Goal: Download file/media

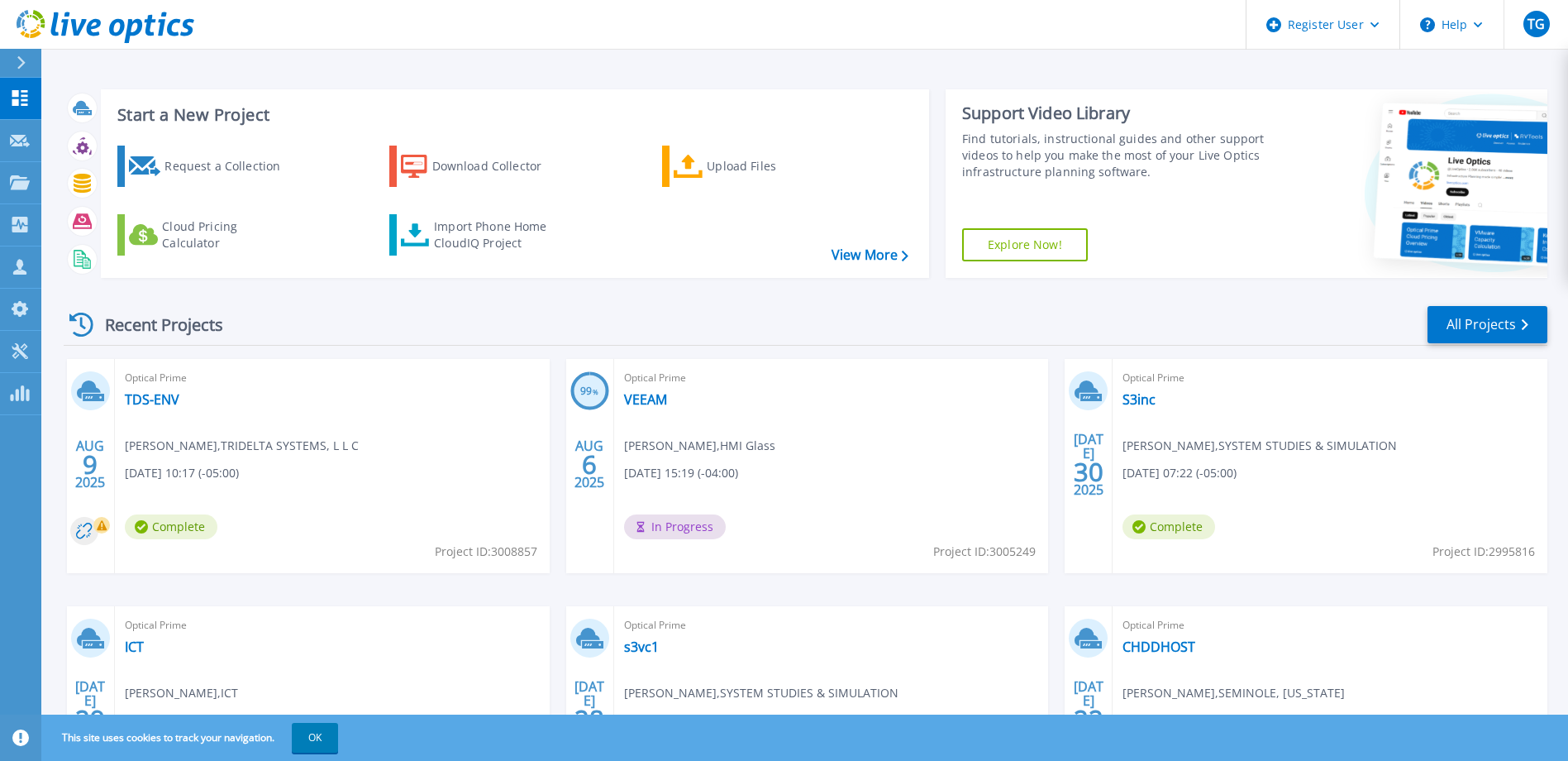
click at [230, 29] on header "Register User Help TG Dell User Tim Gangemi Tim.Gangemi@dell.com Dell My Profil…" at bounding box center [784, 24] width 1568 height 50
click at [14, 180] on icon at bounding box center [20, 183] width 20 height 14
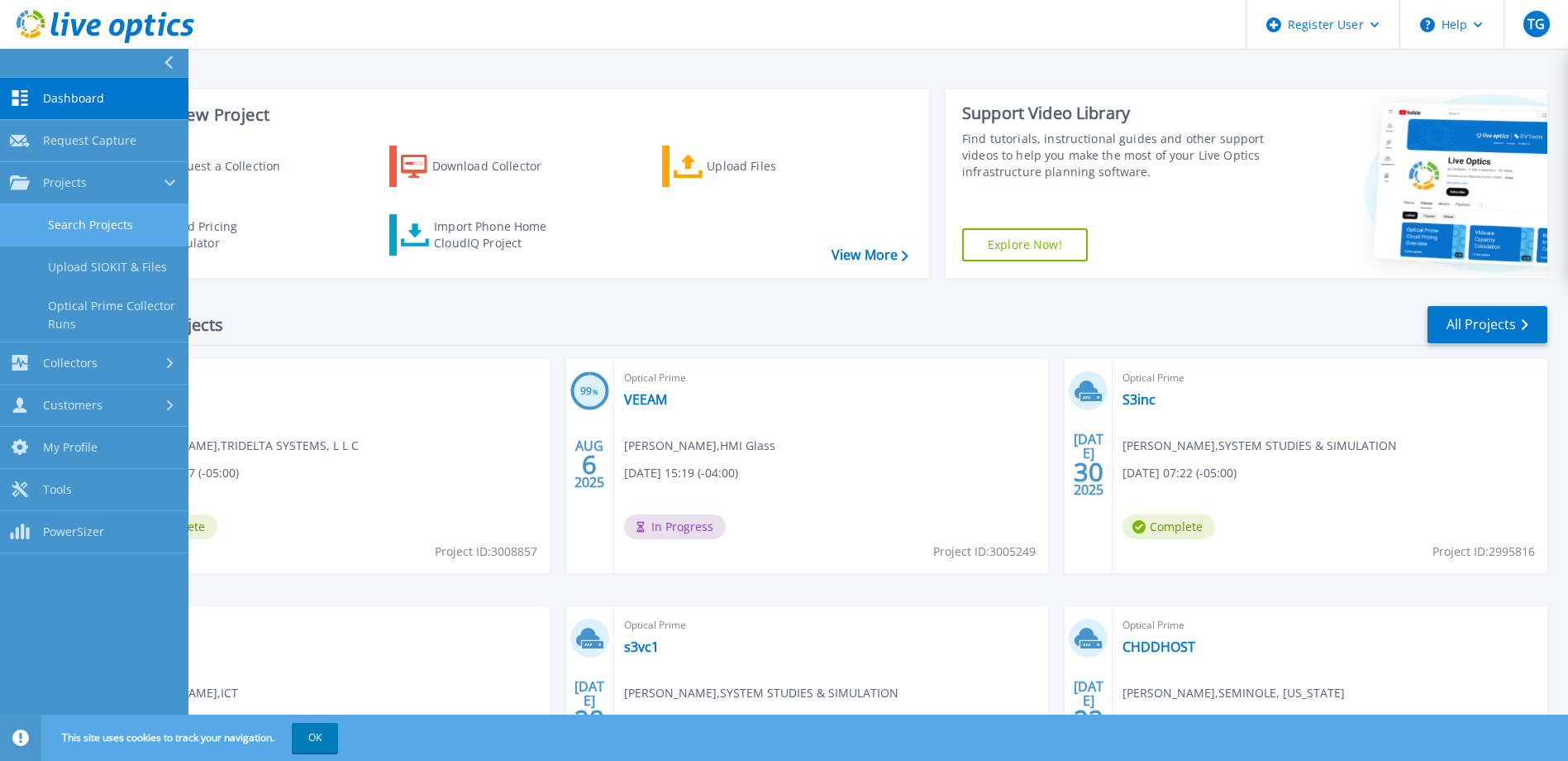
click at [67, 215] on link "Search Projects" at bounding box center [94, 225] width 188 height 42
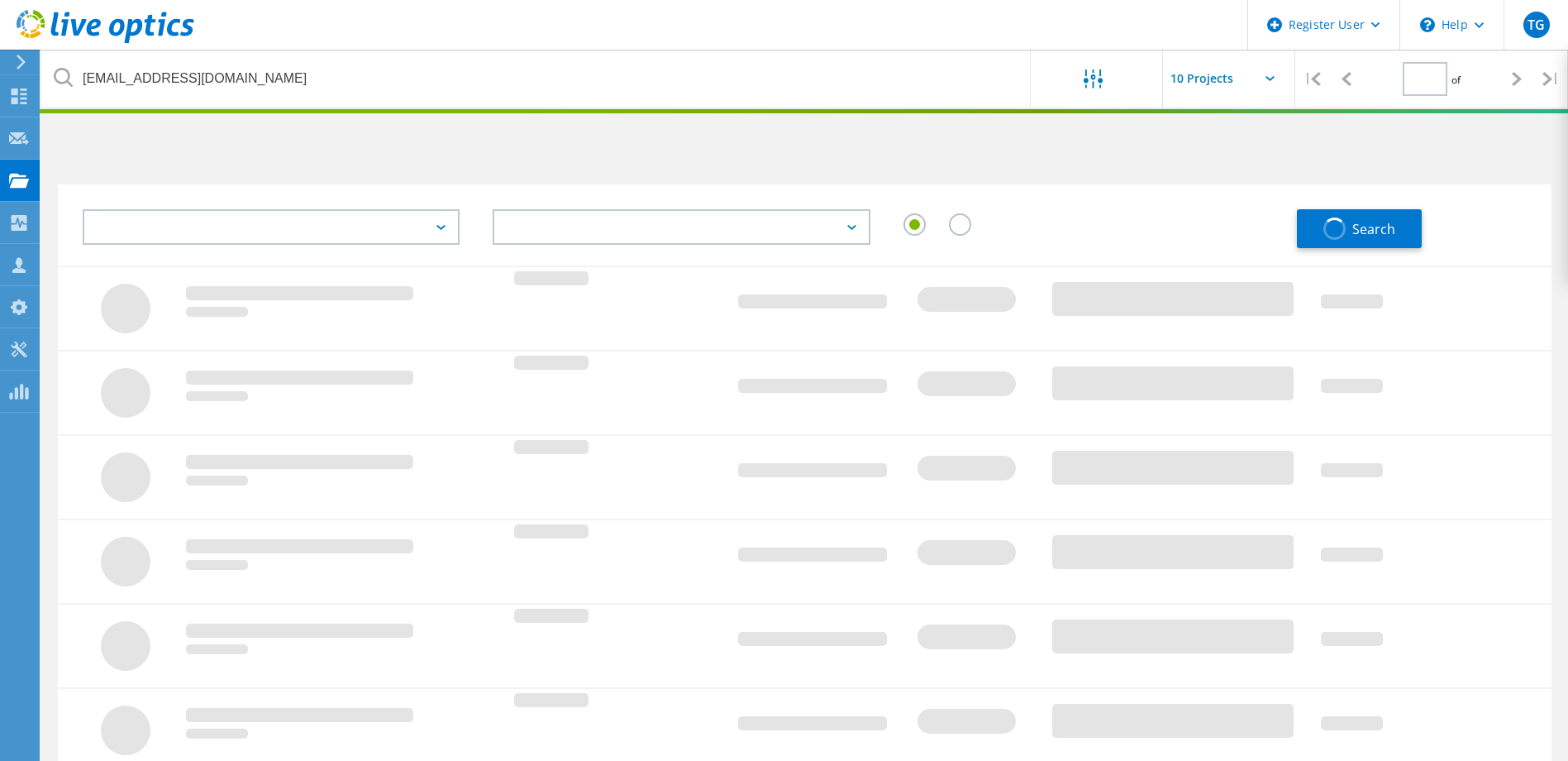
type input "1"
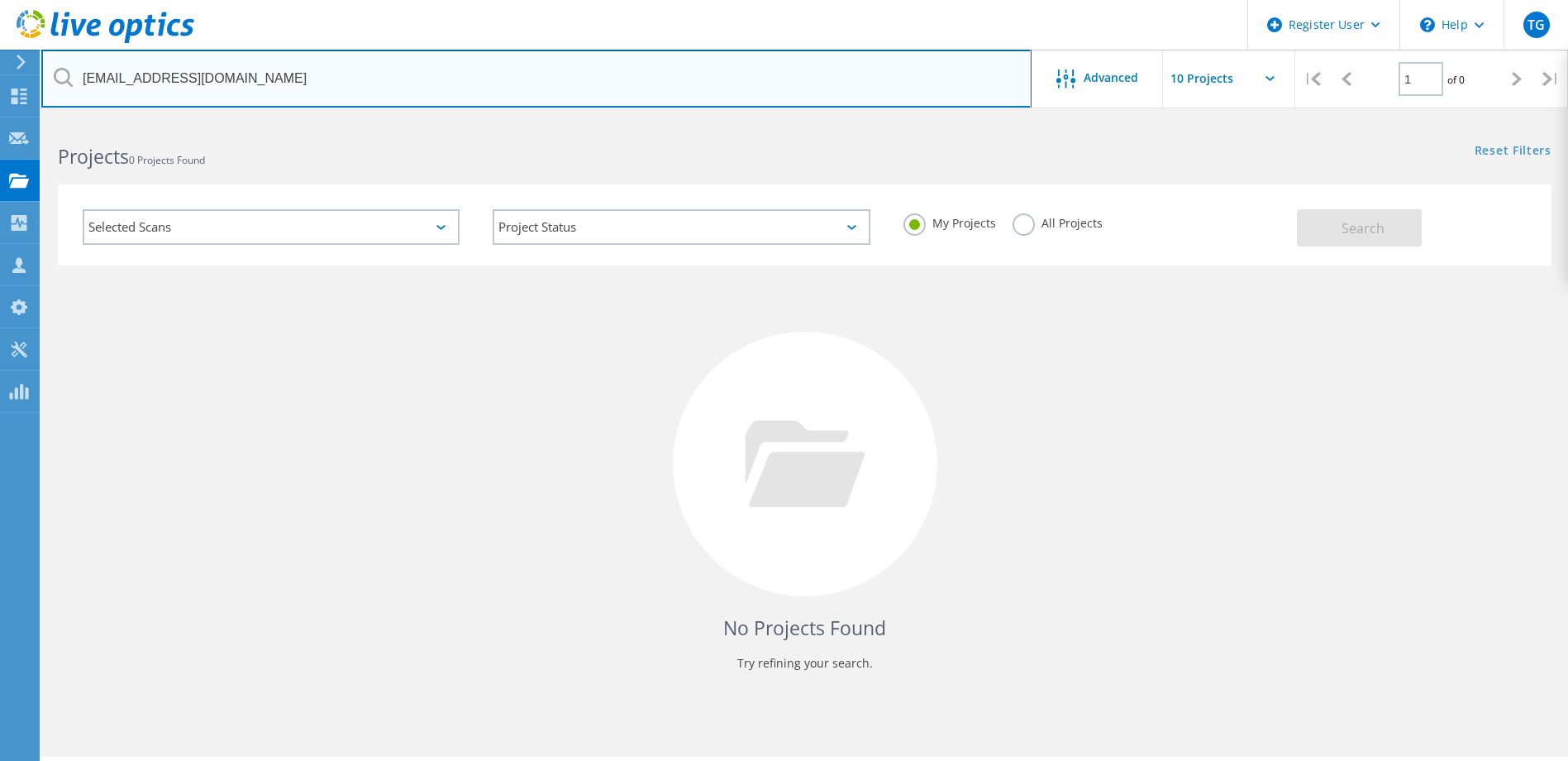
click at [260, 76] on input "[EMAIL_ADDRESS][DOMAIN_NAME]" at bounding box center [536, 78] width 990 height 58
paste input "[PERSON_NAME] <[PERSON_NAME][EMAIL_ADDRESS][PERSON_NAME][DOMAIN_NAME]>"
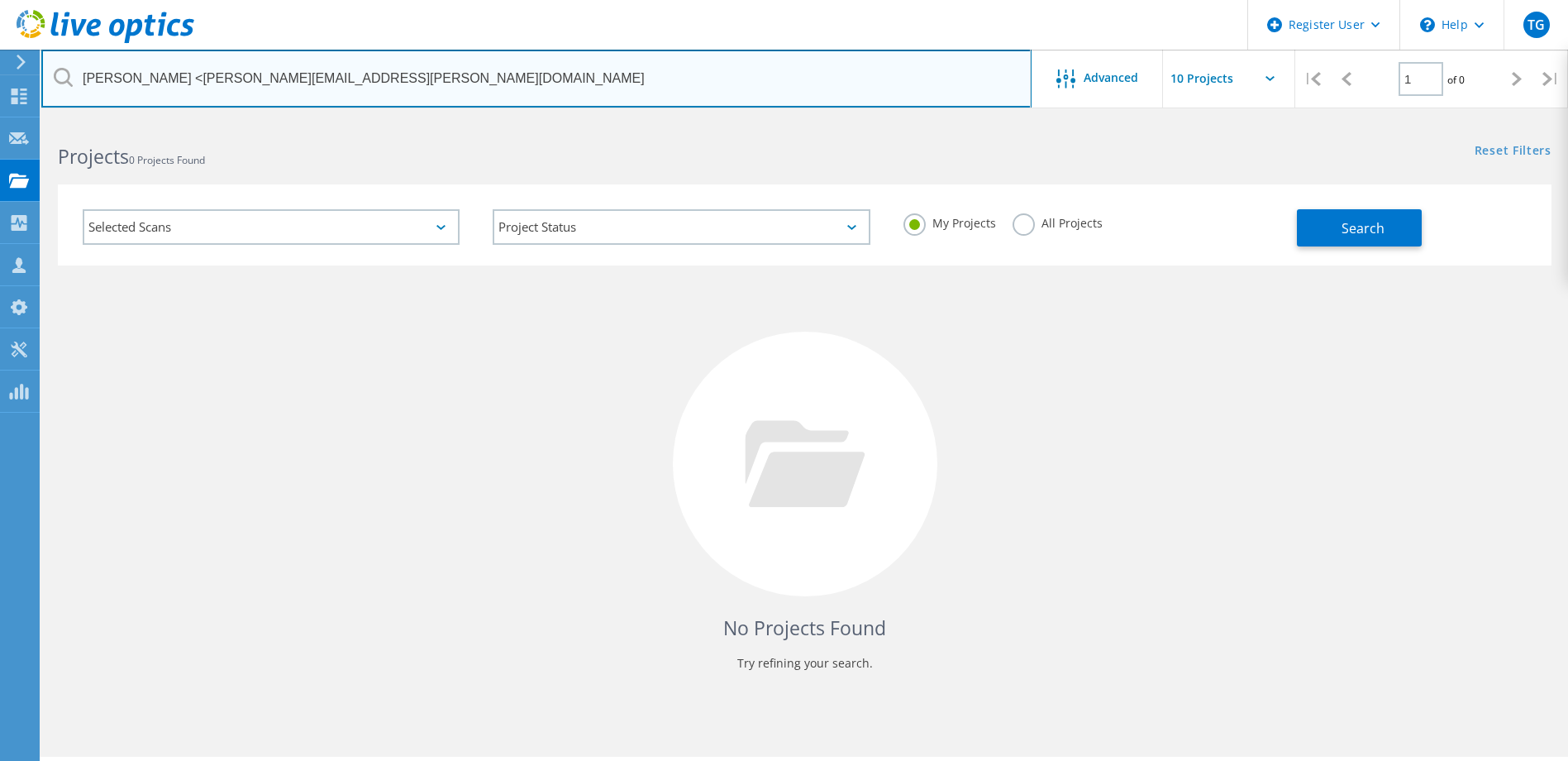
click at [180, 78] on input "[PERSON_NAME] <[PERSON_NAME][EMAIL_ADDRESS][PERSON_NAME][DOMAIN_NAME]" at bounding box center [536, 78] width 990 height 58
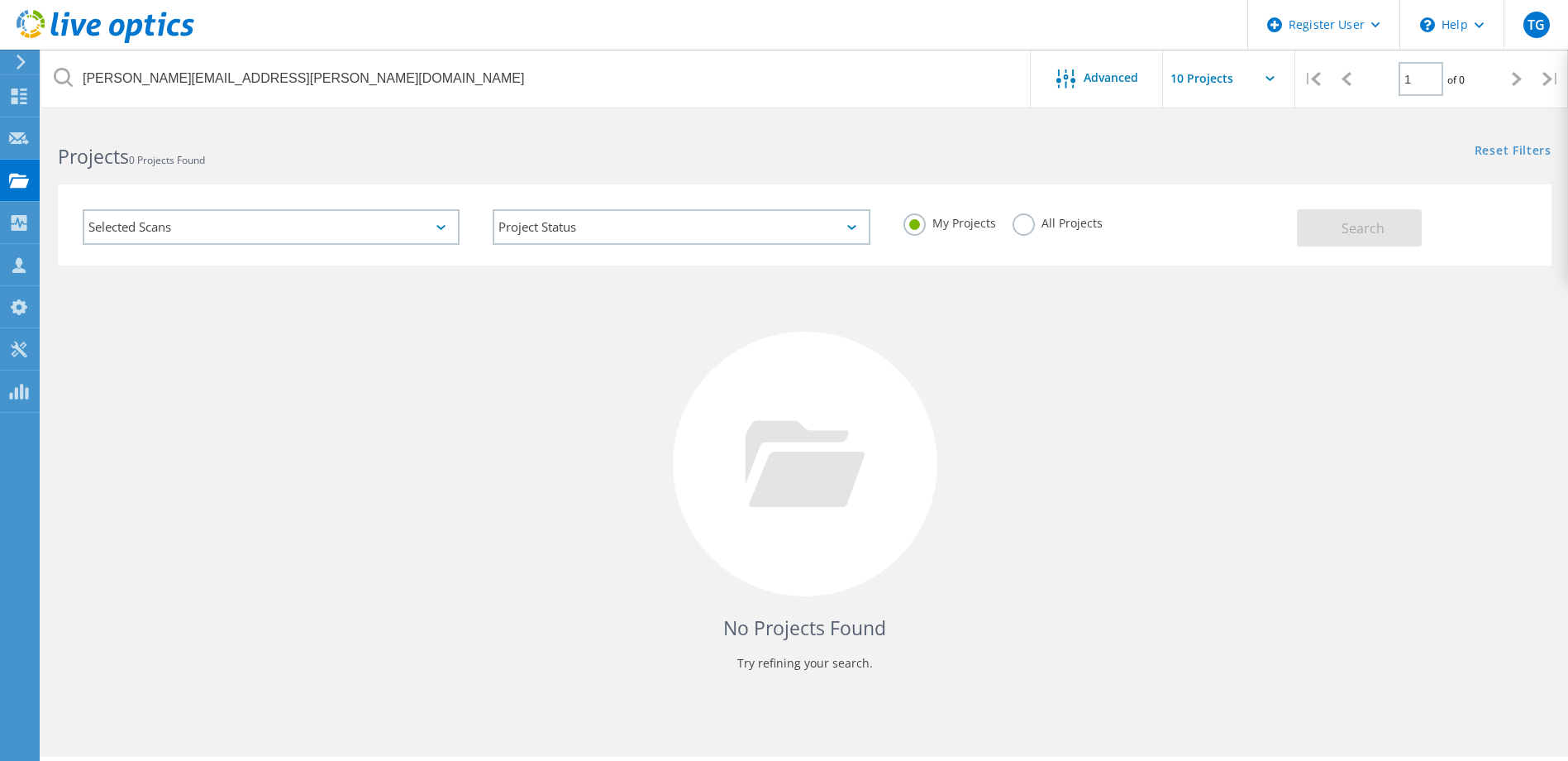
click at [1083, 215] on label "All Projects" at bounding box center [1058, 221] width 90 height 15
click at [0, 0] on input "All Projects" at bounding box center [0, 0] width 0 height 0
click at [1298, 209] on button "Search" at bounding box center [1359, 227] width 125 height 37
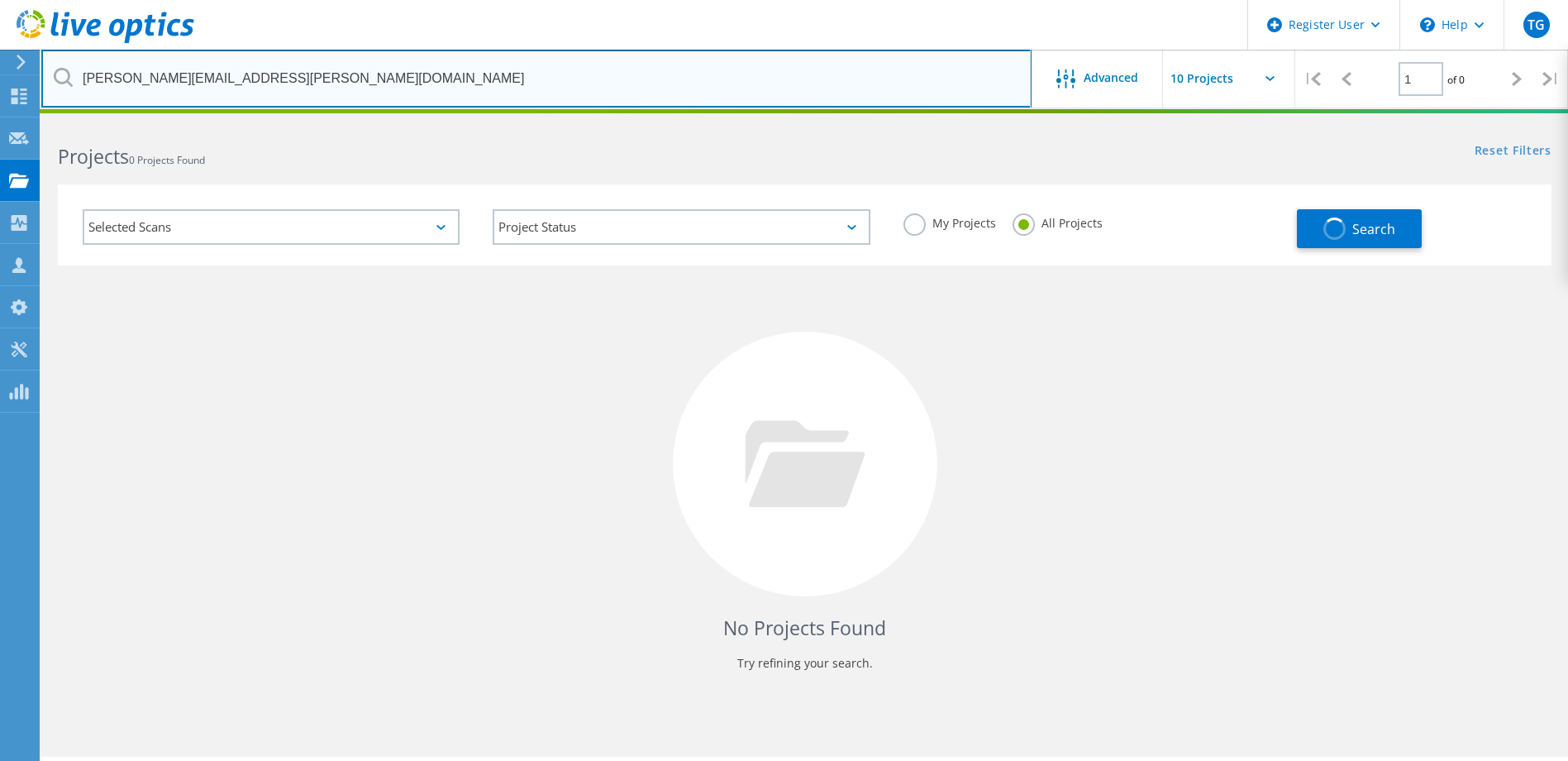
drag, startPoint x: 164, startPoint y: 77, endPoint x: -22, endPoint y: 80, distance: 186.0
click at [0, 80] on html "Register User \n Help Explore Helpful Articles Contact Support TG Dell User Tim…" at bounding box center [784, 403] width 1568 height 806
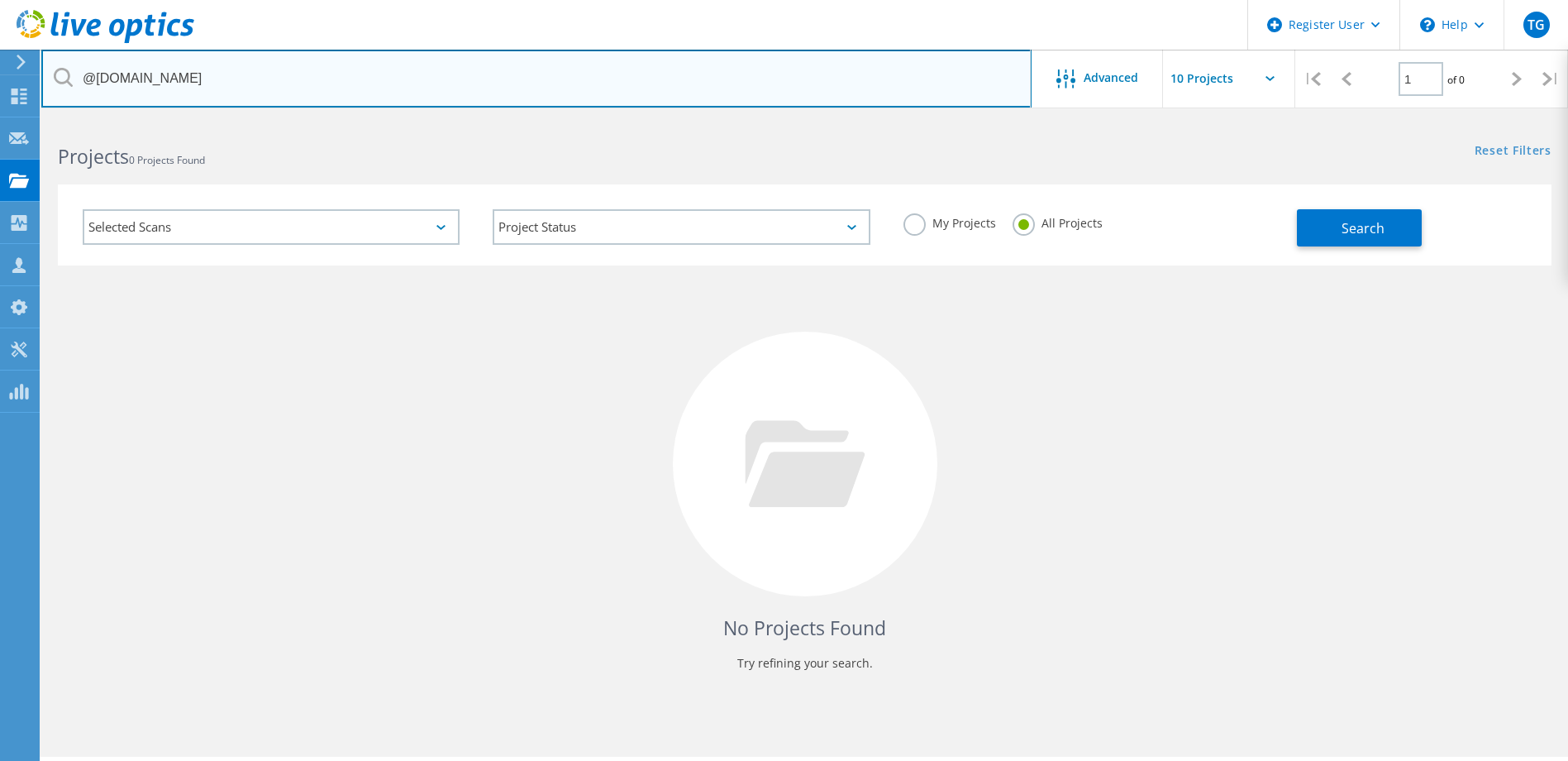
type input "@aptarro.com"
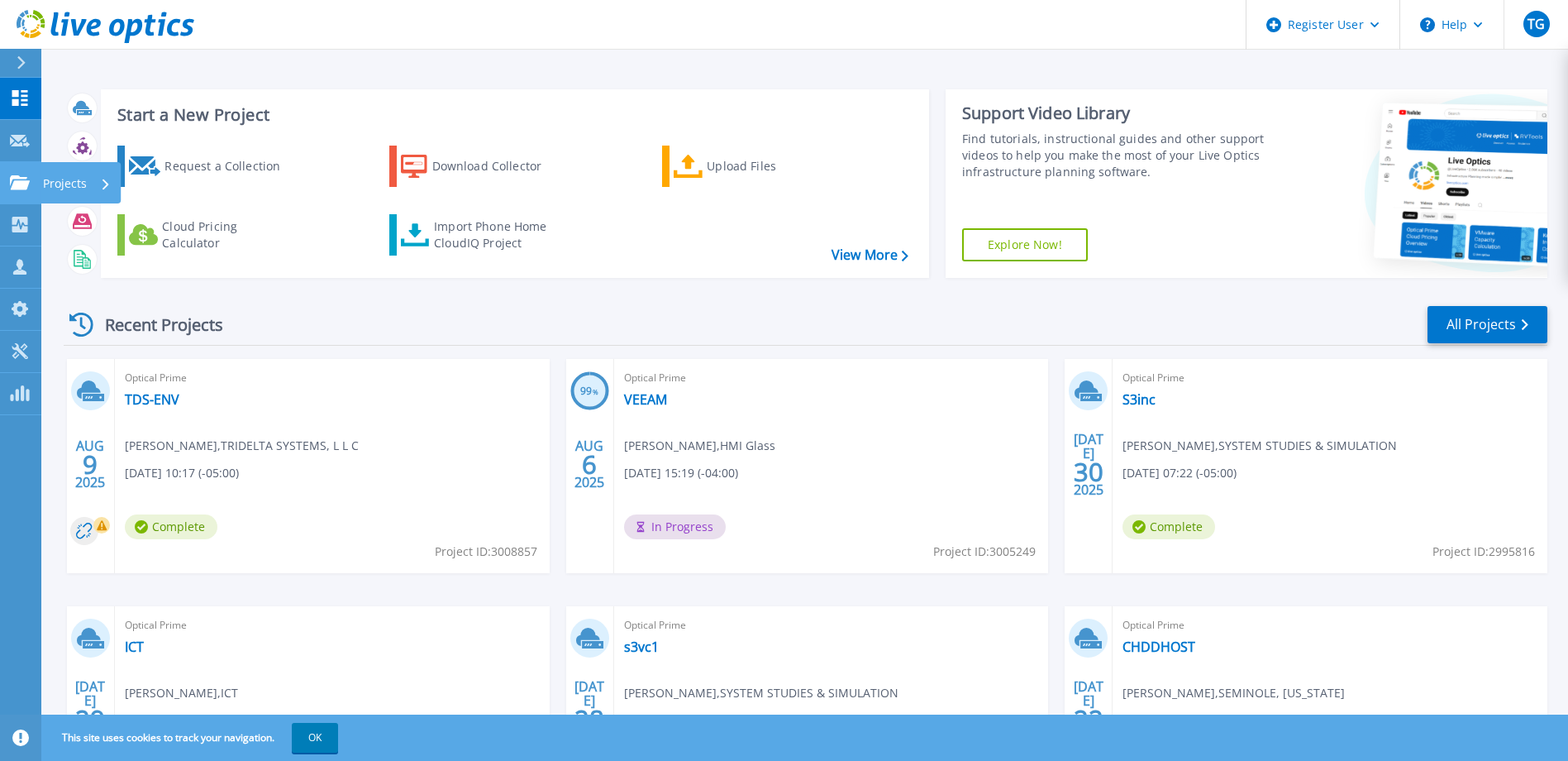
click at [23, 172] on link "Projects Projects" at bounding box center [21, 183] width 41 height 42
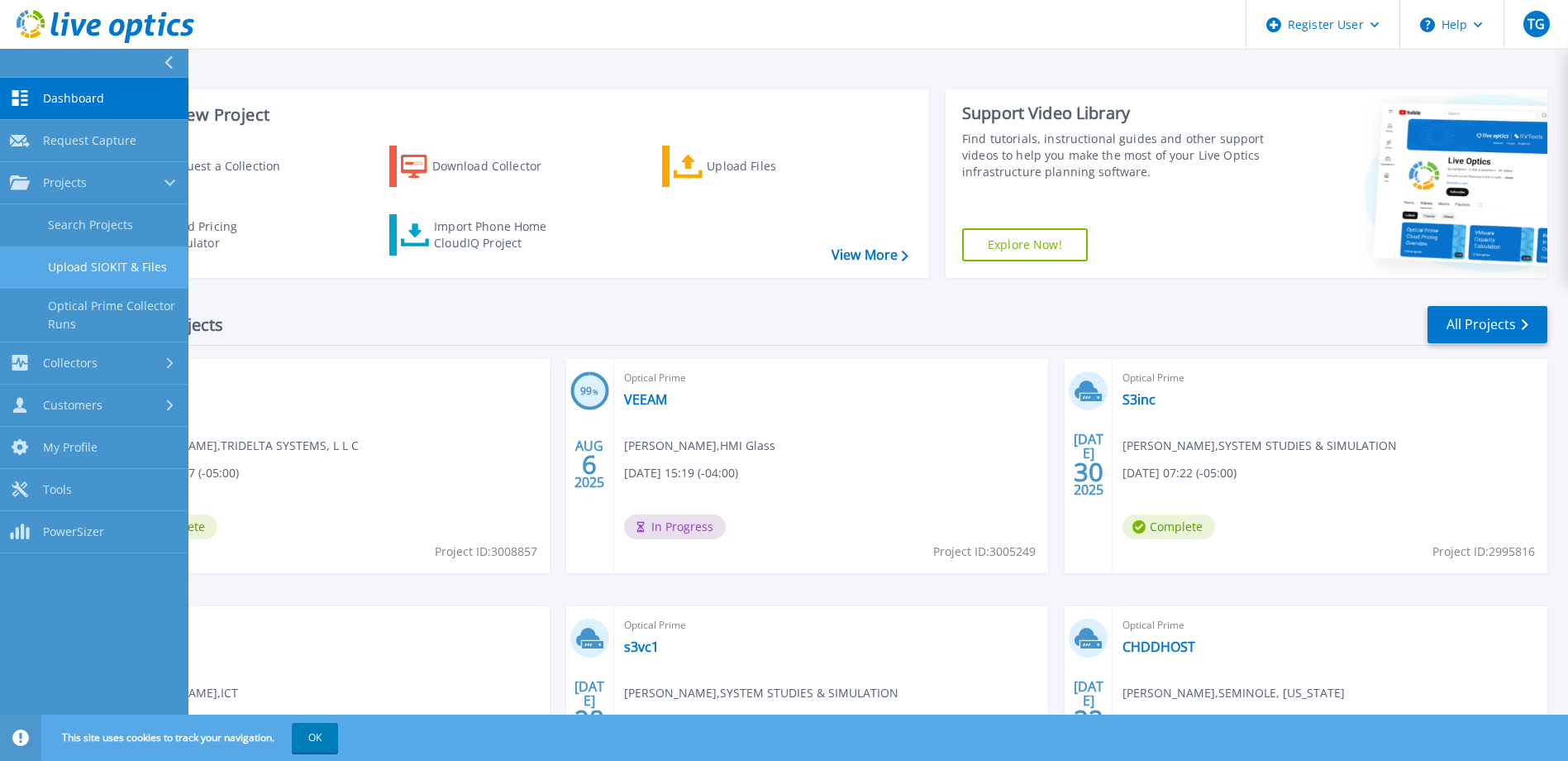
click at [104, 282] on link "Upload SIOKIT & Files" at bounding box center [94, 267] width 188 height 42
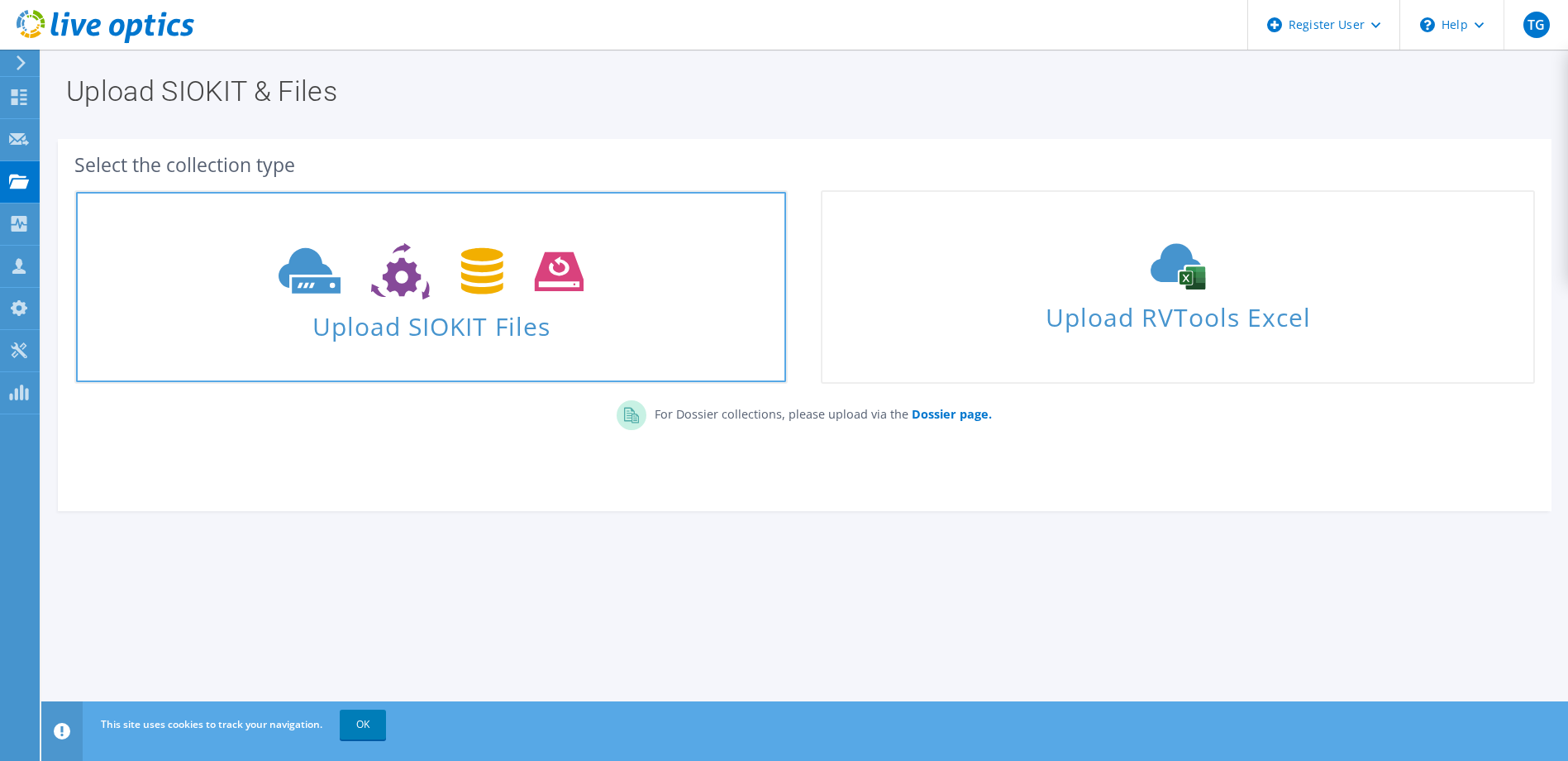
click at [379, 322] on span "Upload SIOKIT Files" at bounding box center [430, 321] width 710 height 35
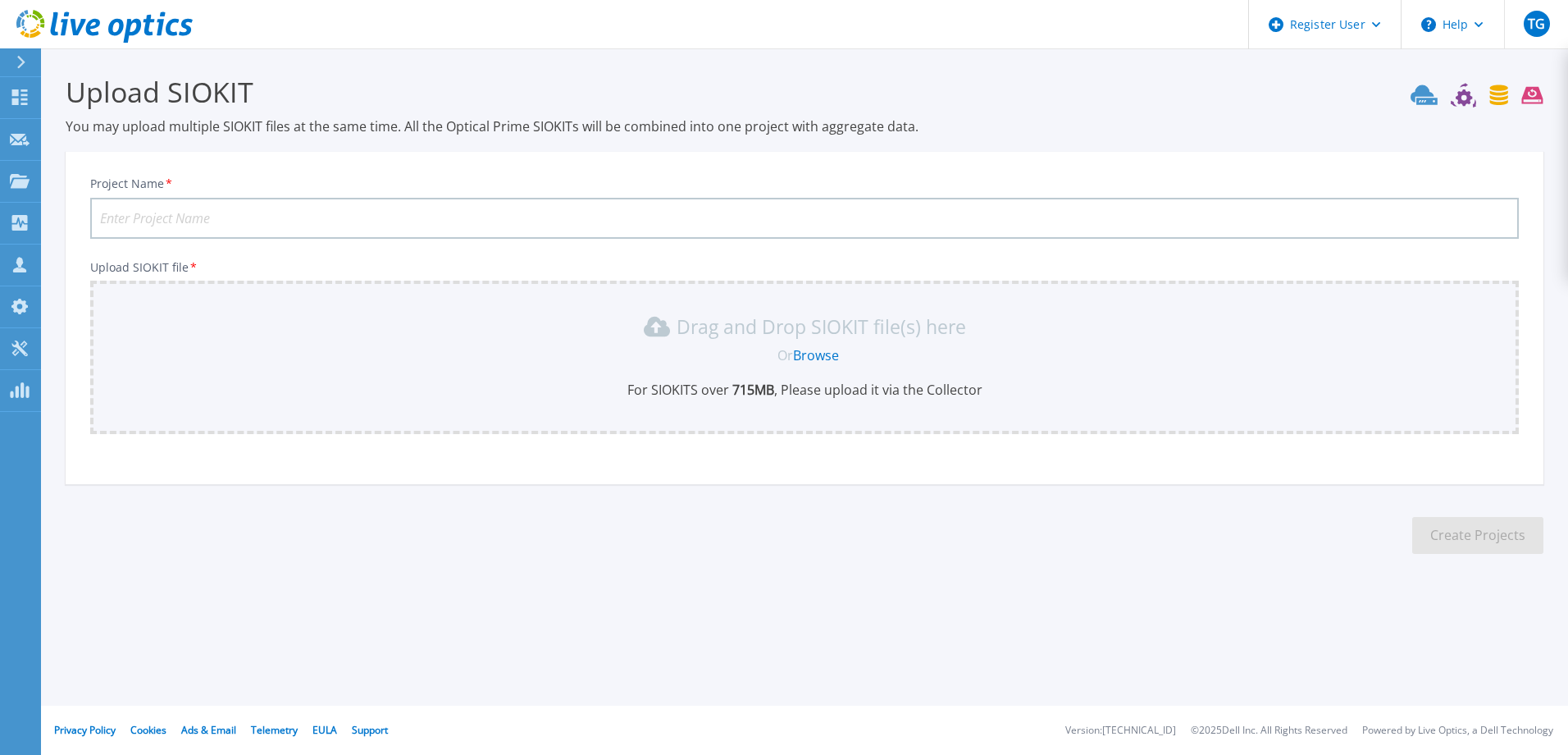
click at [821, 352] on link "Browse" at bounding box center [815, 355] width 46 height 18
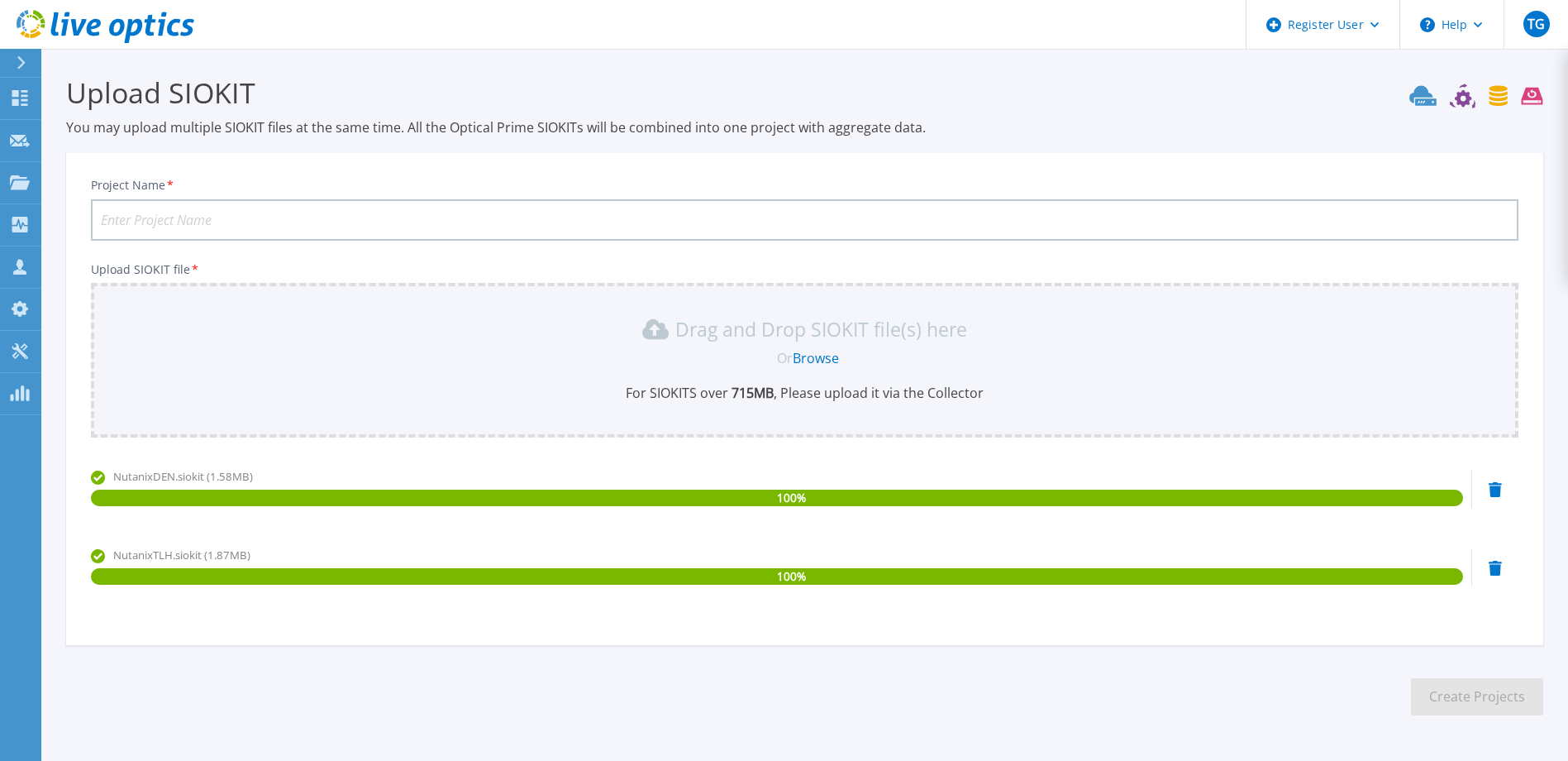
click at [465, 228] on input "Project Name *" at bounding box center [805, 220] width 1428 height 41
type input "Alpha II . Aptarro"
click at [1525, 697] on button "Create Projects" at bounding box center [1476, 696] width 132 height 37
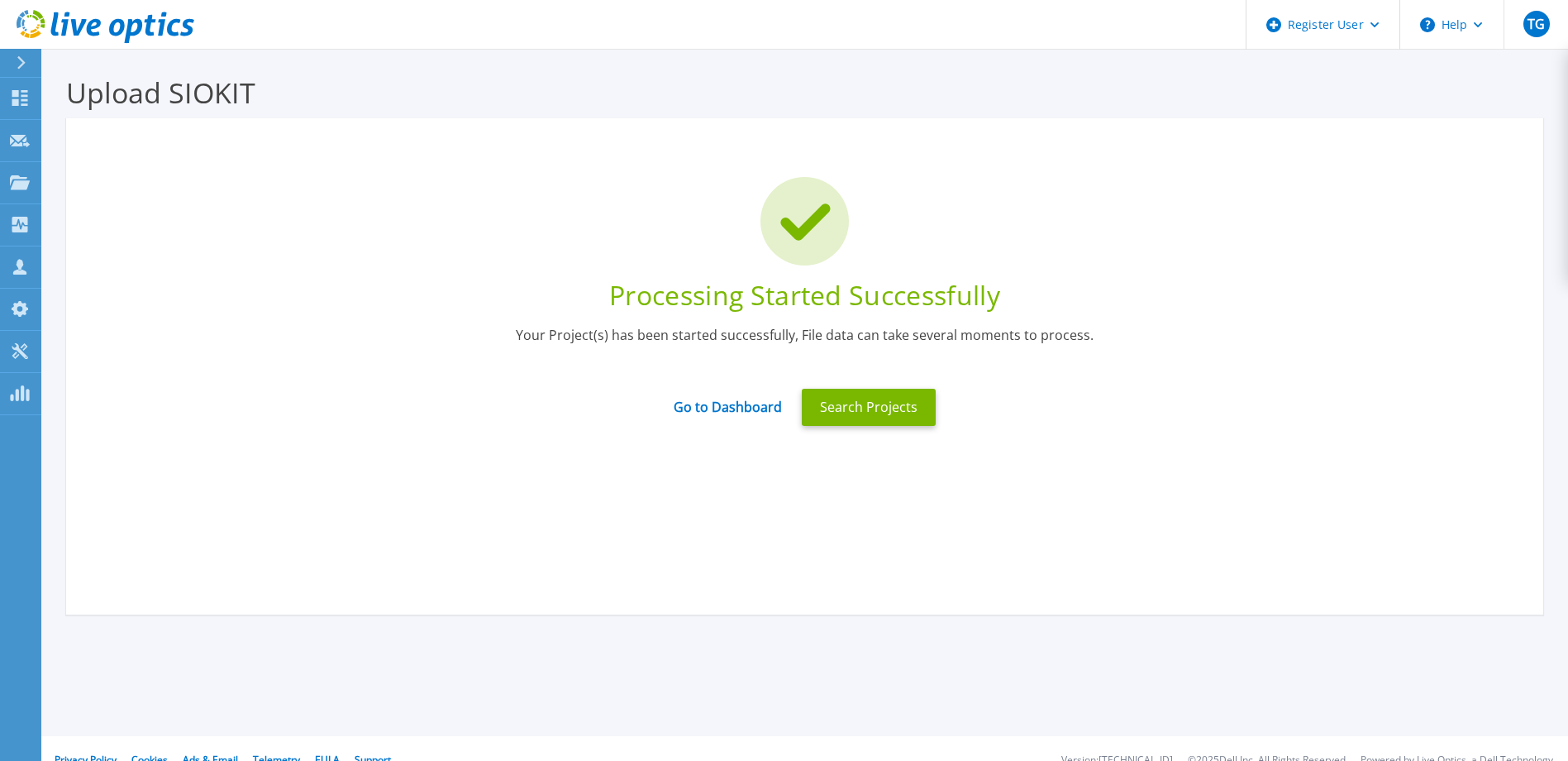
drag, startPoint x: 920, startPoint y: 390, endPoint x: 924, endPoint y: 376, distance: 14.6
click at [920, 387] on div "Search Projects" at bounding box center [869, 407] width 154 height 57
click at [906, 405] on button "Search Projects" at bounding box center [869, 407] width 134 height 37
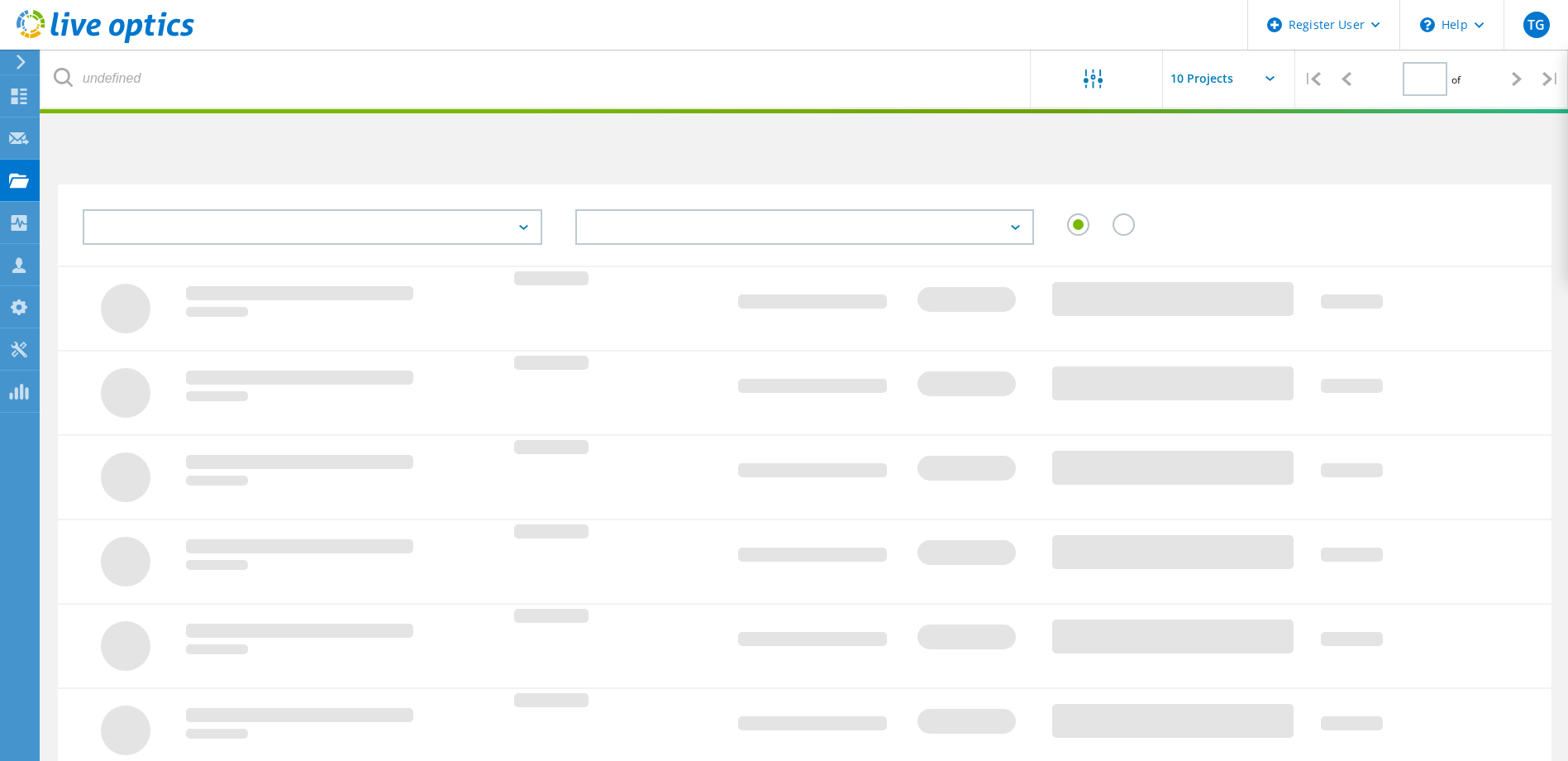
type input "1"
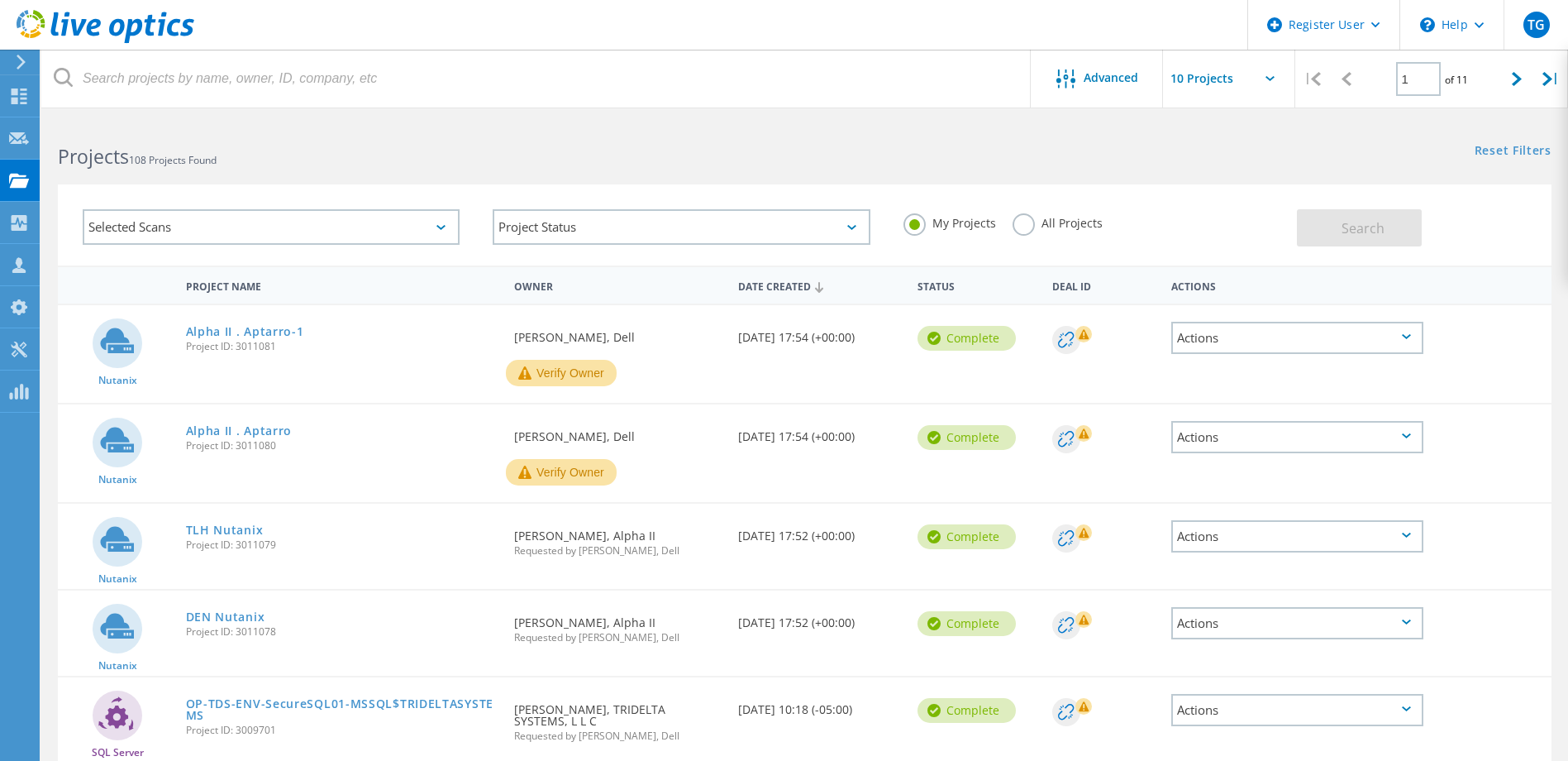
click at [538, 366] on button "Verify Owner" at bounding box center [561, 372] width 111 height 26
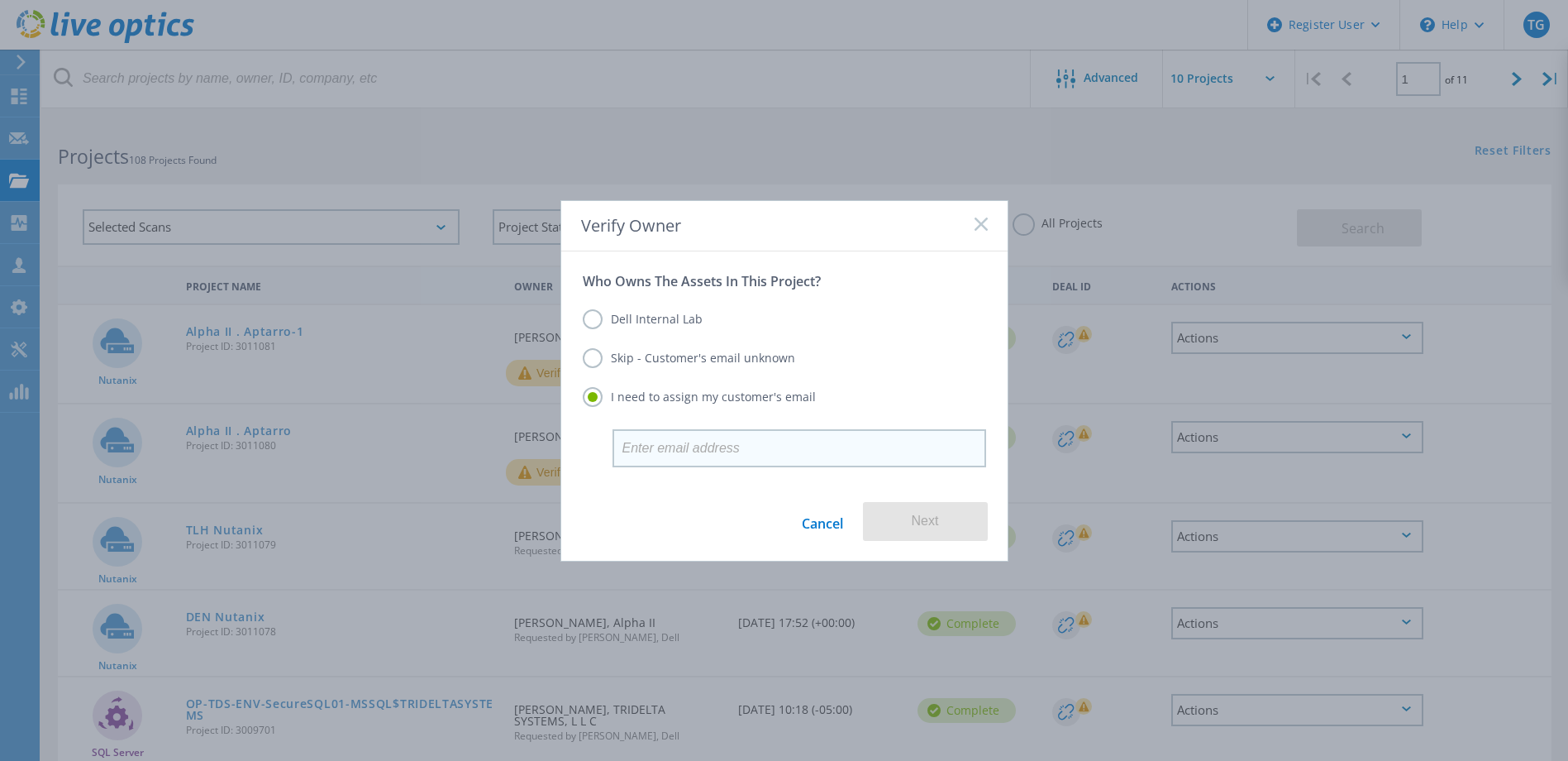
click at [700, 450] on input "email" at bounding box center [798, 448] width 374 height 38
click at [612, 430] on input "email" at bounding box center [798, 448] width 374 height 38
click at [578, 446] on div "Who Owns The Assets In This Project? Dell Internal Lab Skip - Customer's email …" at bounding box center [784, 363] width 446 height 224
click at [719, 426] on div "Dell Internal Lab Skip - Customer's email unknown I need to assign my customer'…" at bounding box center [784, 358] width 403 height 140
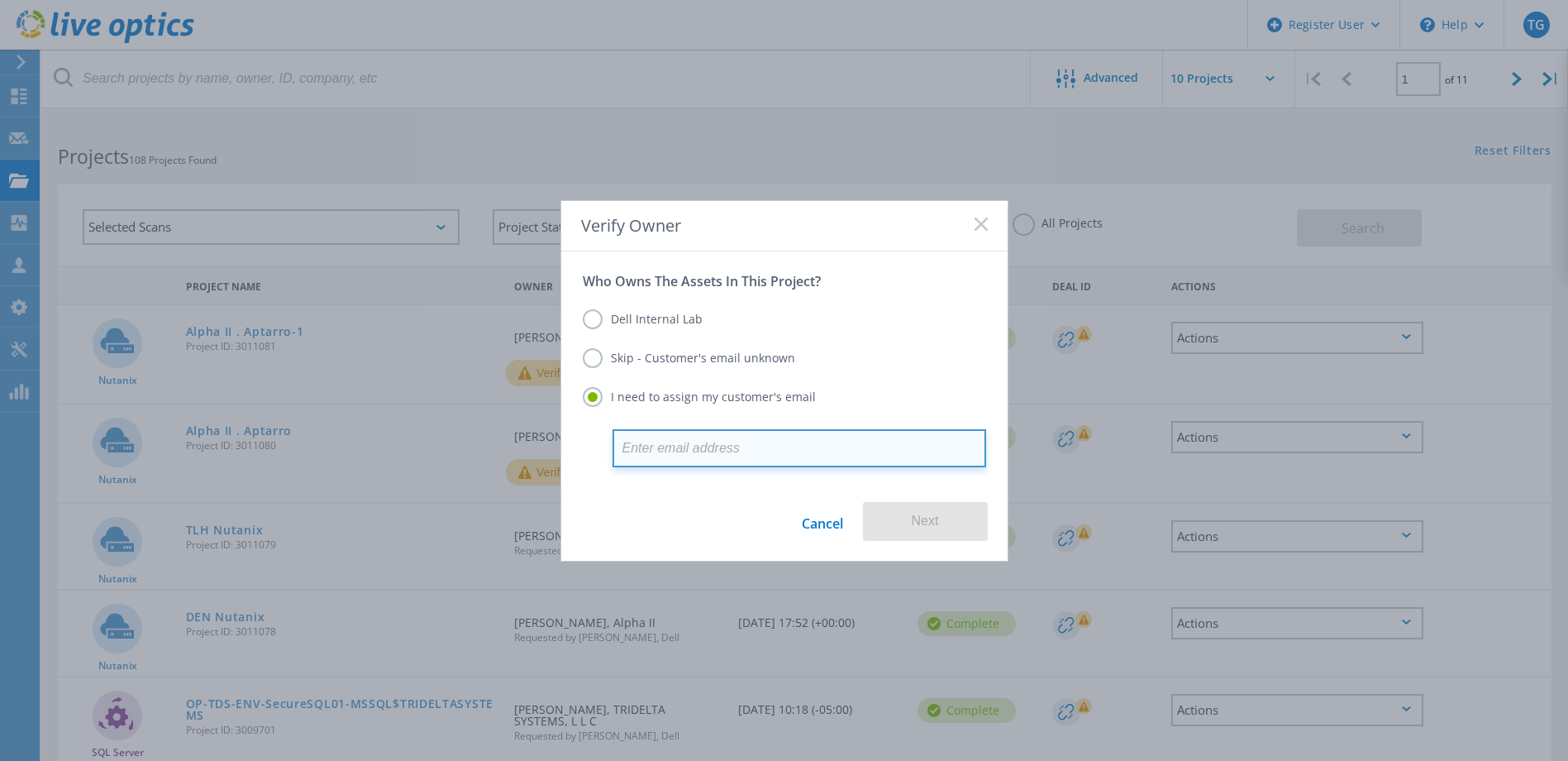
click at [719, 430] on input "email" at bounding box center [798, 448] width 374 height 38
paste input "Clint McGarity <Clint.McGarity@aptarro.com>"
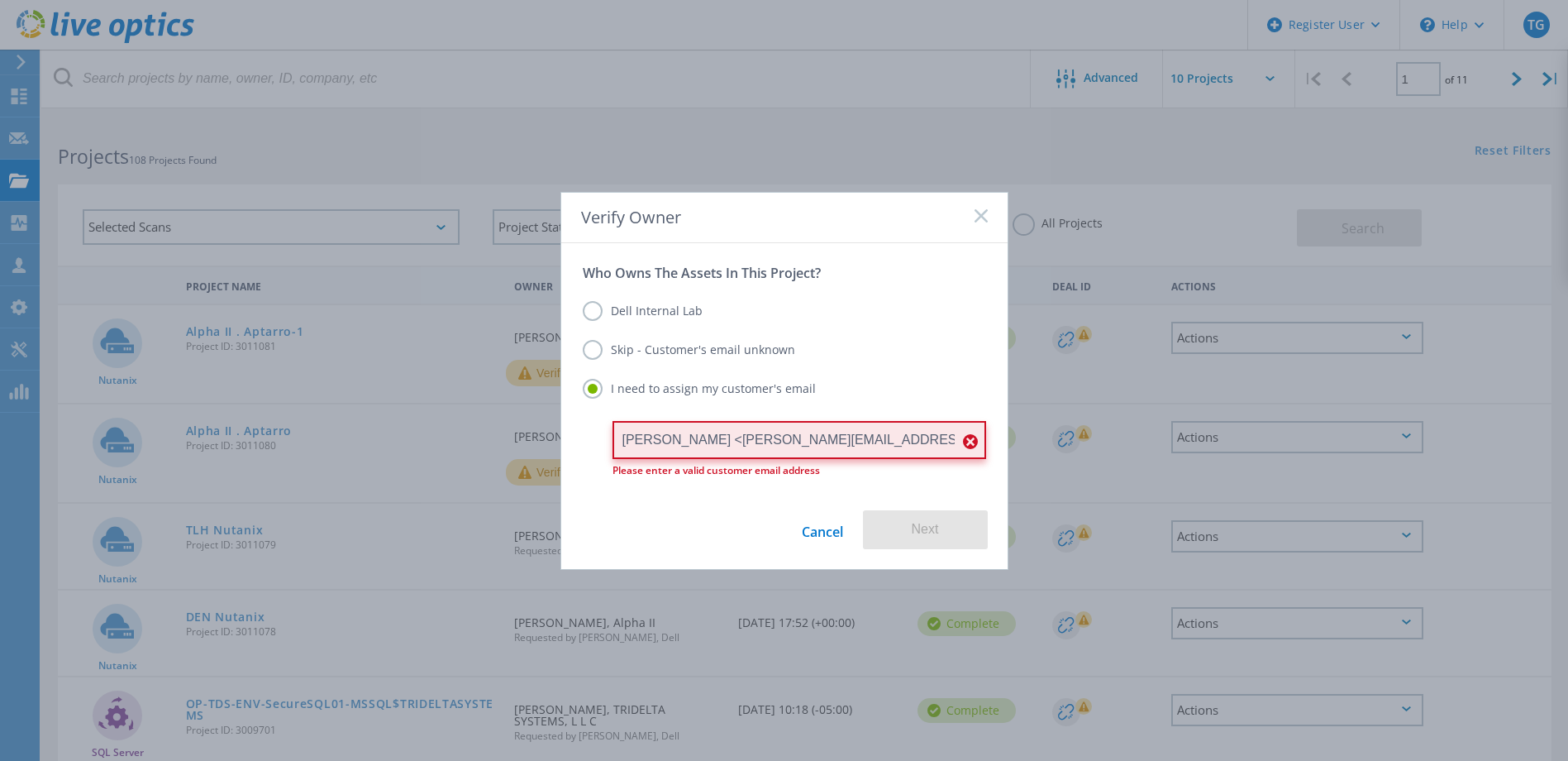
type input "Clint McGarity <Clint.McGarity@aptarro.com"
paste input "[PERSON_NAME][EMAIL_ADDRESS][PERSON_NAME][DOMAIN_NAME]"
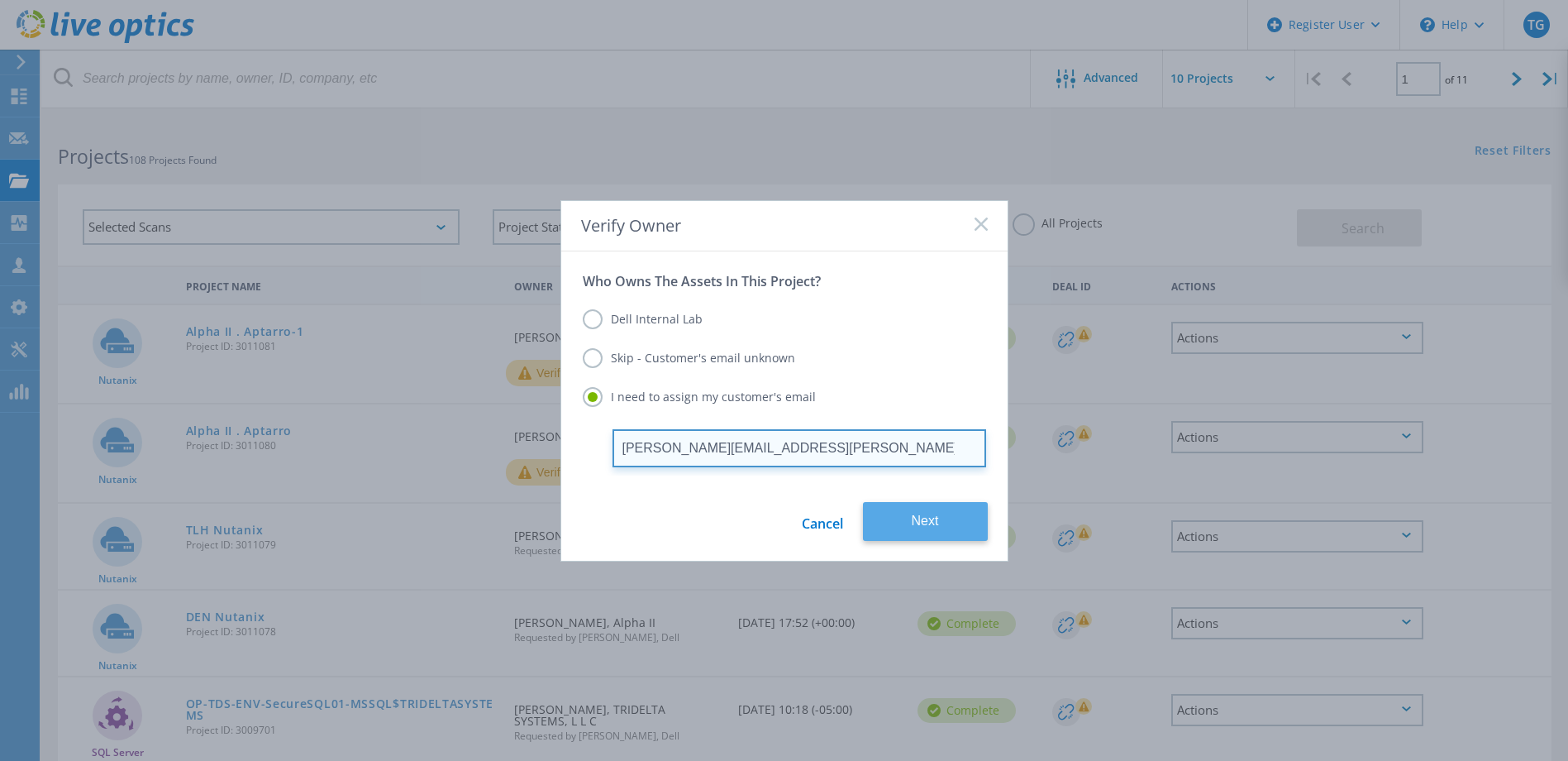
type input "[PERSON_NAME][EMAIL_ADDRESS][PERSON_NAME][DOMAIN_NAME]"
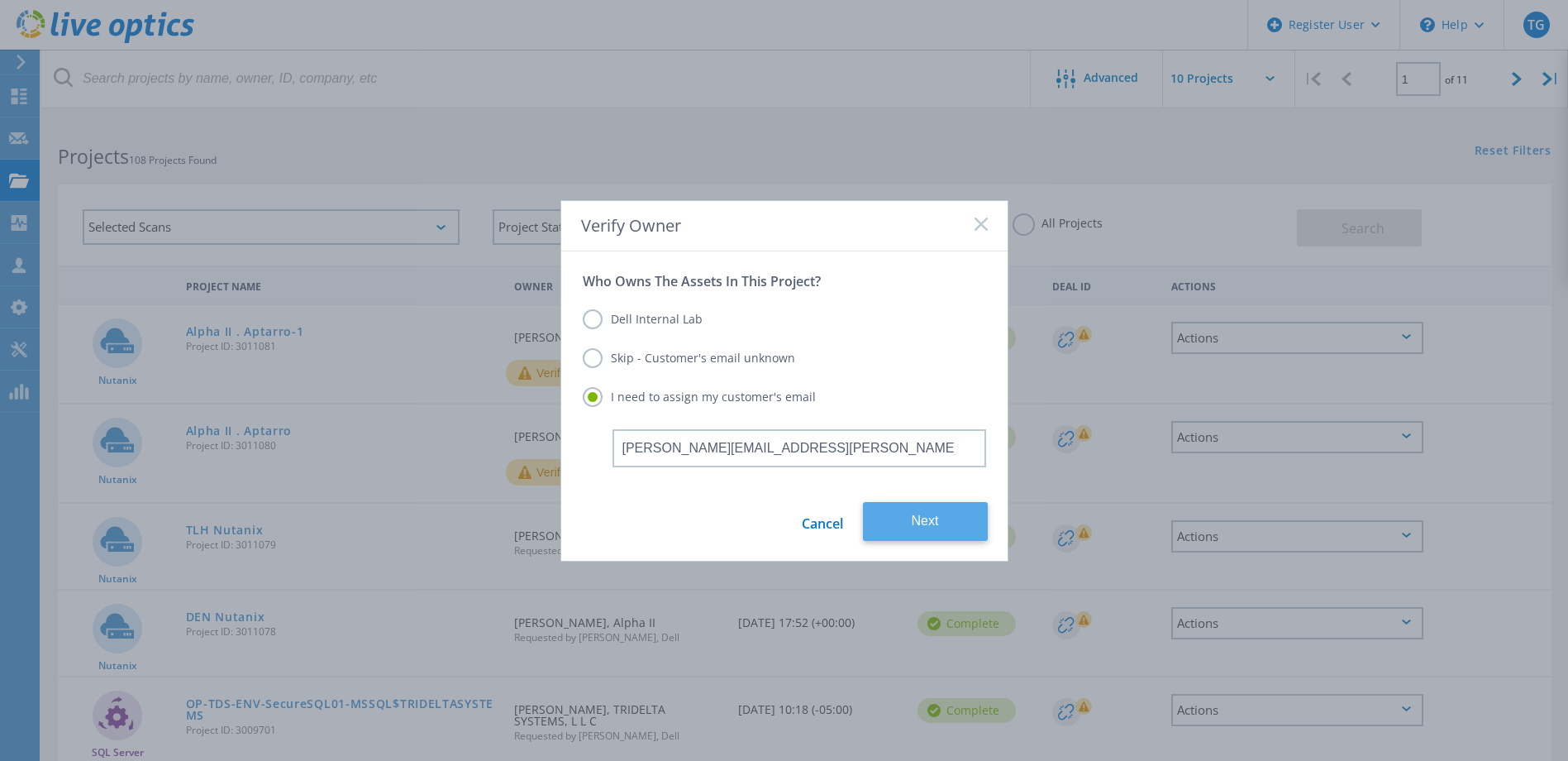
click at [918, 530] on button "Next" at bounding box center [925, 521] width 125 height 39
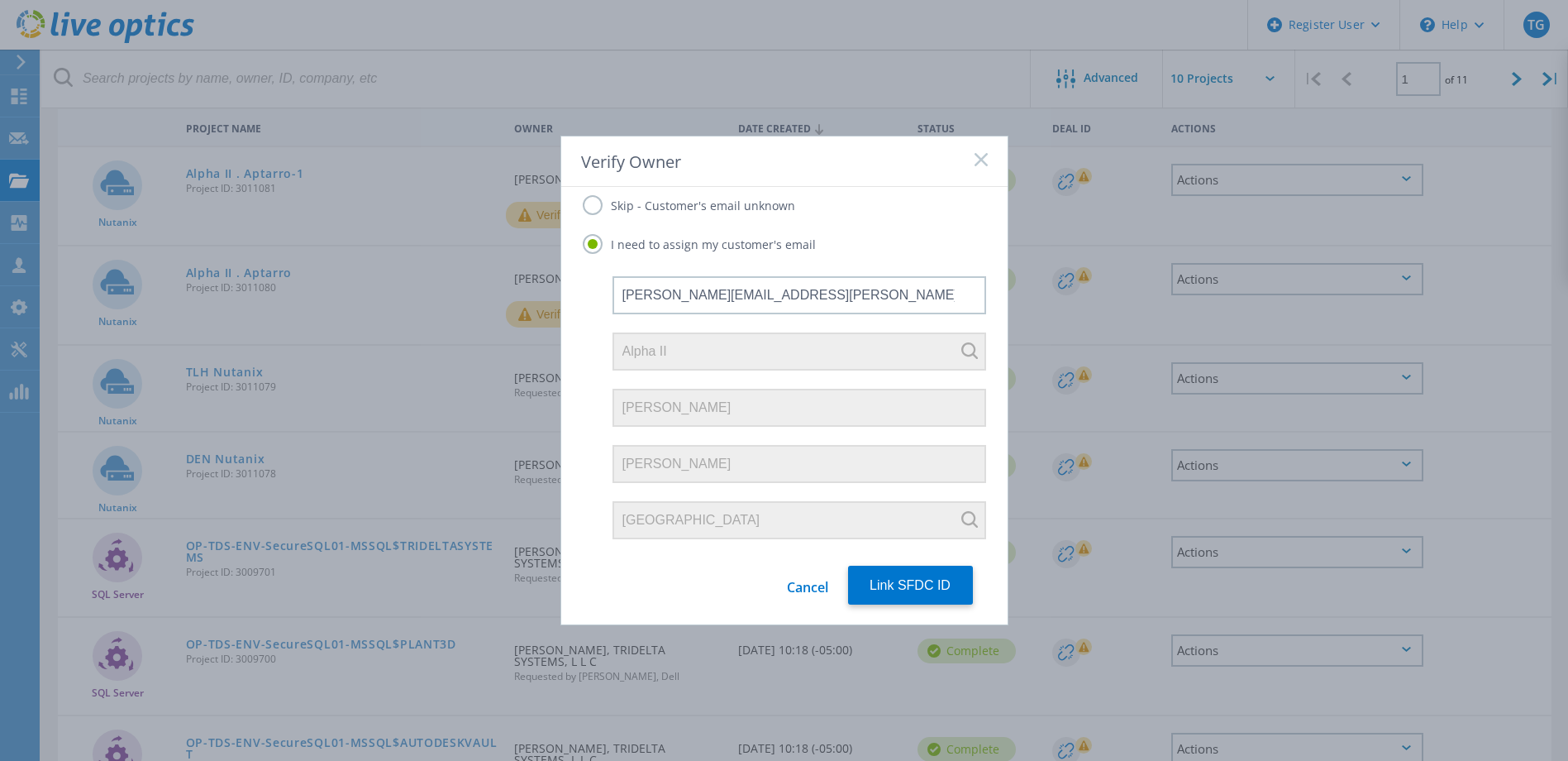
scroll to position [248, 0]
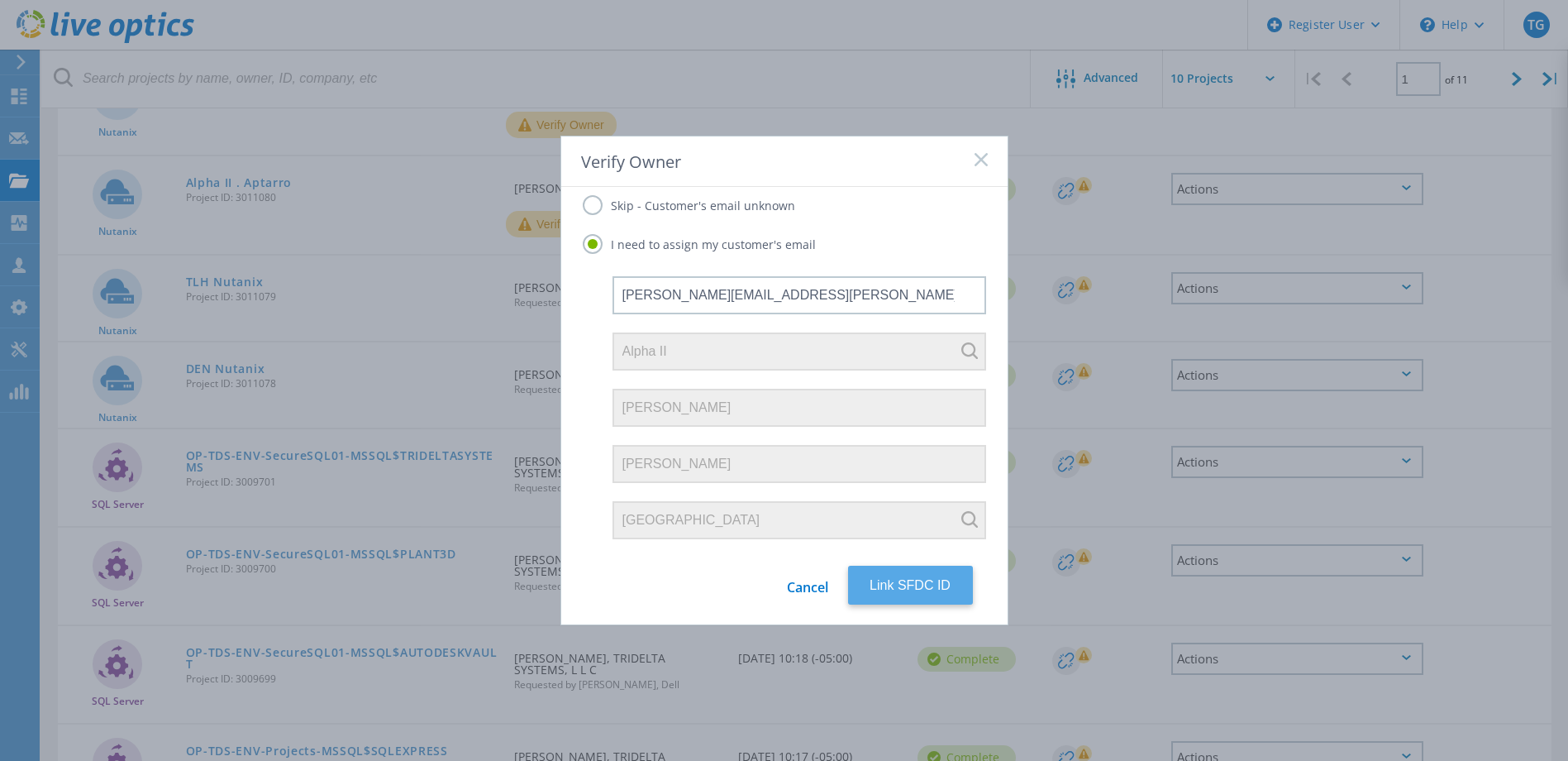
click at [904, 566] on button "Link SFDC ID" at bounding box center [910, 584] width 125 height 39
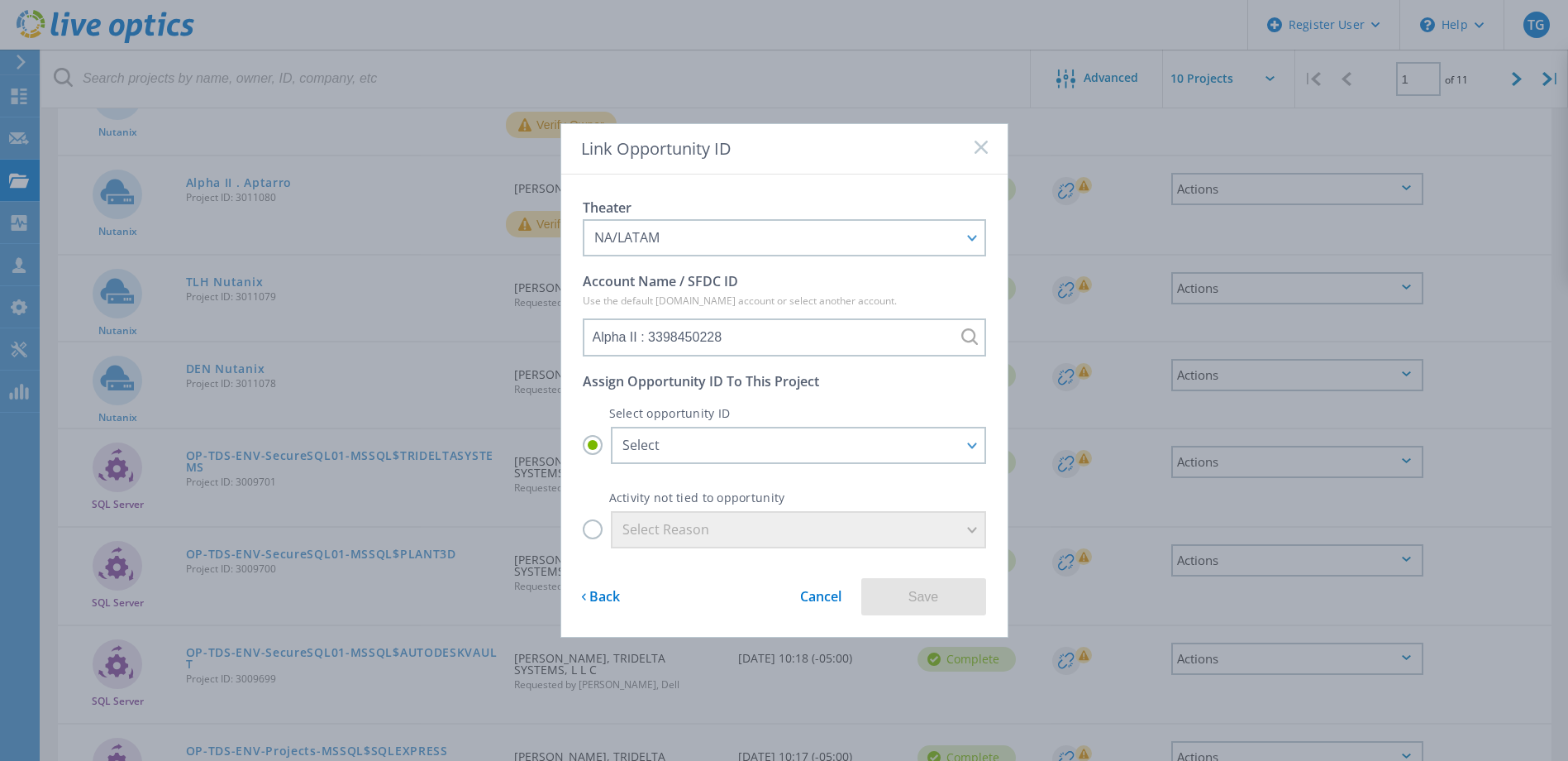
click at [770, 464] on div "Select opportunity ID Select Select Alpha II - Alpha II - Client : 29764127 Alp…" at bounding box center [784, 470] width 403 height 156
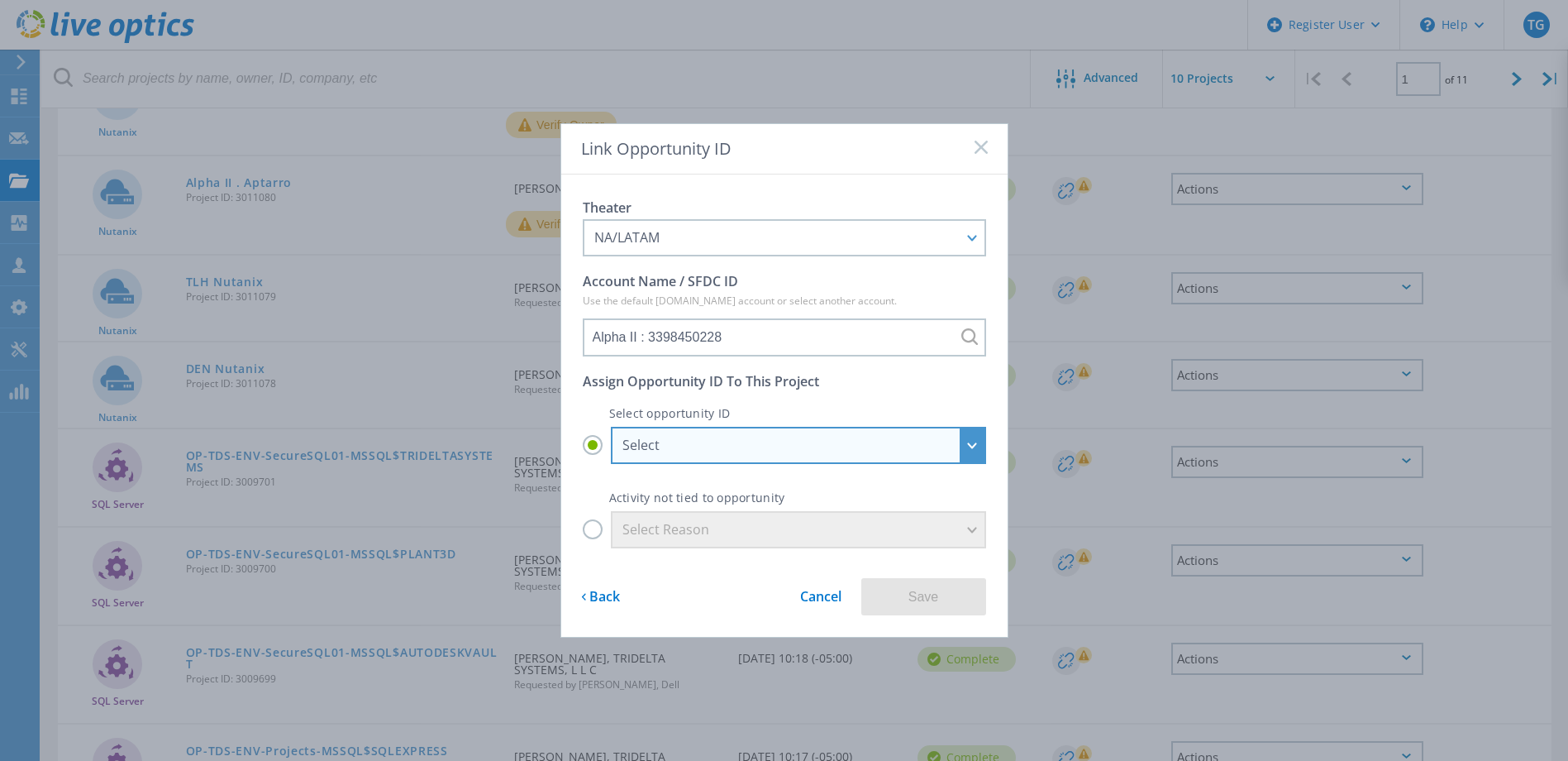
click at [772, 448] on div "Select" at bounding box center [789, 445] width 334 height 18
click at [0, 0] on input "Select Select Alpha II - Alpha II - Client : 29764127 Alpha II - Alpha II - Ser…" at bounding box center [0, 0] width 0 height 0
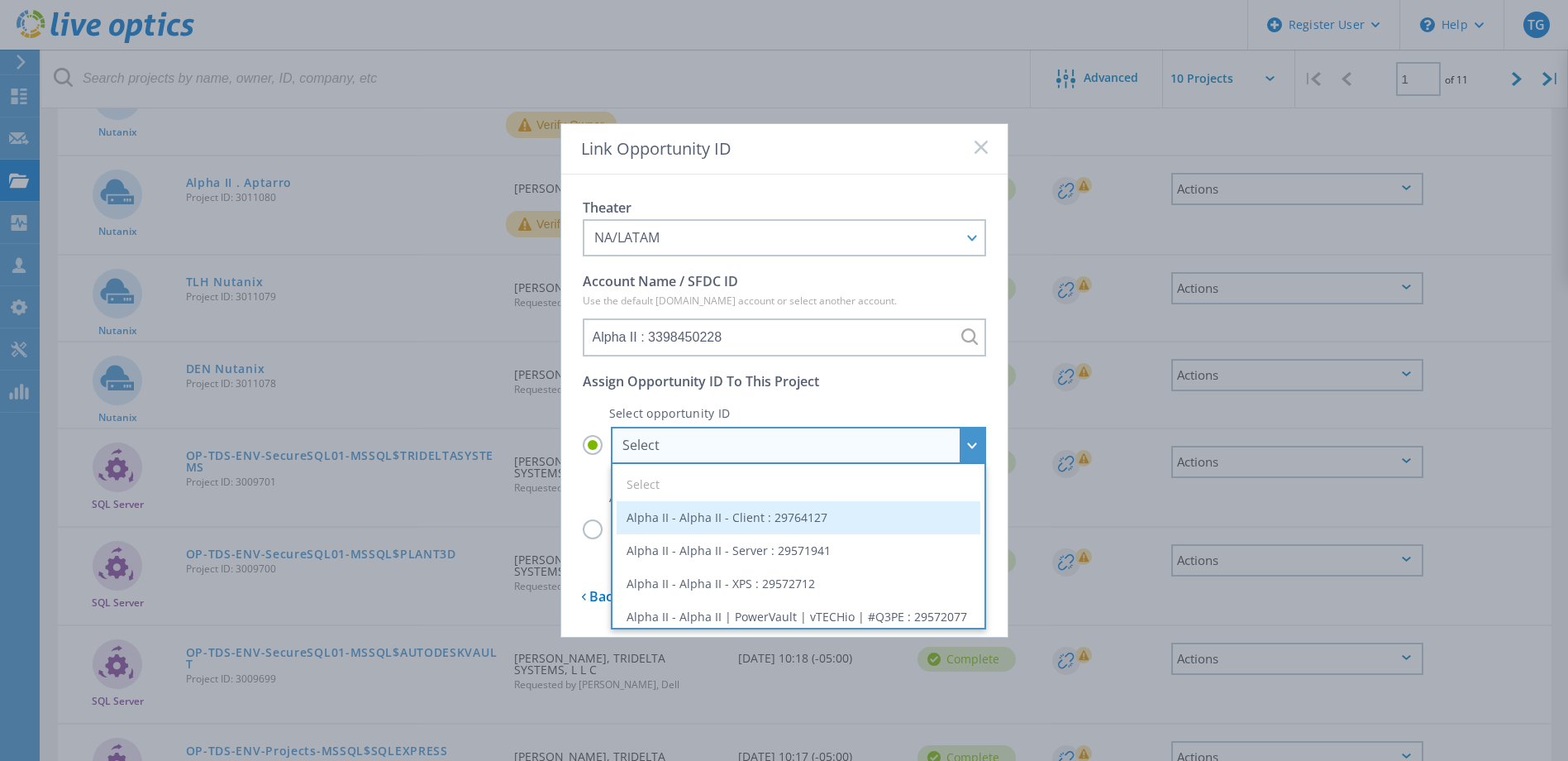
scroll to position [76, 0]
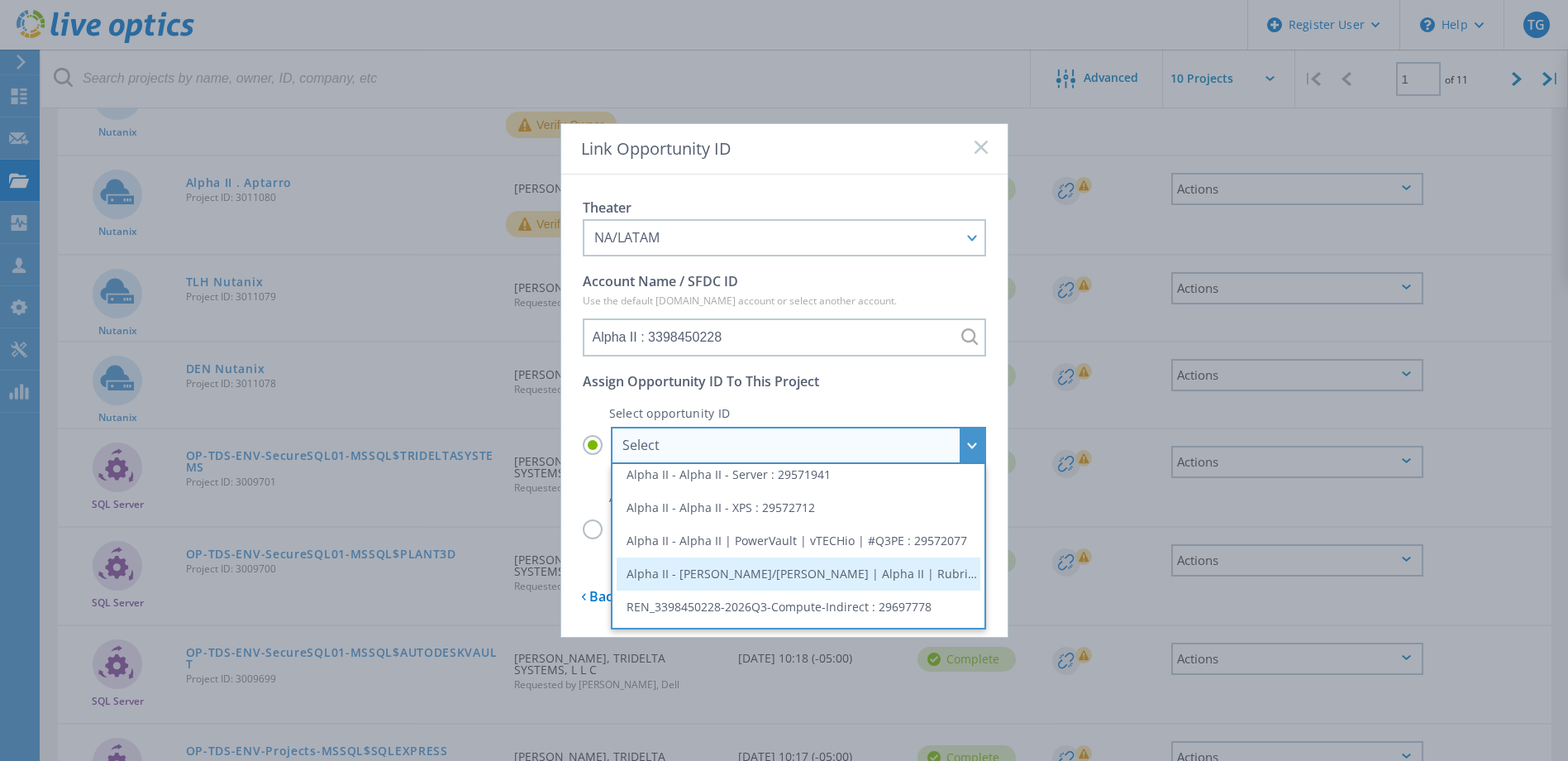
click at [805, 574] on li "Alpha II - Gangemi/Rapoza | Alpha II | Rubrik Displacement - Backup | VtechIo :…" at bounding box center [798, 574] width 364 height 33
click at [0, 0] on input "Select Select Alpha II - Alpha II - Client : 29764127 Alpha II - Alpha II - Ser…" at bounding box center [0, 0] width 0 height 0
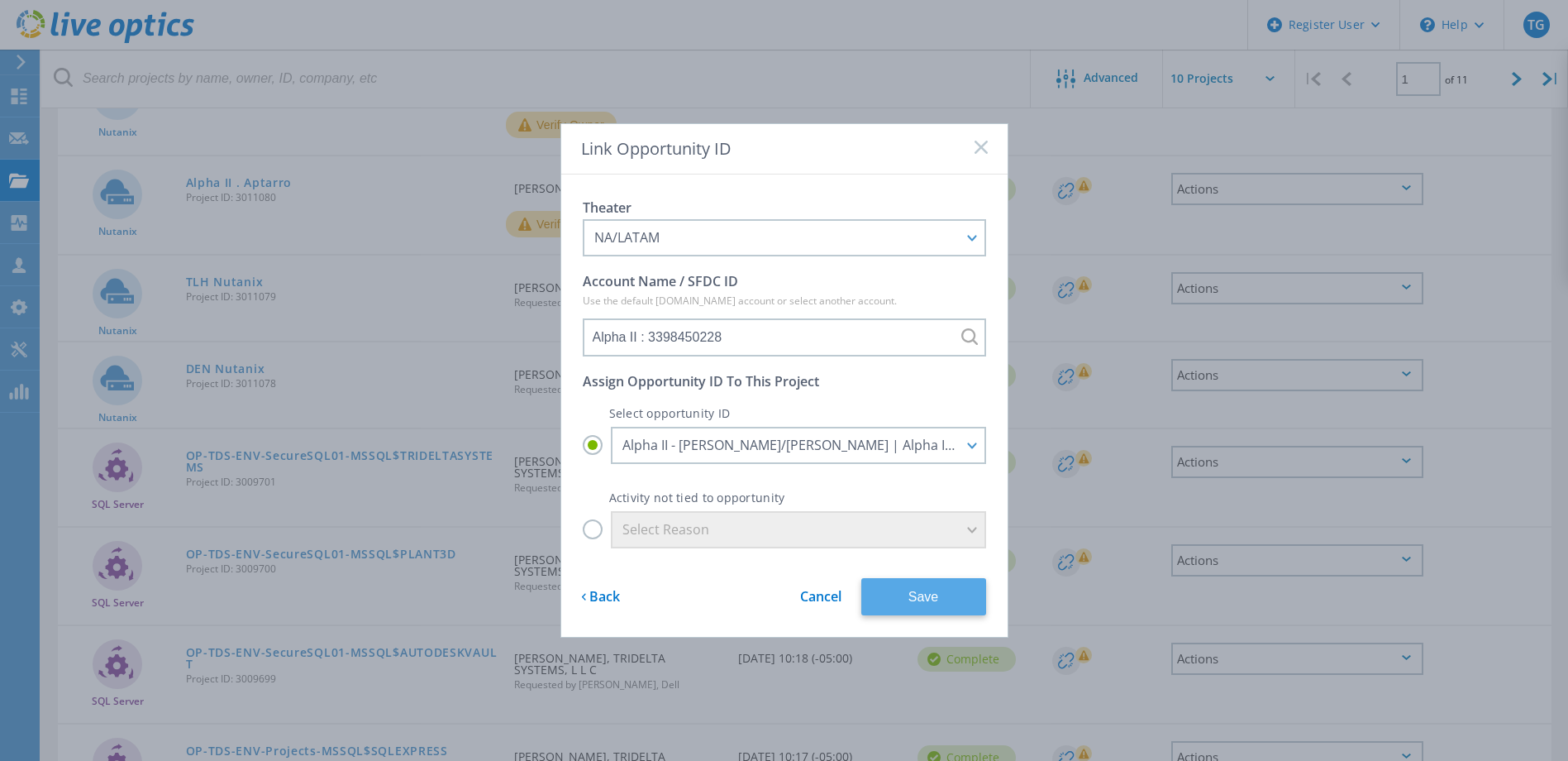
click at [908, 584] on button "Save" at bounding box center [924, 596] width 125 height 37
click at [616, 530] on label "Select Reason" at bounding box center [784, 529] width 403 height 37
click at [0, 0] on input "Select Reason" at bounding box center [0, 0] width 0 height 0
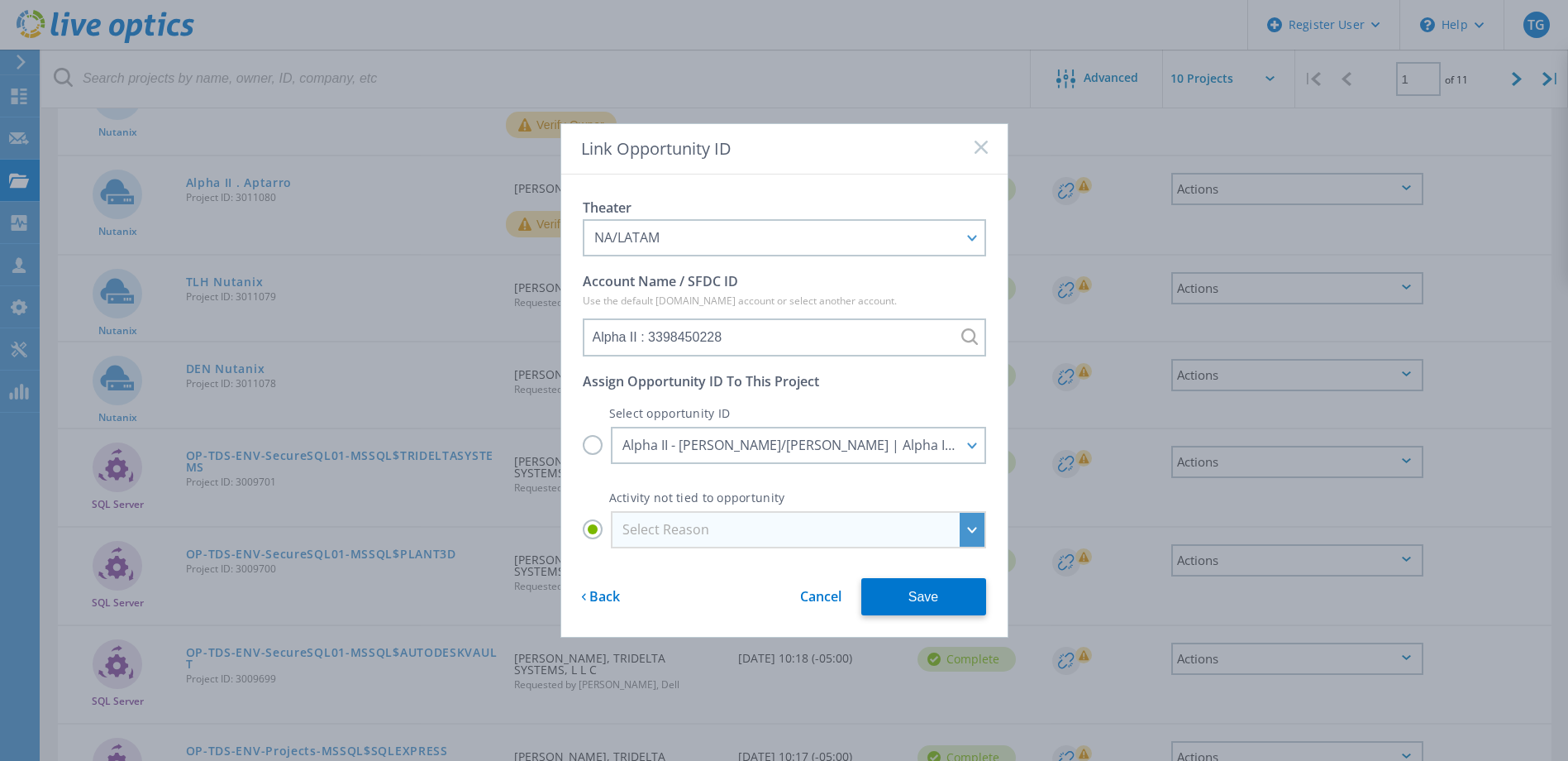
scroll to position [0, 0]
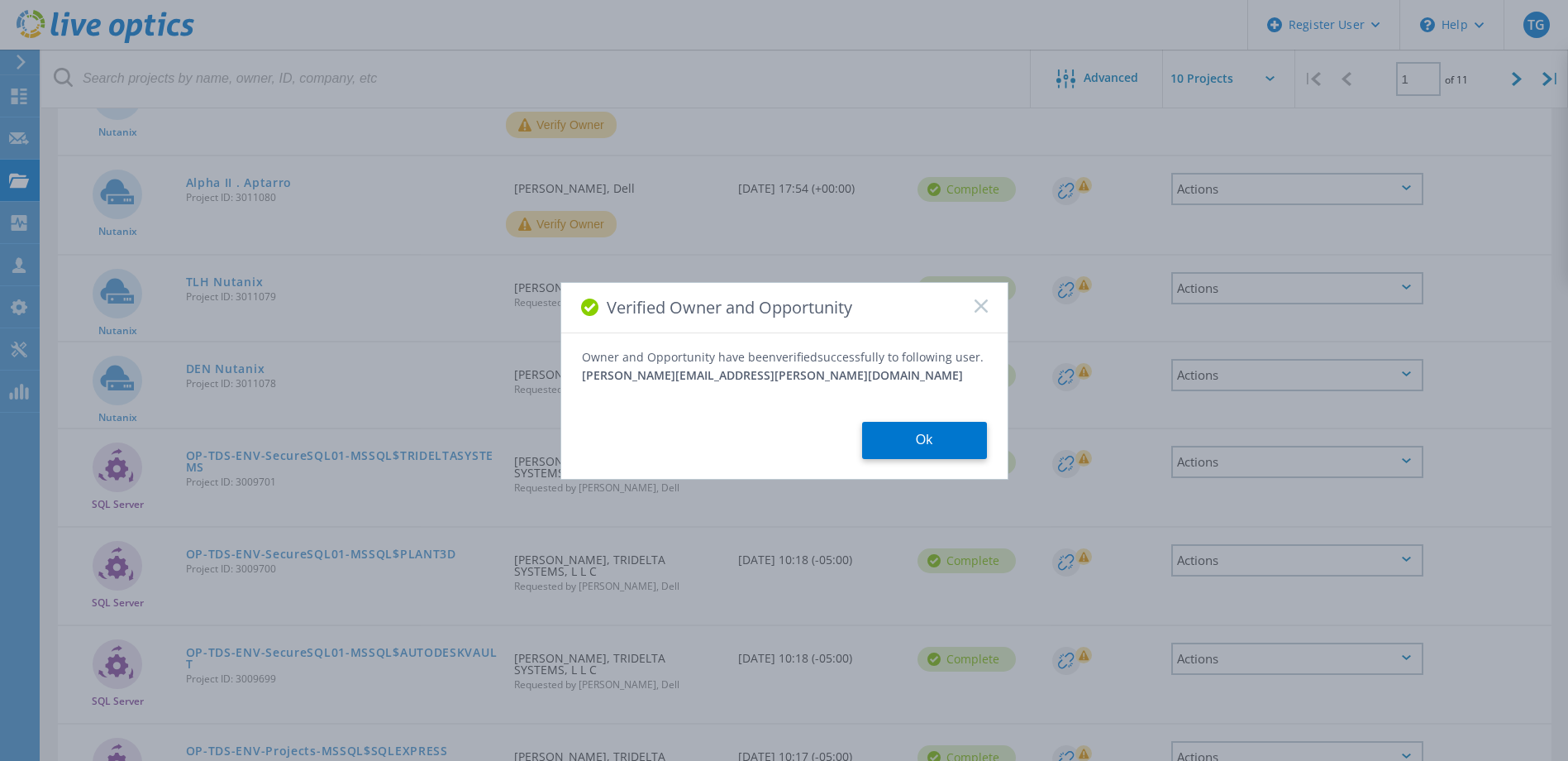
click at [642, 531] on div "Verified Owner and Opportunity Owner and Opportunity have been verified success…" at bounding box center [784, 380] width 1568 height 761
click at [908, 444] on button "Ok" at bounding box center [924, 439] width 125 height 37
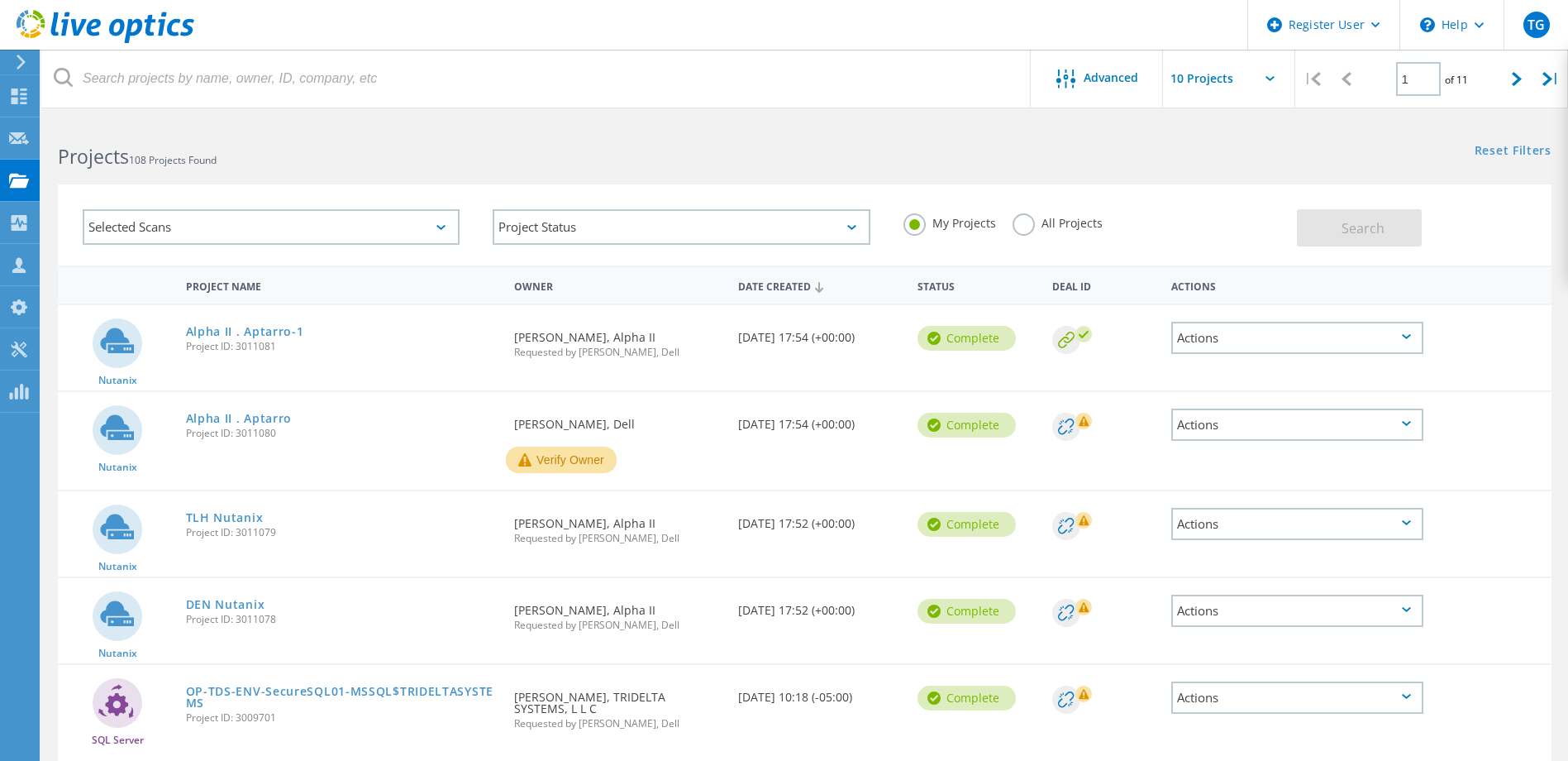
click at [556, 459] on button "Verify Owner" at bounding box center [561, 459] width 111 height 26
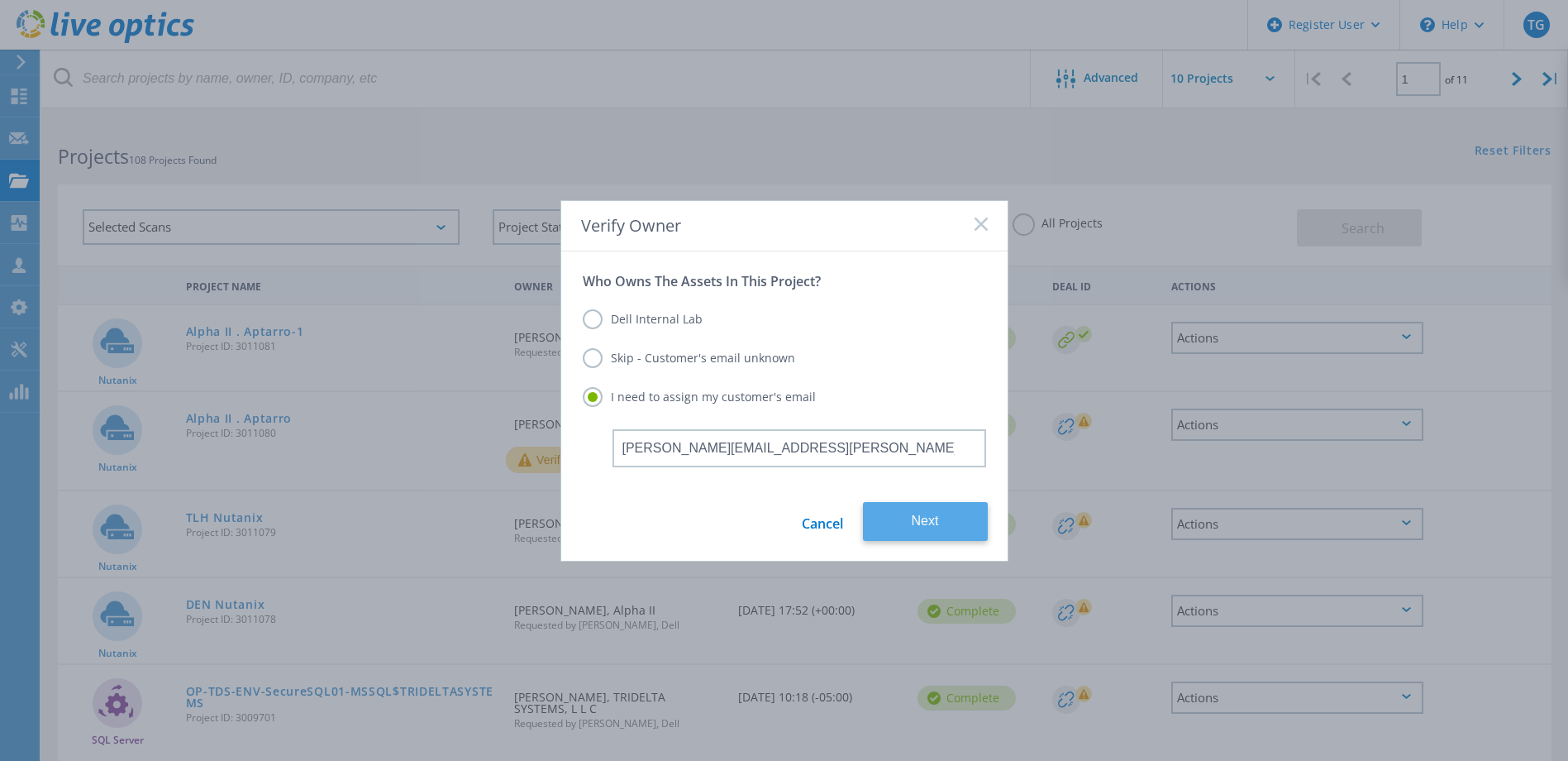
type input "Clint.McGarity@aptarro.com"
click at [984, 509] on button "Next" at bounding box center [925, 521] width 125 height 39
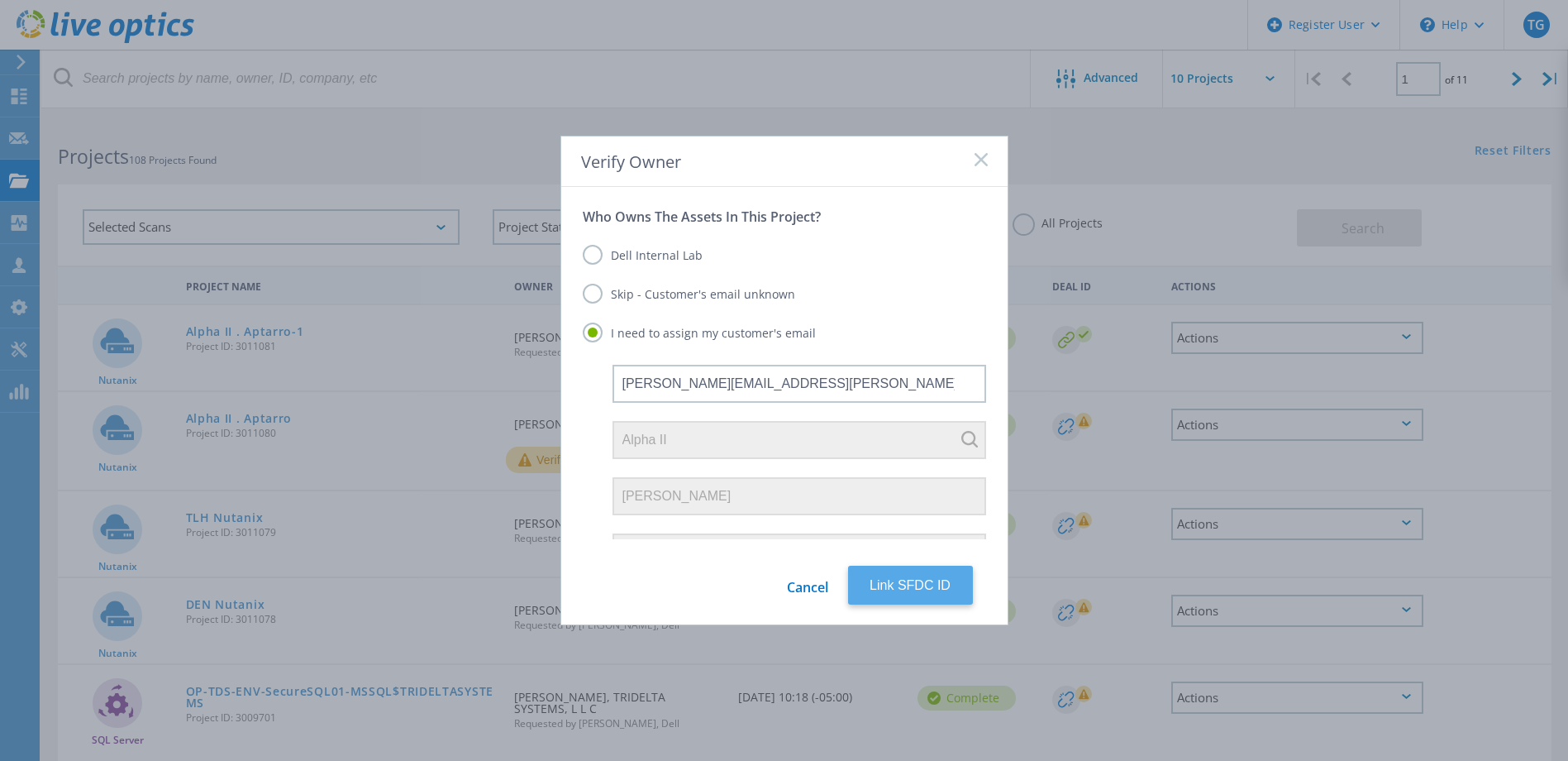
click at [911, 571] on button "Link SFDC ID" at bounding box center [910, 584] width 125 height 39
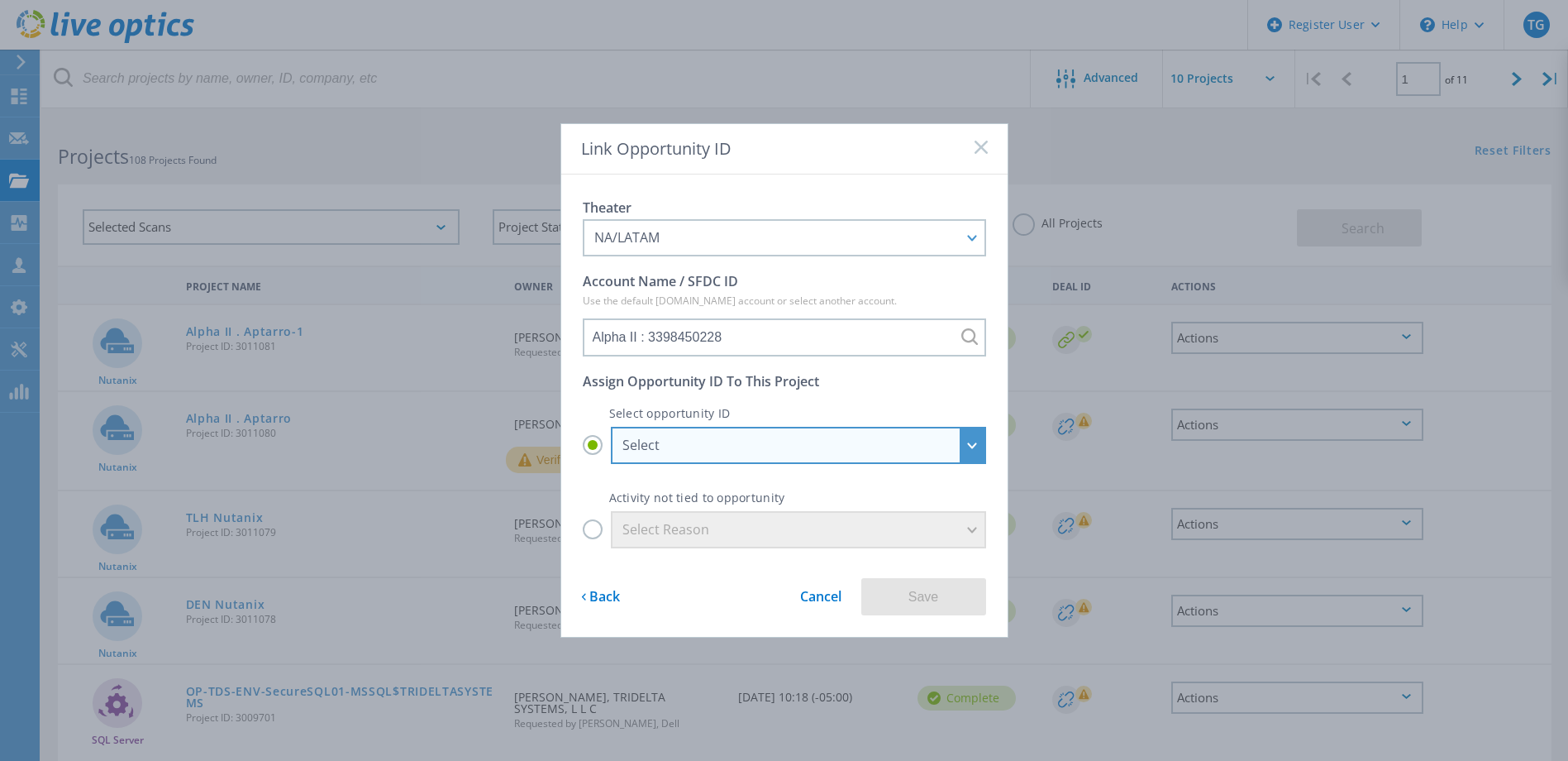
click at [746, 448] on div "Select" at bounding box center [789, 445] width 334 height 18
click at [0, 0] on input "Select Select Alpha II - Alpha II - Client : 29764127 Alpha II - Alpha II - Ser…" at bounding box center [0, 0] width 0 height 0
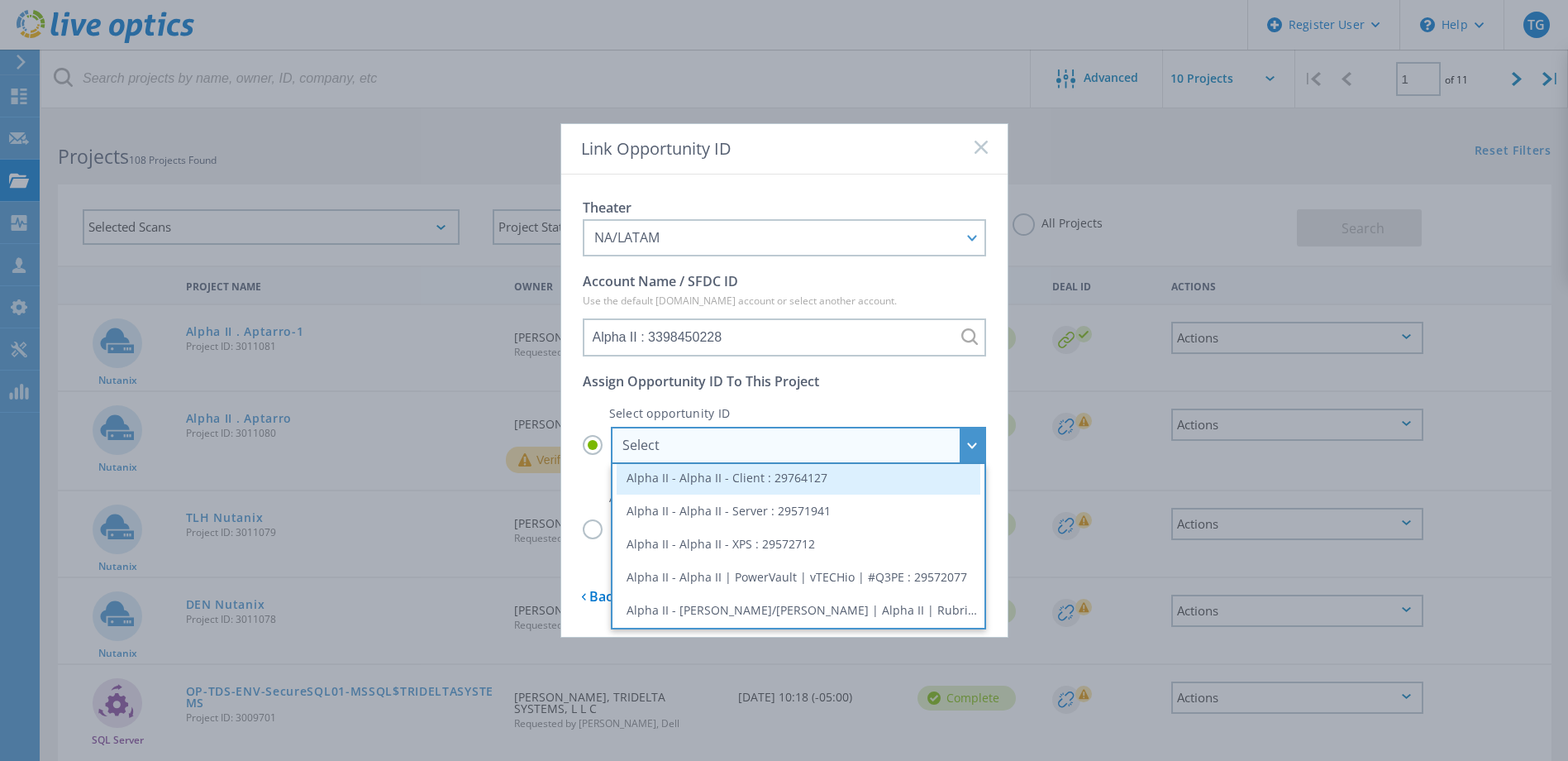
scroll to position [76, 0]
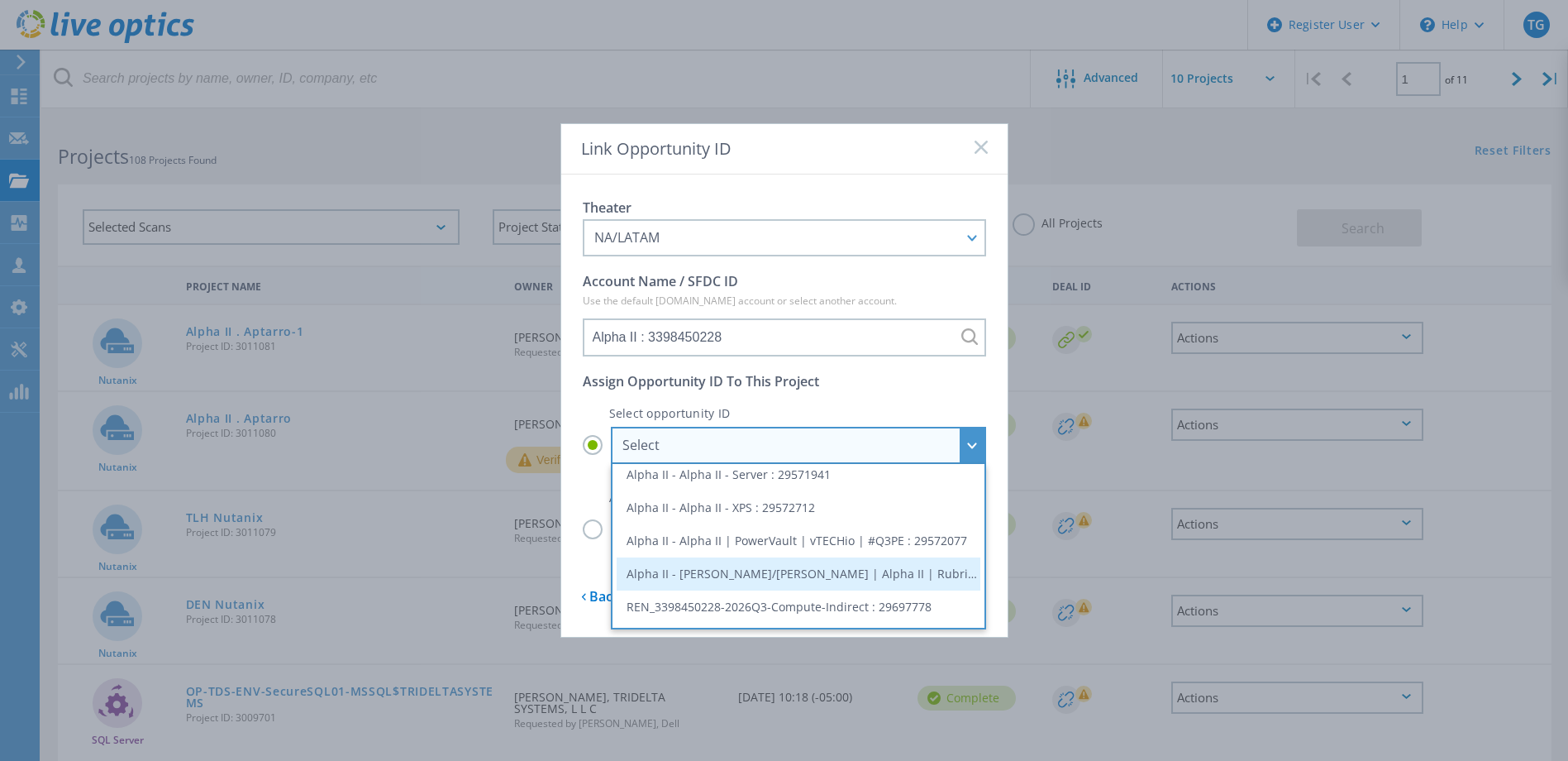
click at [706, 579] on li "Alpha II - Gangemi/Rapoza | Alpha II | Rubrik Displacement - Backup | VtechIo :…" at bounding box center [798, 574] width 364 height 33
click at [0, 0] on input "Select Select Alpha II - Alpha II - Client : 29764127 Alpha II - Alpha II - Ser…" at bounding box center [0, 0] width 0 height 0
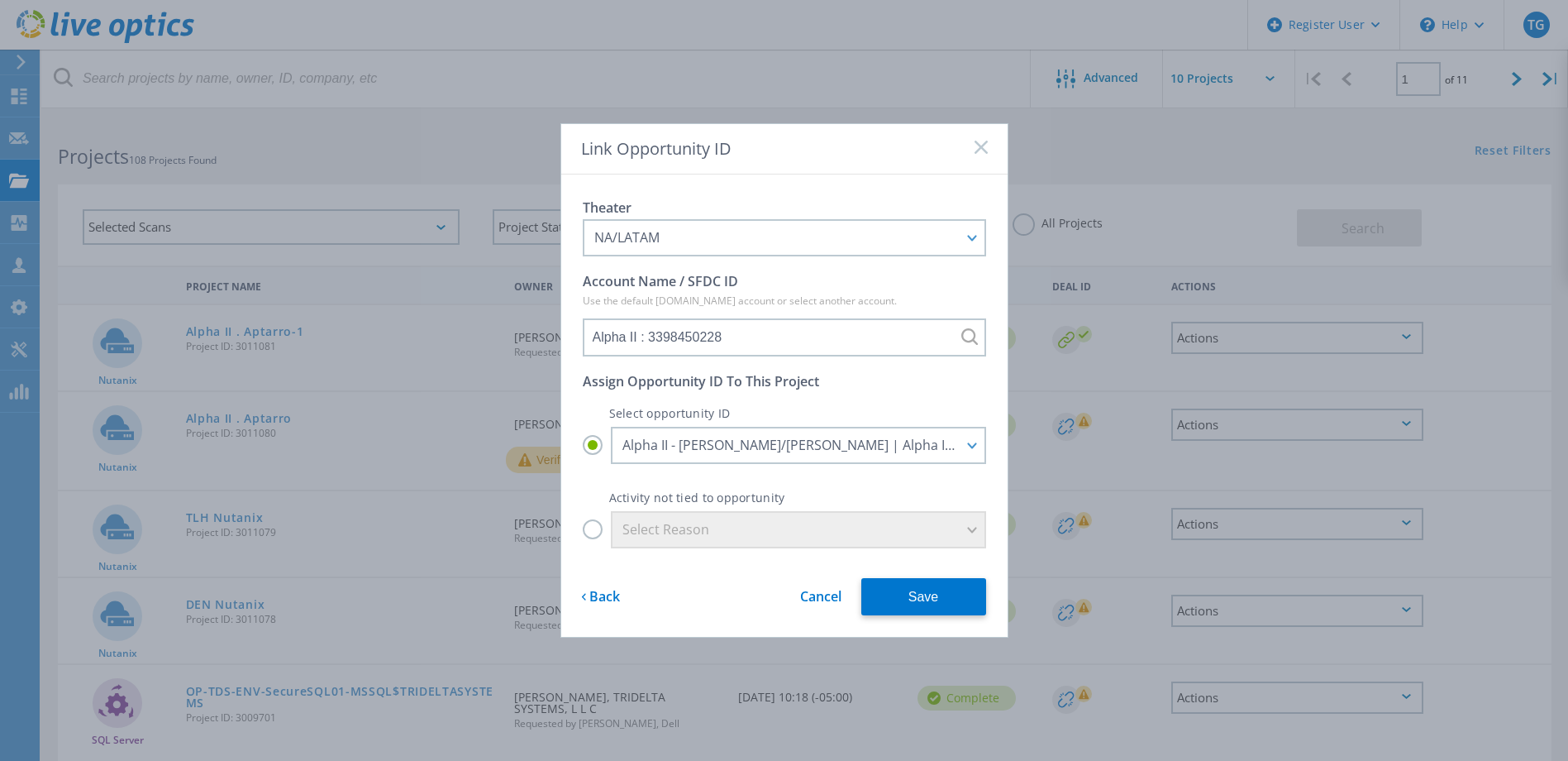
click at [591, 516] on label "Select Reason" at bounding box center [784, 529] width 403 height 37
click at [0, 0] on input "Select Reason" at bounding box center [0, 0] width 0 height 0
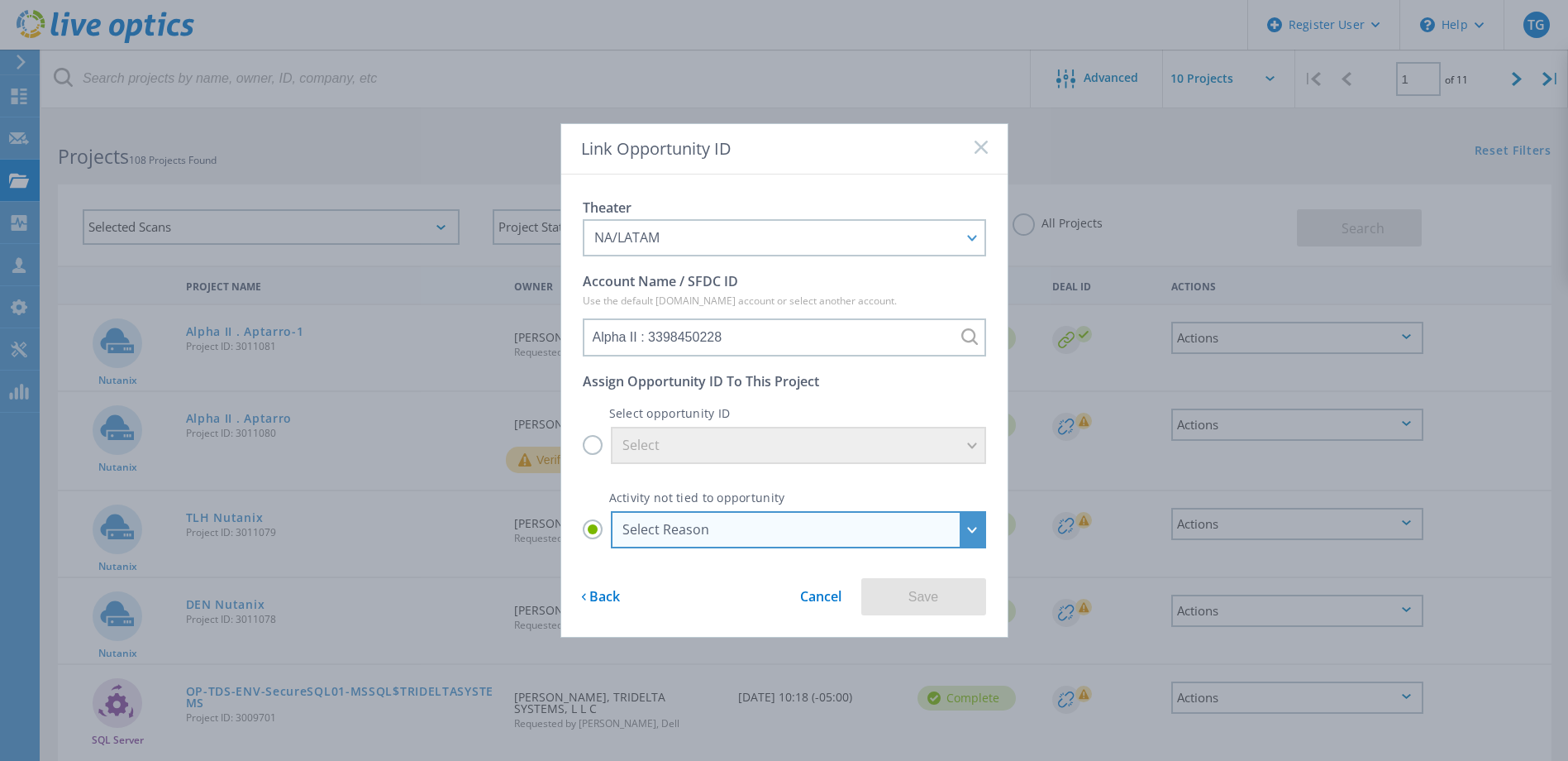
click at [648, 527] on div "Select Reason" at bounding box center [789, 530] width 334 height 18
click at [0, 0] on input "Select Reason Select Reason Discovery Troubleshooting Other" at bounding box center [0, 0] width 0 height 0
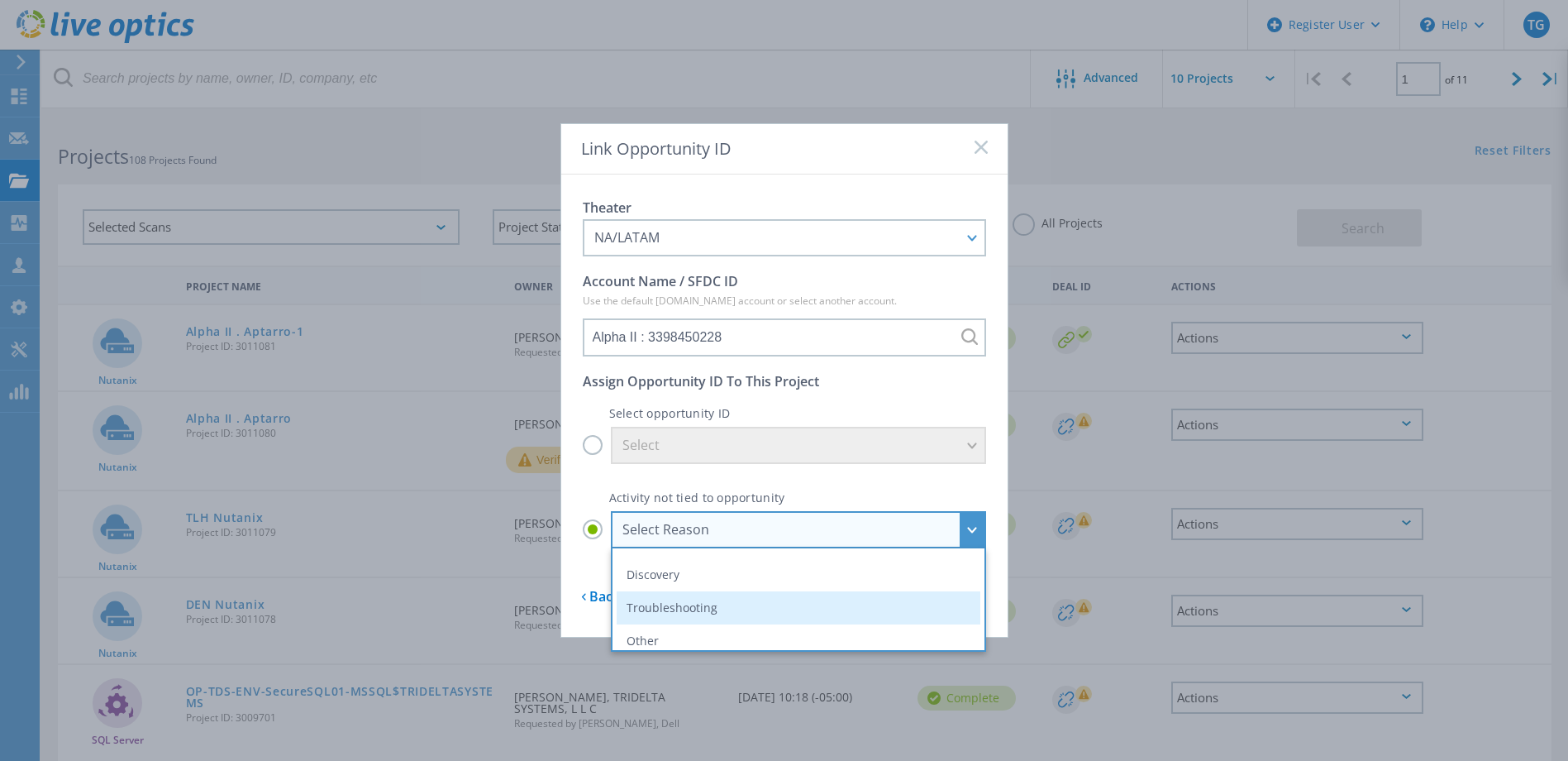
scroll to position [39, 0]
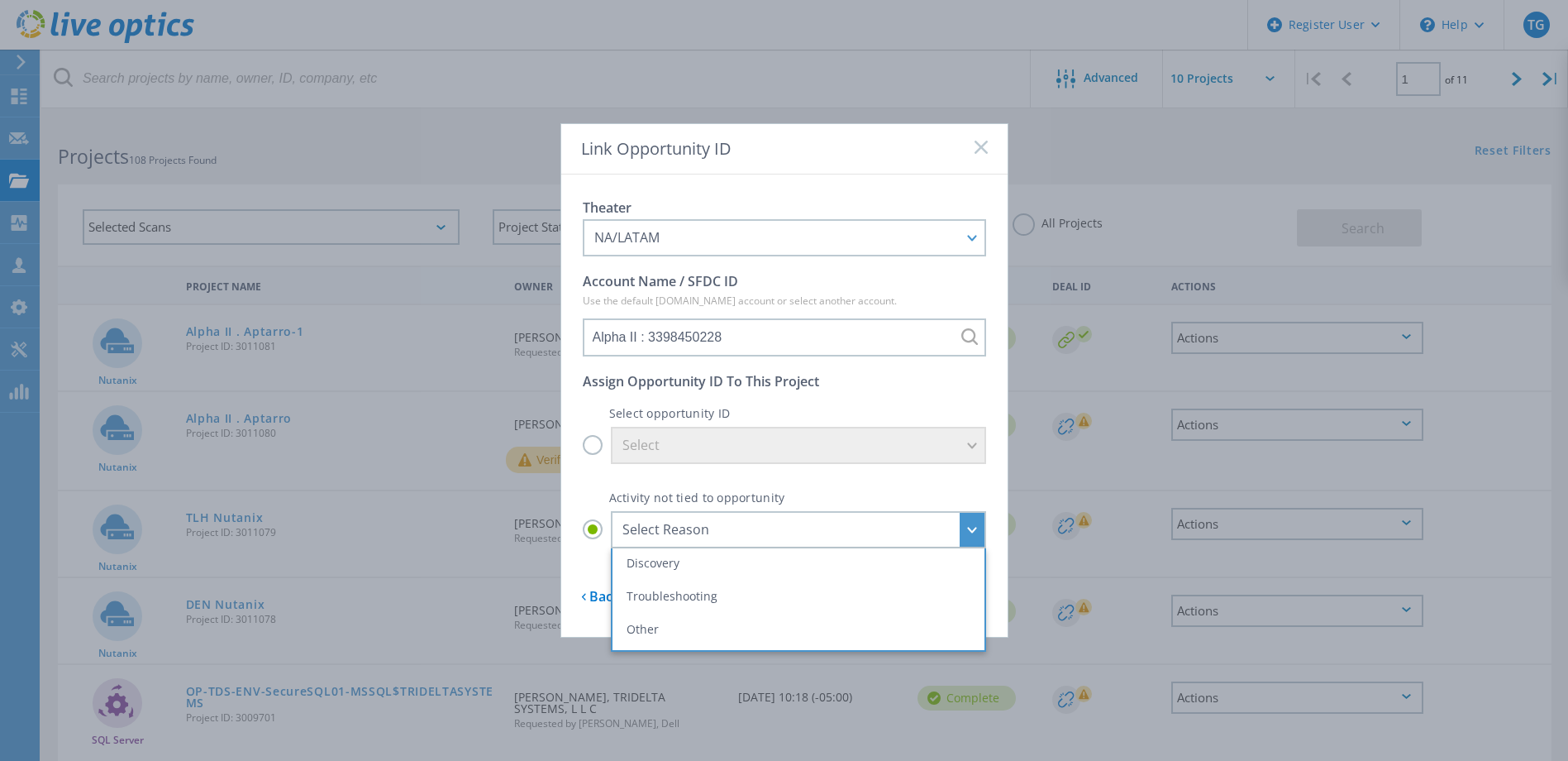
click at [732, 488] on div "Activity not tied to opportunity Select Reason Select Reason Discovery Troubles…" at bounding box center [784, 512] width 403 height 71
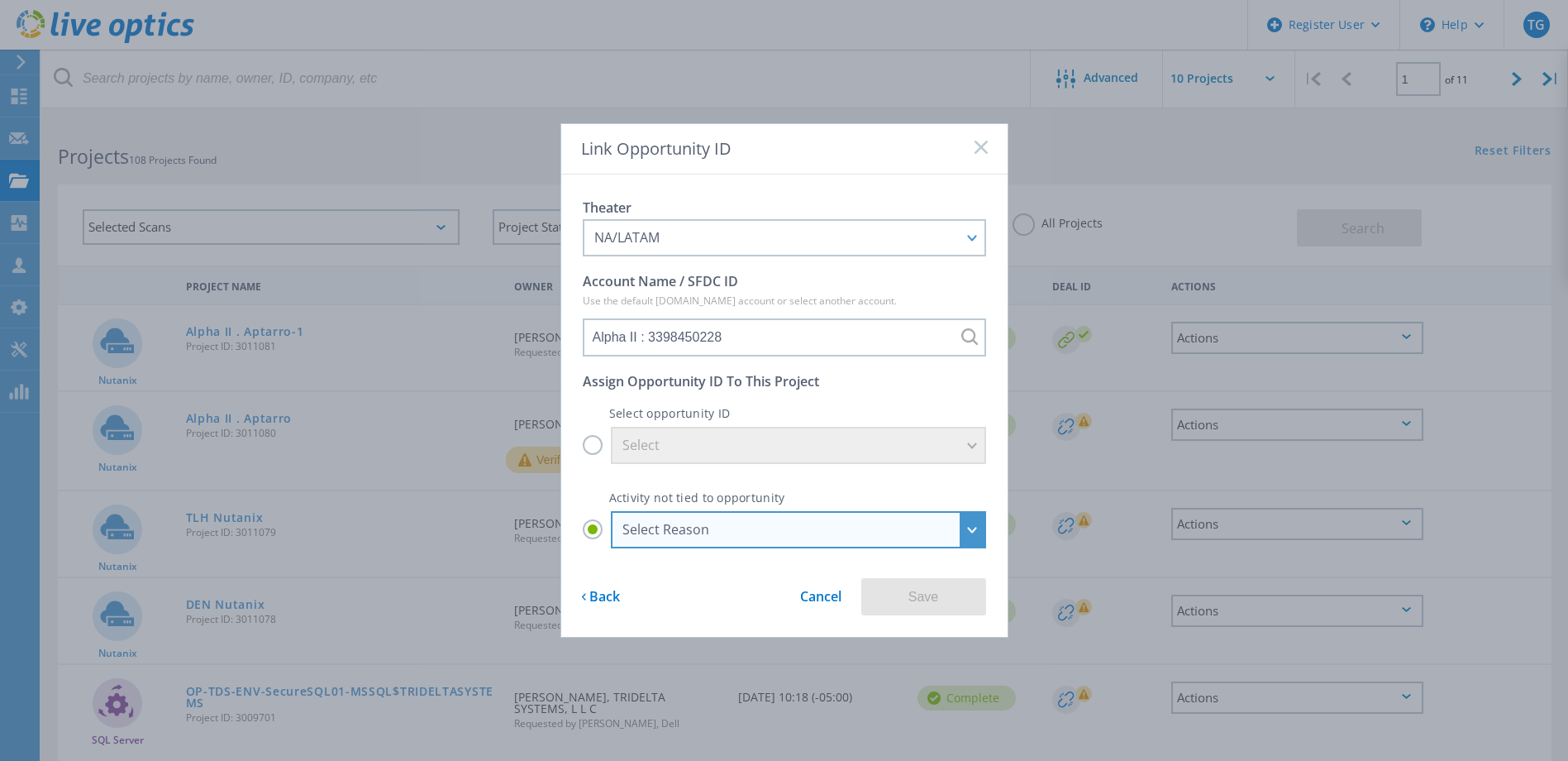
click at [796, 529] on div "Select Reason" at bounding box center [789, 530] width 334 height 18
click at [0, 0] on input "Select Reason Select Reason Discovery Troubleshooting Other" at bounding box center [0, 0] width 0 height 0
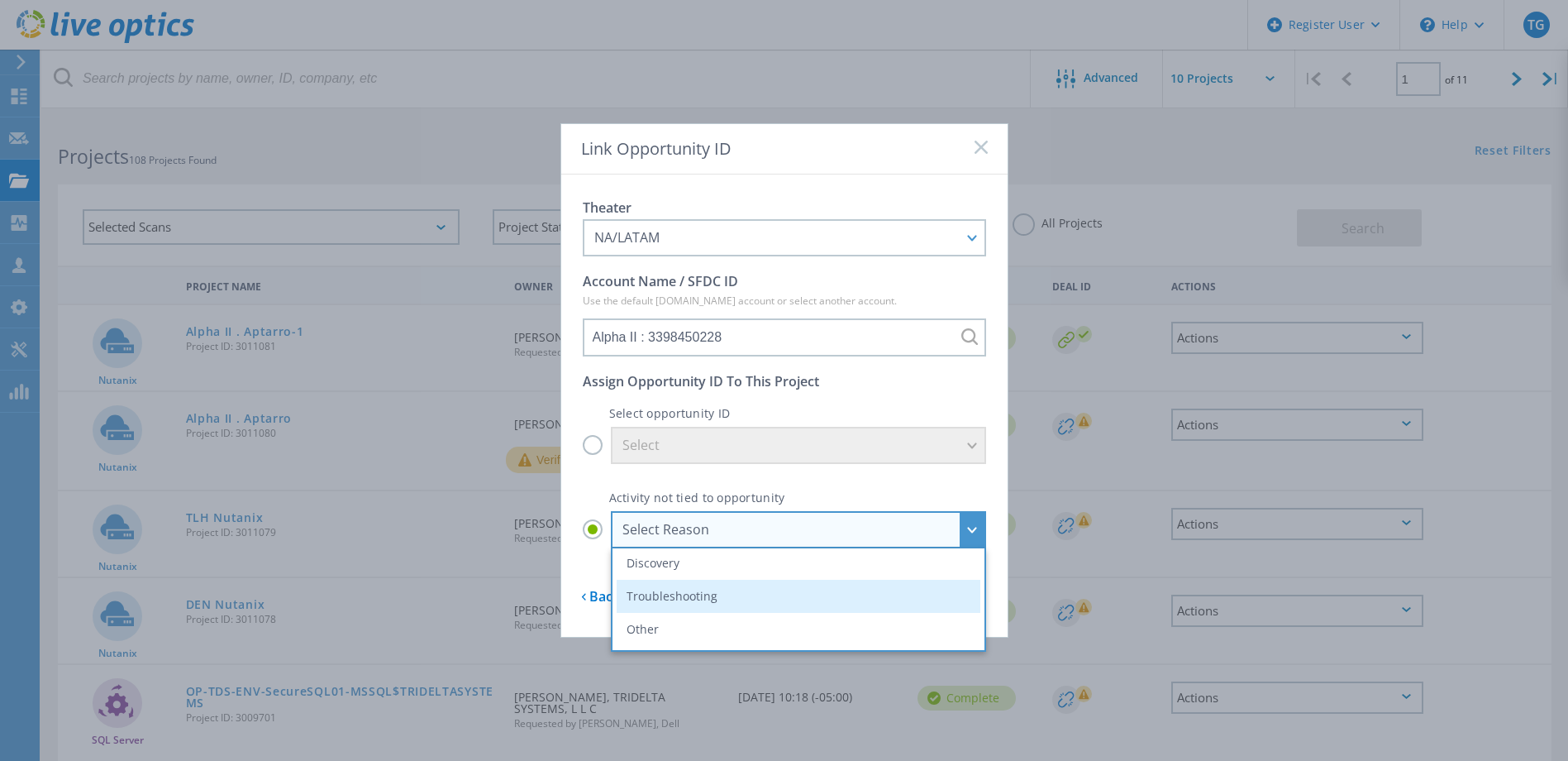
scroll to position [248, 0]
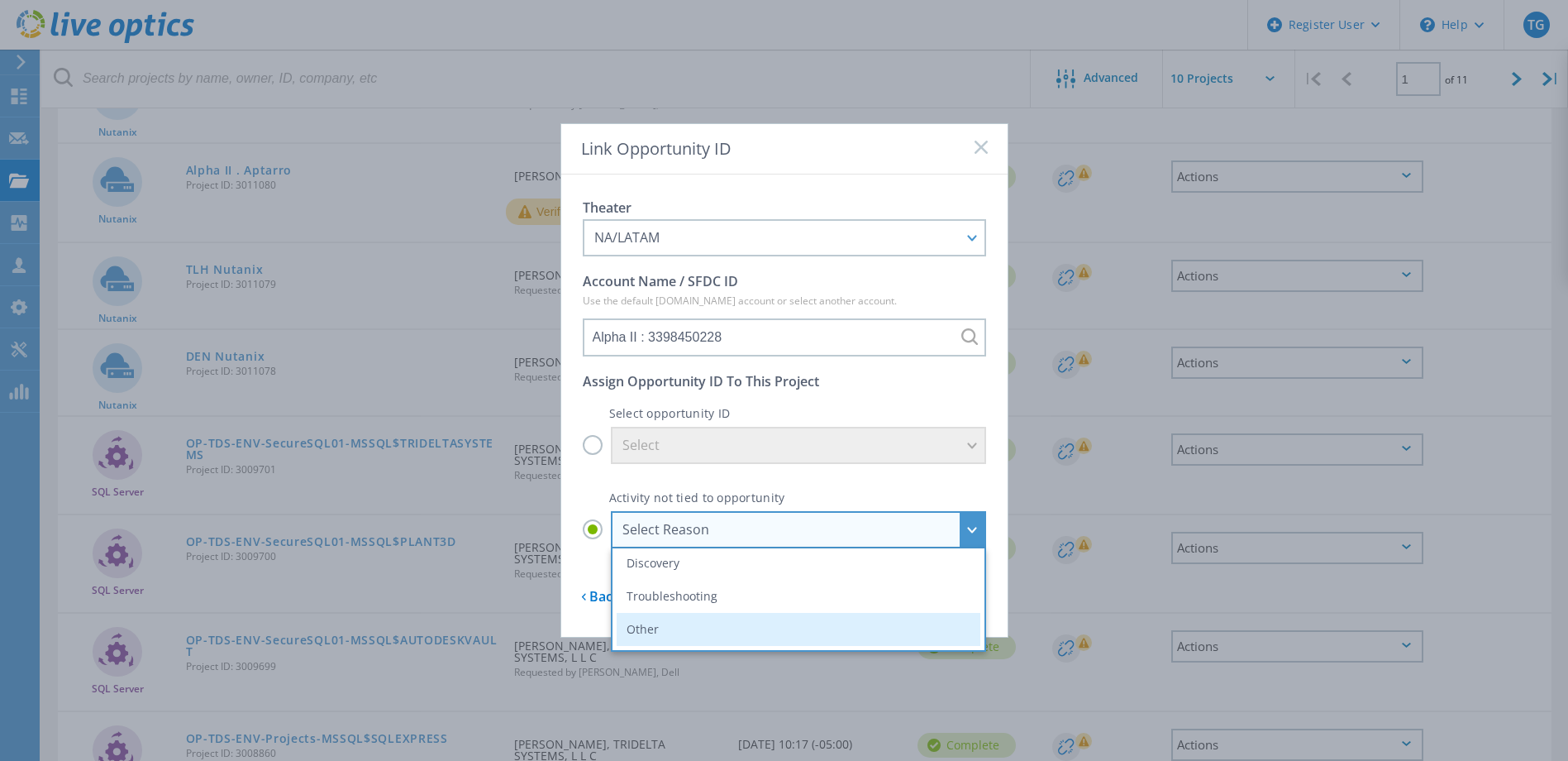
click at [641, 631] on li "Other" at bounding box center [798, 629] width 364 height 33
click at [0, 0] on input "Select Reason Select Reason Discovery Troubleshooting Other" at bounding box center [0, 0] width 0 height 0
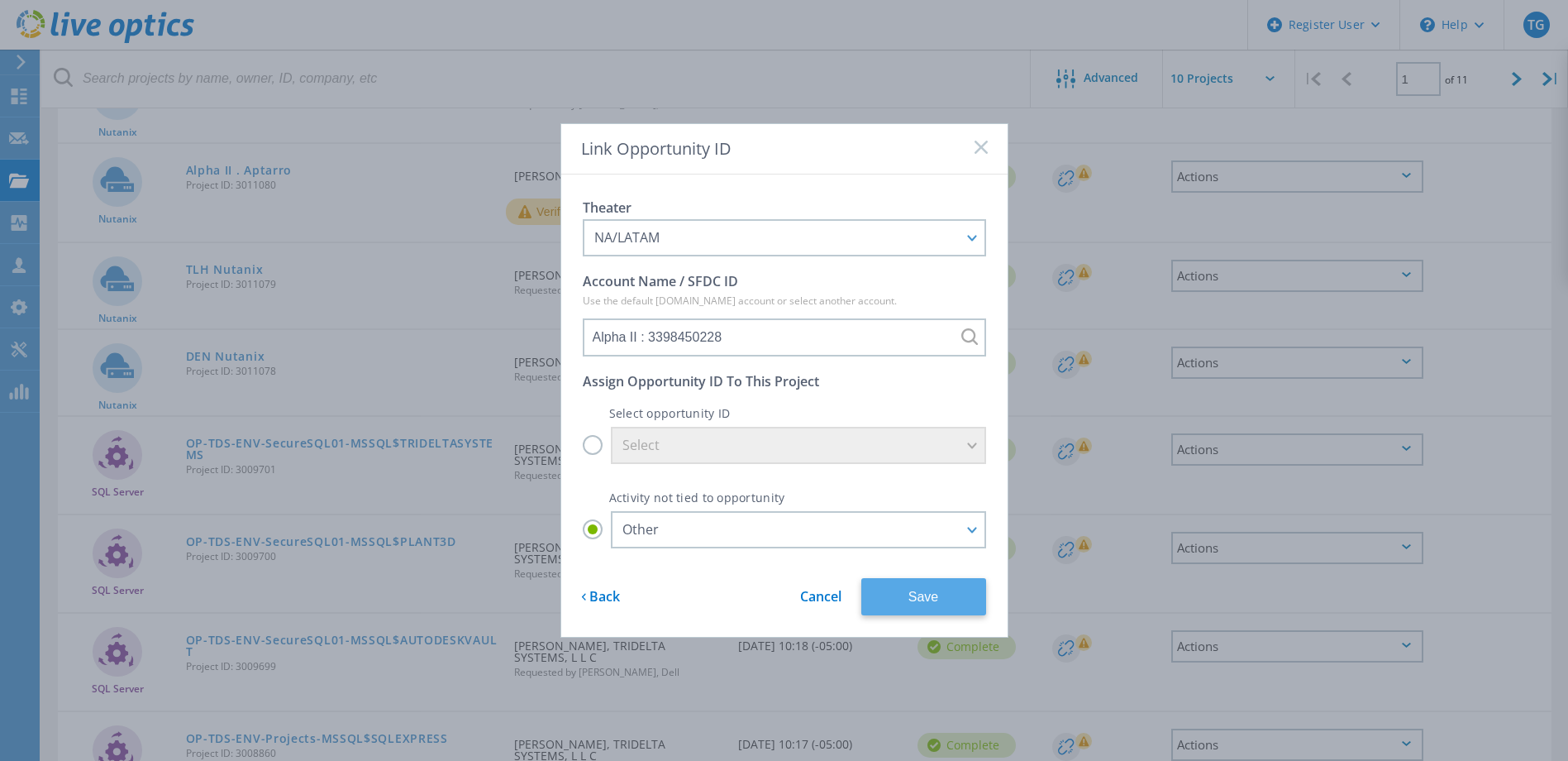
click at [915, 602] on button "Save" at bounding box center [924, 596] width 125 height 37
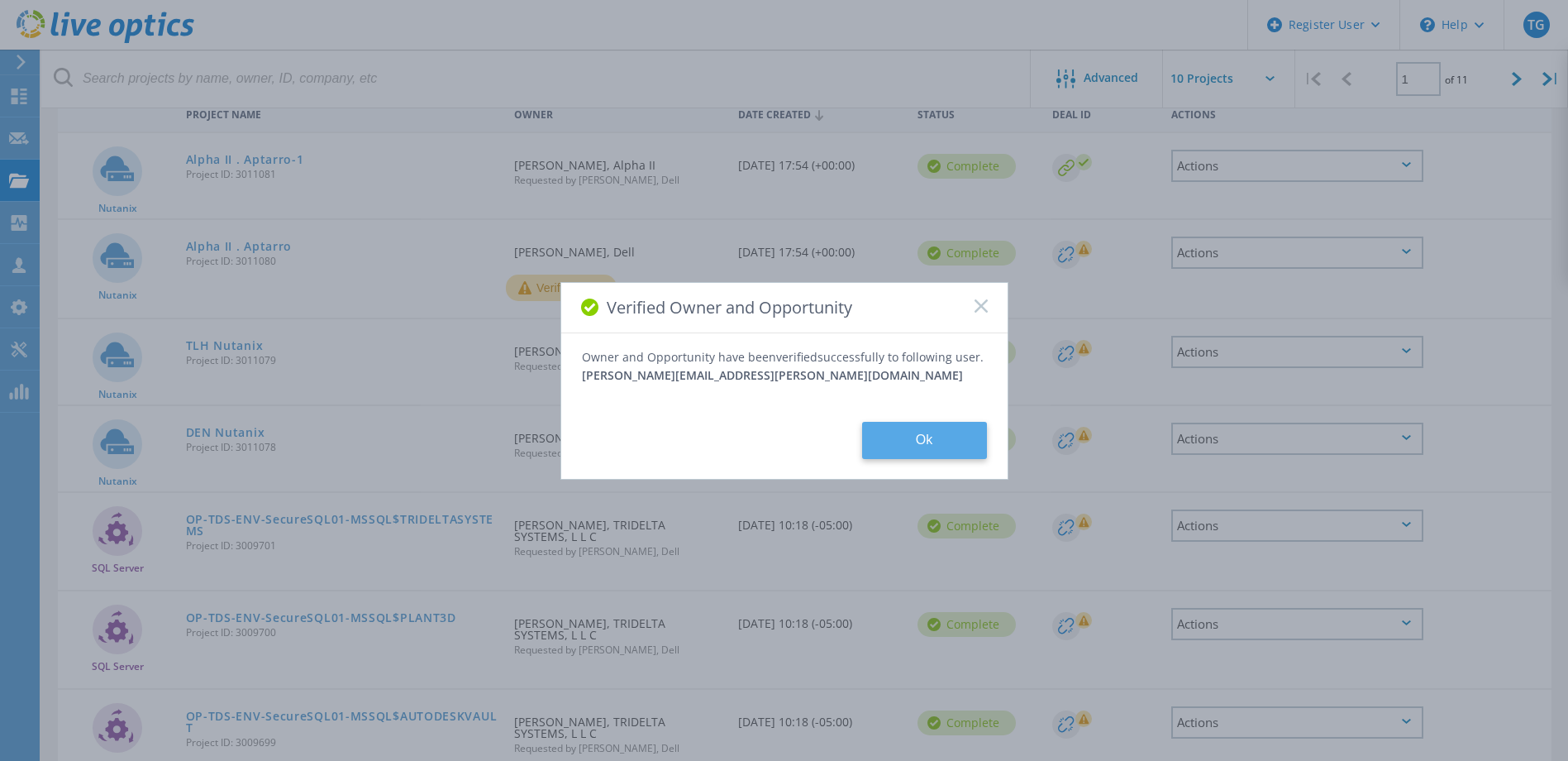
scroll to position [0, 0]
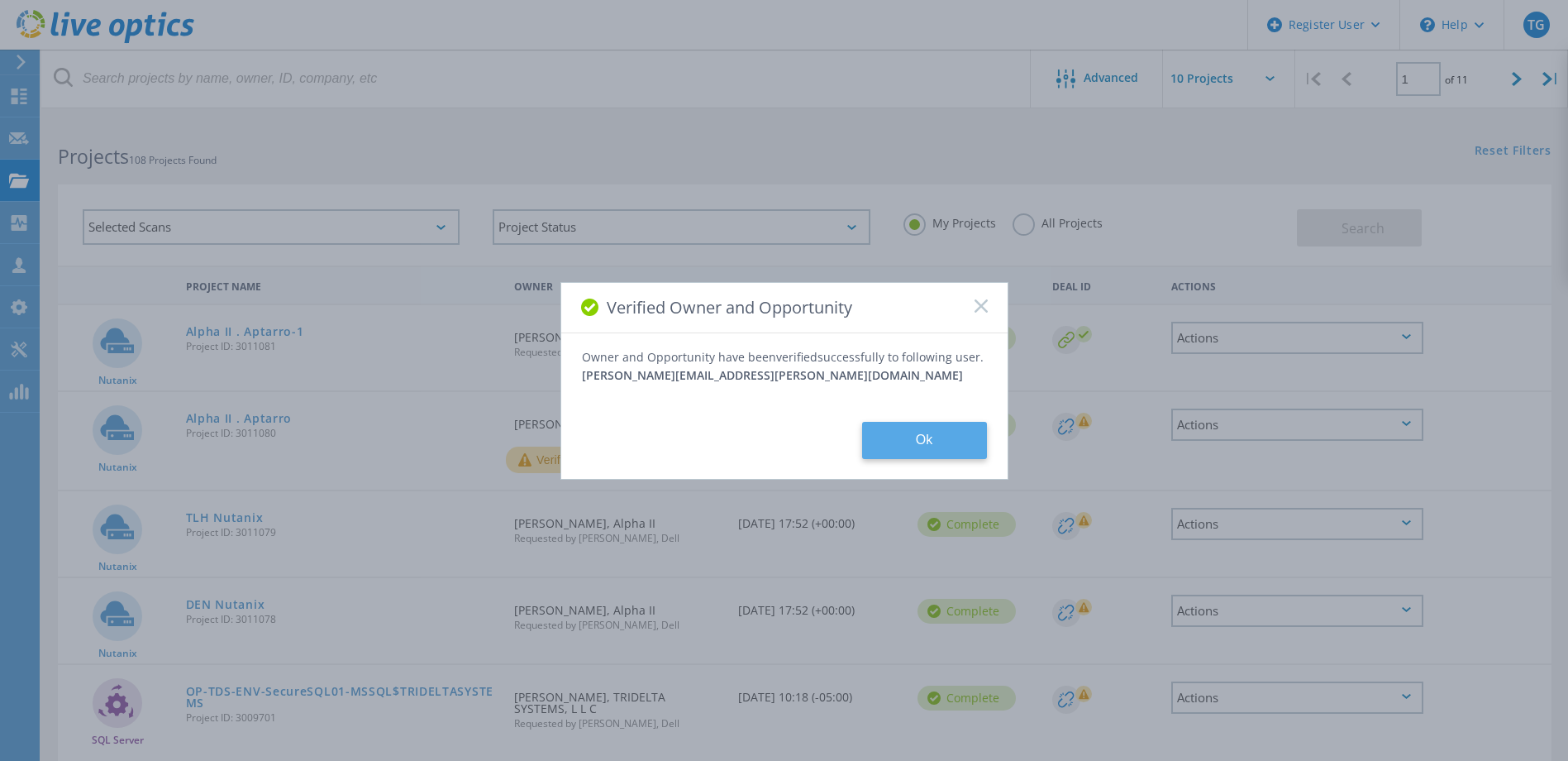
click at [944, 423] on button "Ok" at bounding box center [924, 439] width 125 height 37
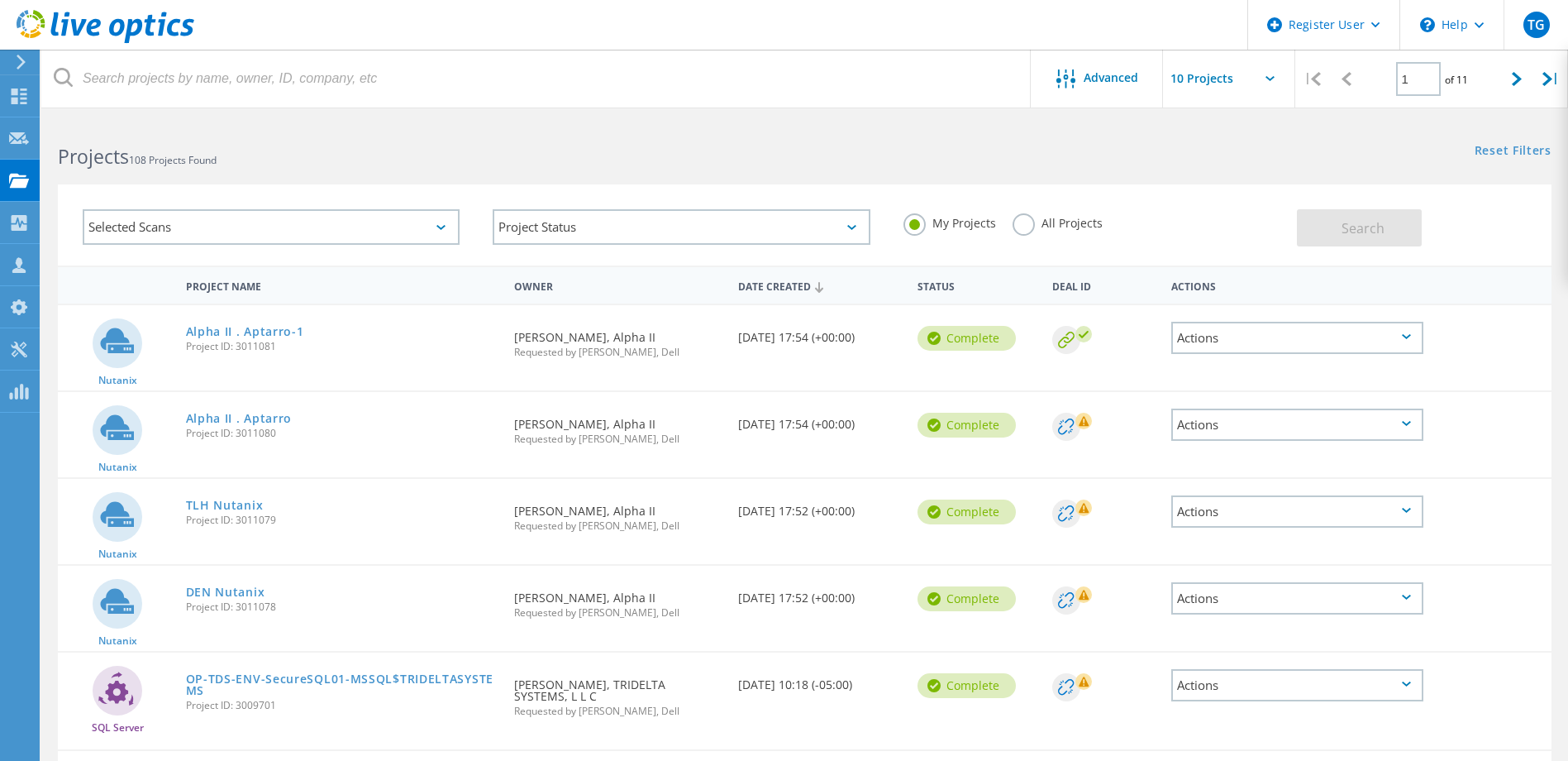
drag, startPoint x: 238, startPoint y: 414, endPoint x: 238, endPoint y: 405, distance: 9.0
click at [238, 414] on link "Alpha II . Aptarro" at bounding box center [239, 418] width 106 height 12
click at [257, 333] on link "Alpha II . Aptarro-1" at bounding box center [245, 331] width 118 height 12
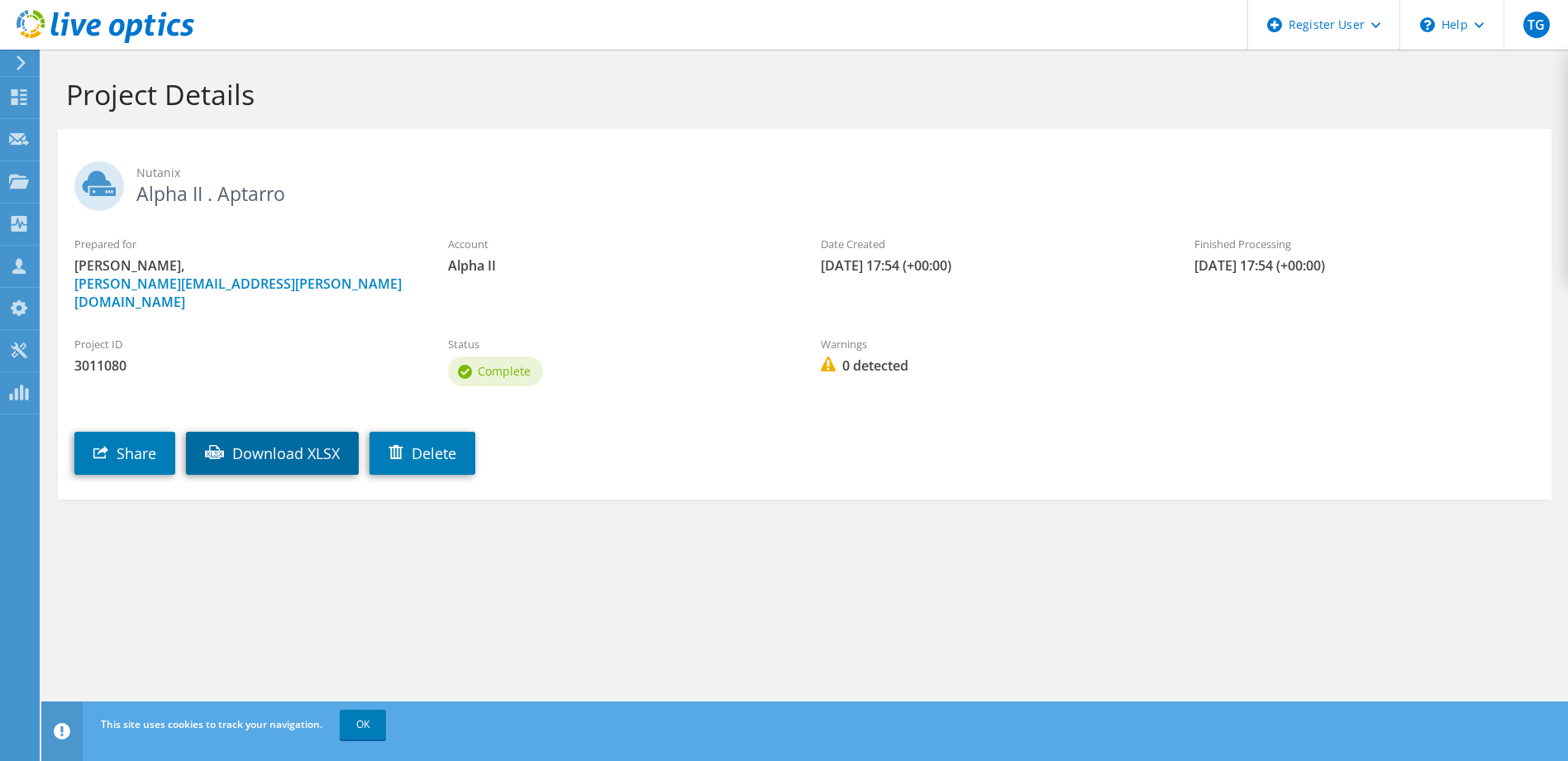
click at [280, 431] on link "Download XLSX" at bounding box center [273, 453] width 173 height 43
click at [377, 218] on div "Nutanix Alpha II . Aptarro" at bounding box center [804, 182] width 1493 height 90
click at [21, 177] on use at bounding box center [19, 181] width 20 height 14
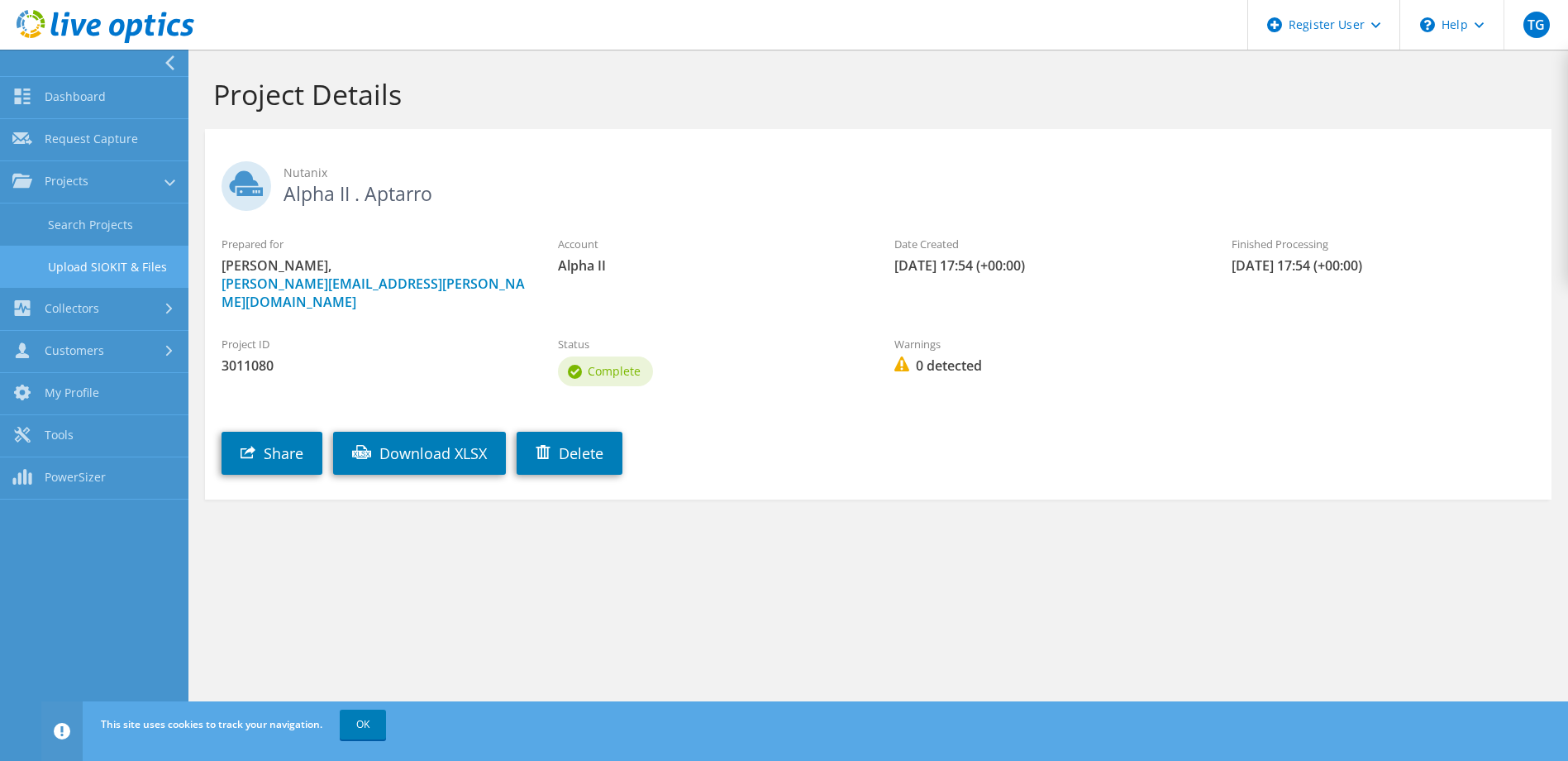
click at [57, 248] on link "Upload SIOKIT & Files" at bounding box center [94, 267] width 188 height 42
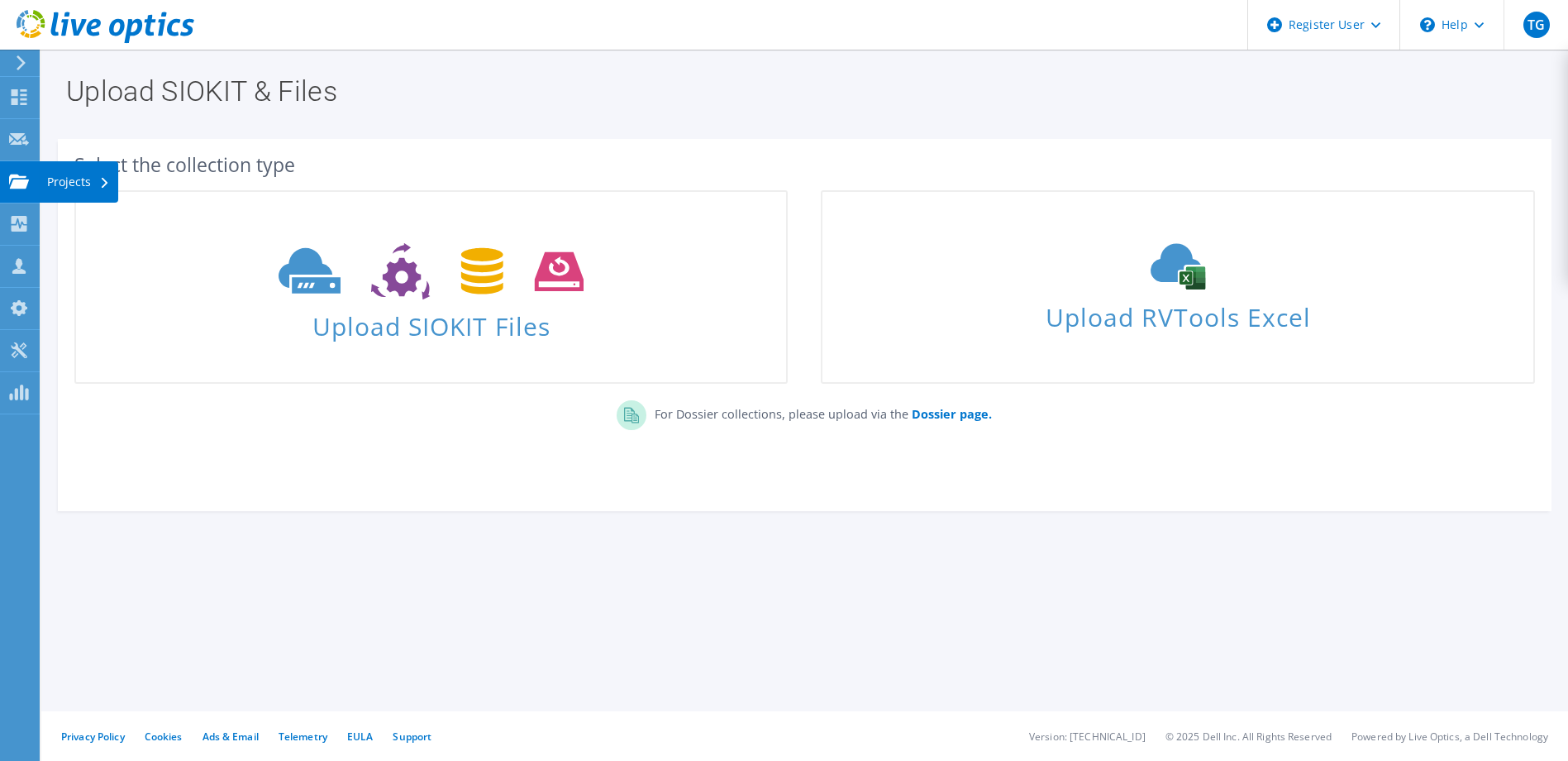
click at [28, 182] on use at bounding box center [19, 181] width 20 height 14
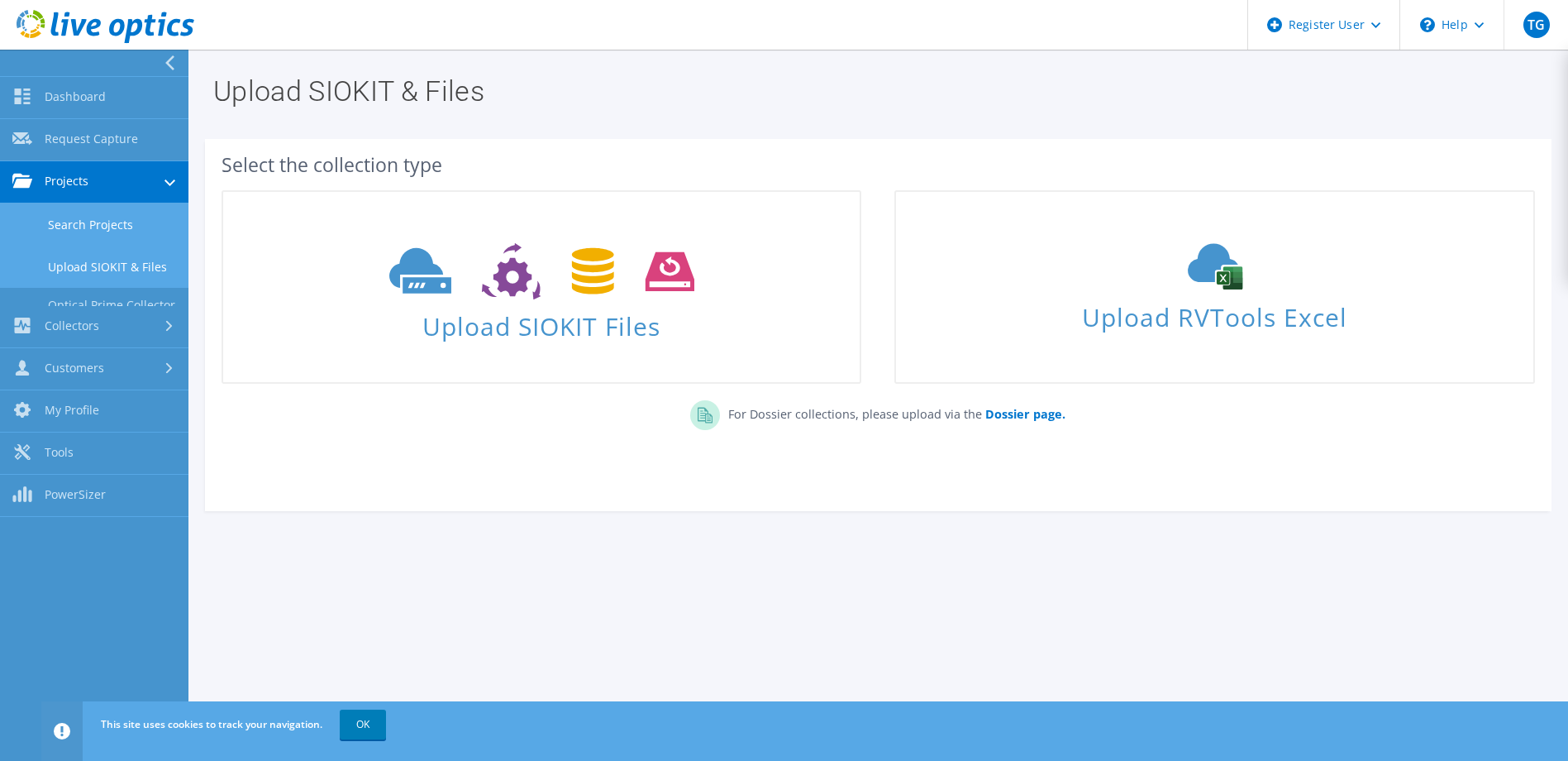
click at [59, 222] on link "Search Projects" at bounding box center [94, 224] width 188 height 42
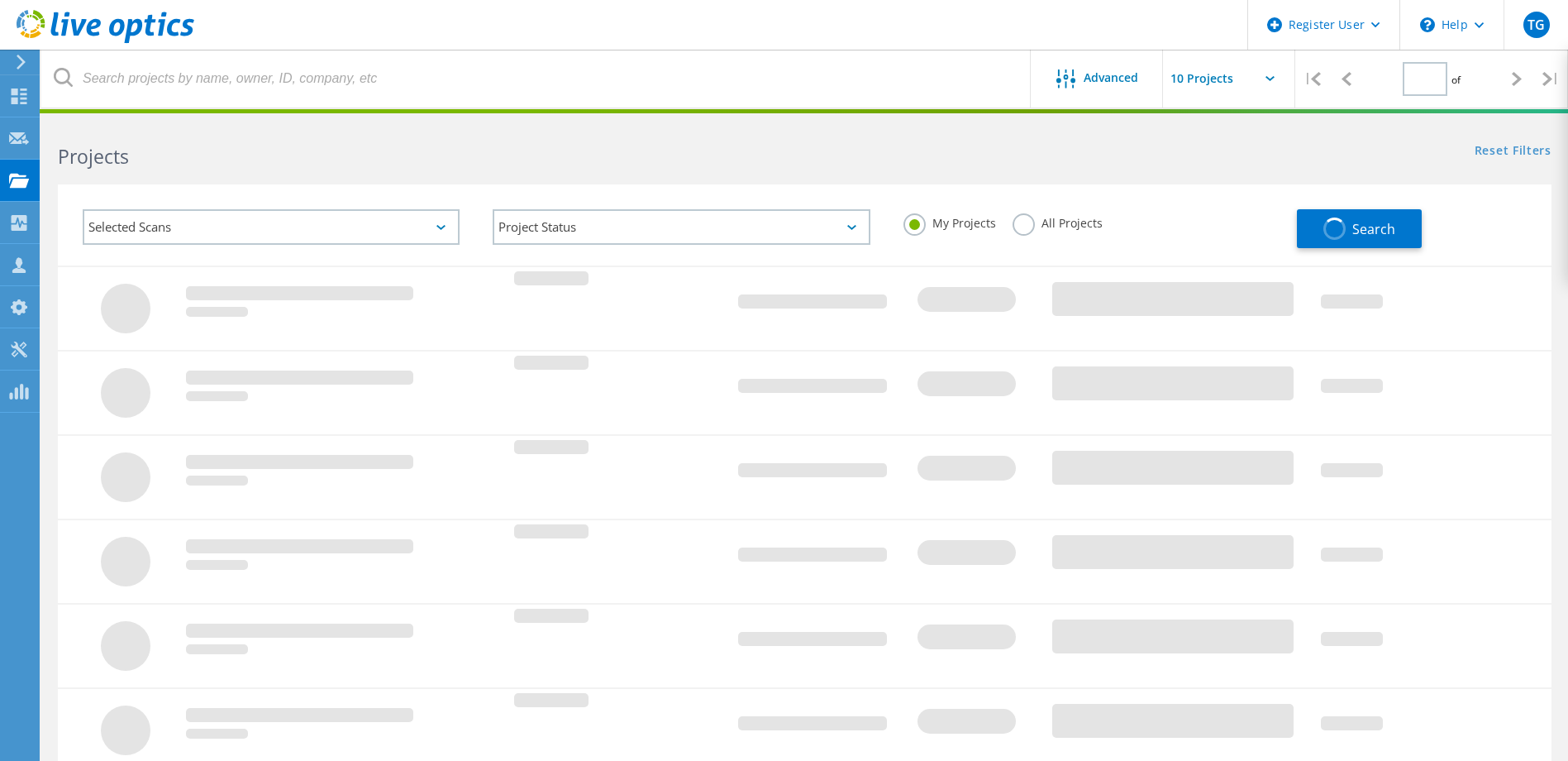
type input "1"
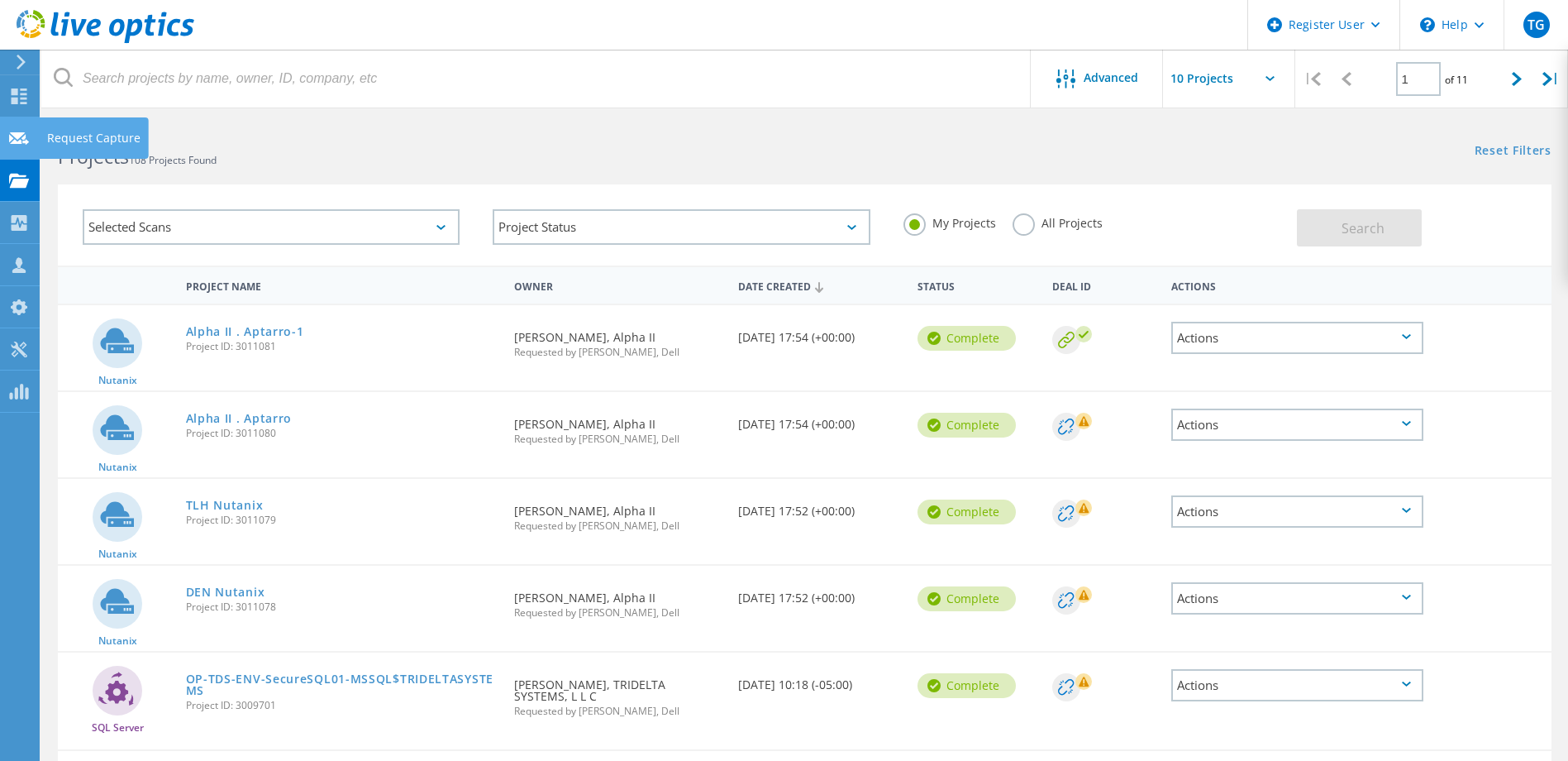
click at [25, 142] on use at bounding box center [19, 138] width 20 height 13
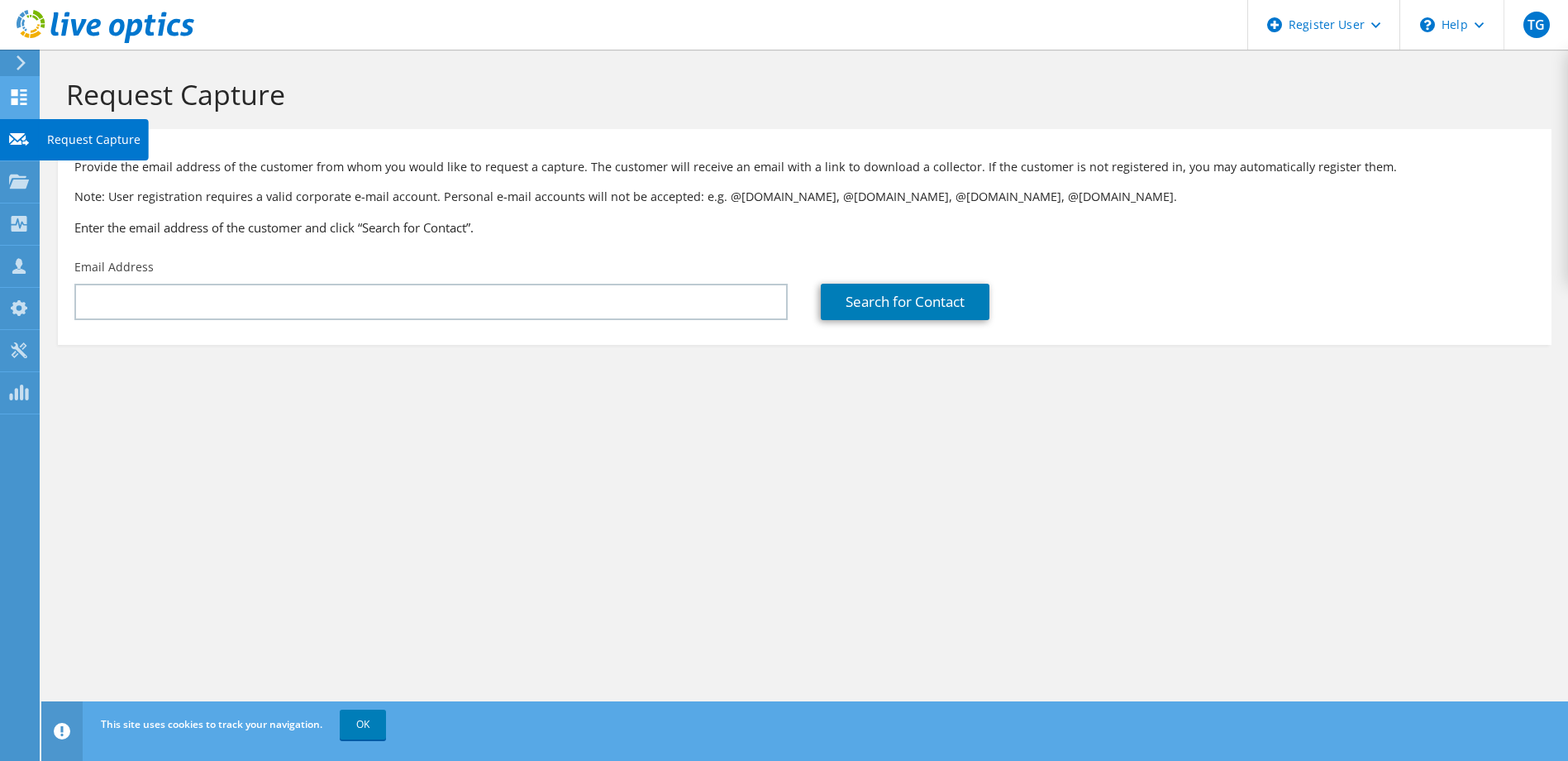
click at [22, 101] on icon at bounding box center [19, 96] width 20 height 15
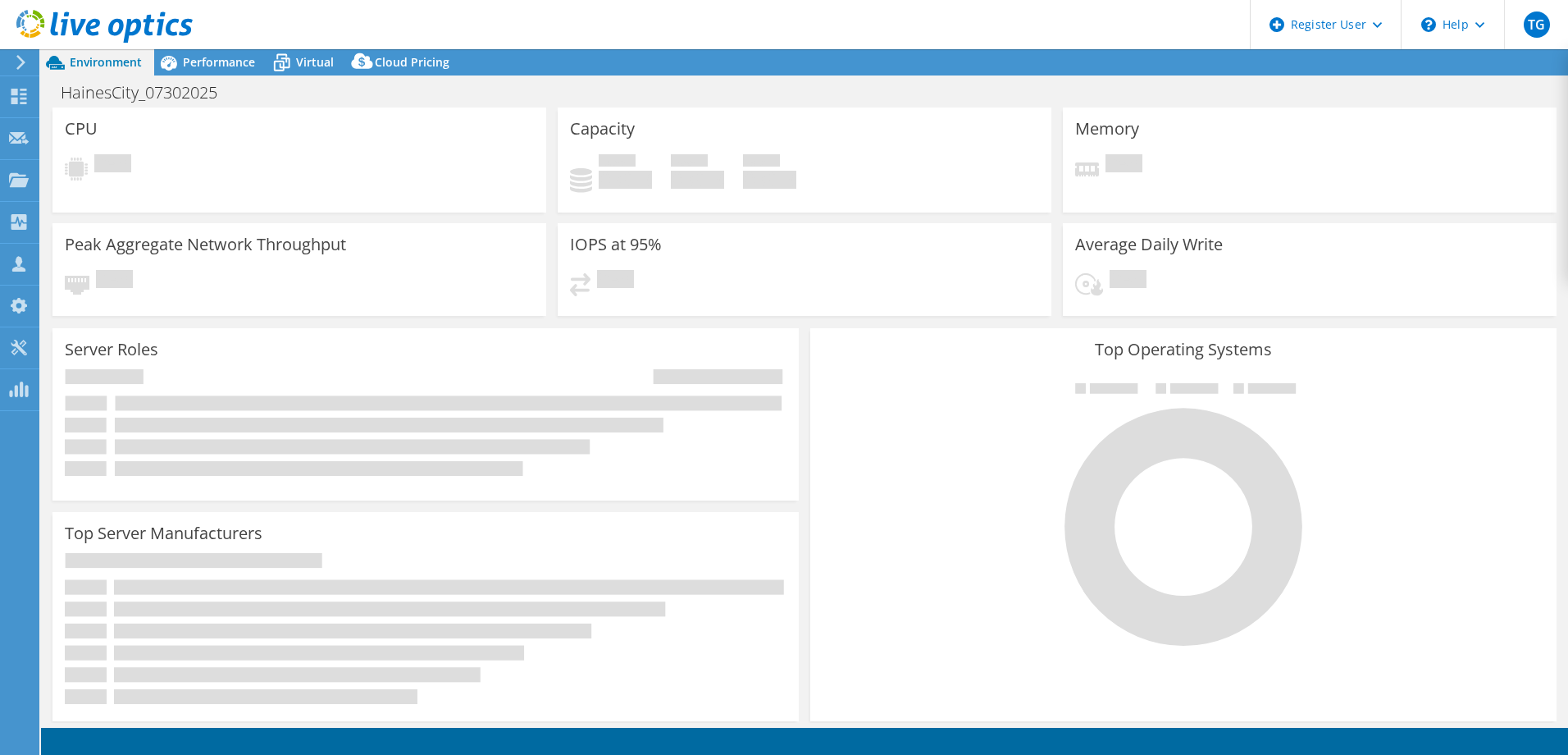
select select "USD"
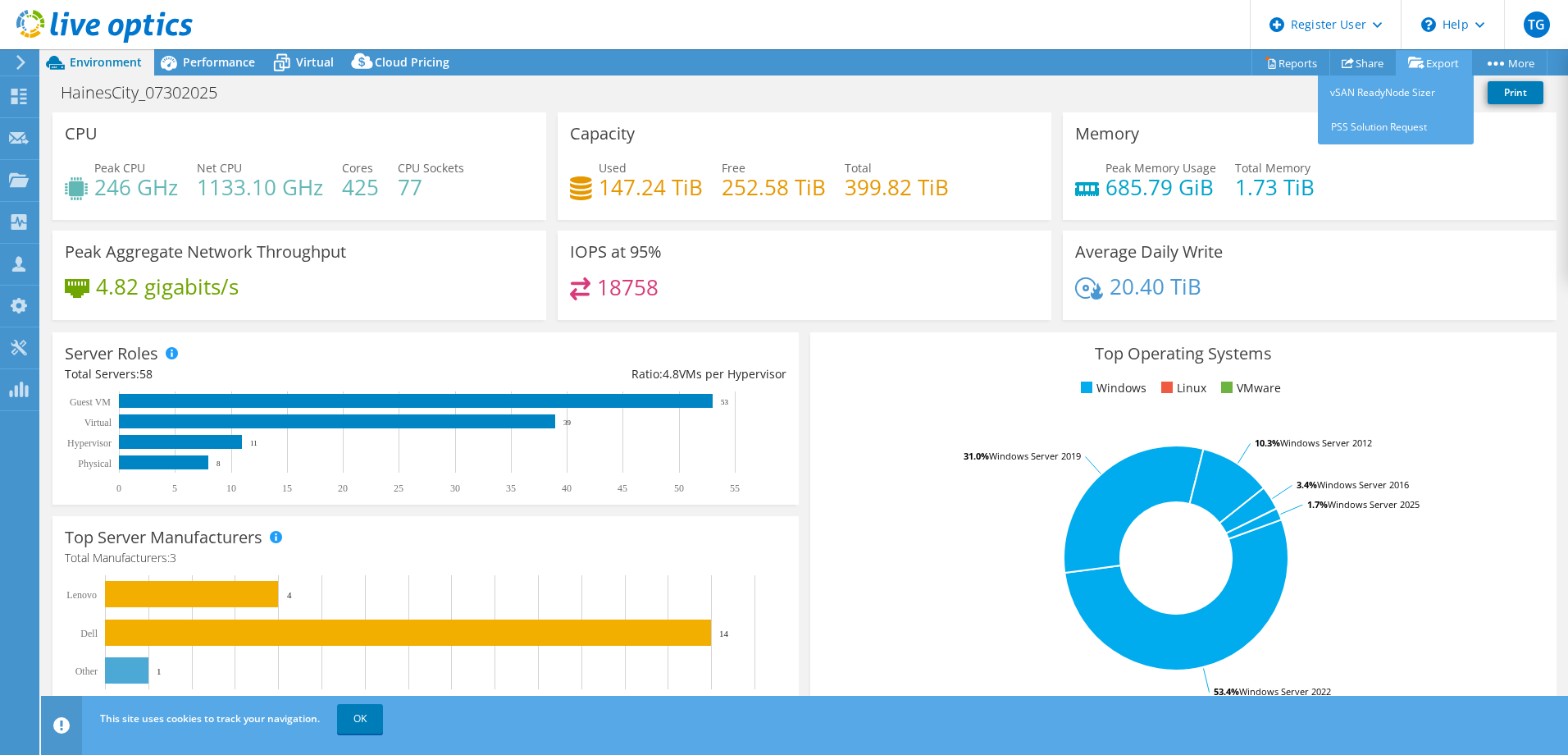
click at [1408, 63] on icon at bounding box center [1415, 63] width 16 height 13
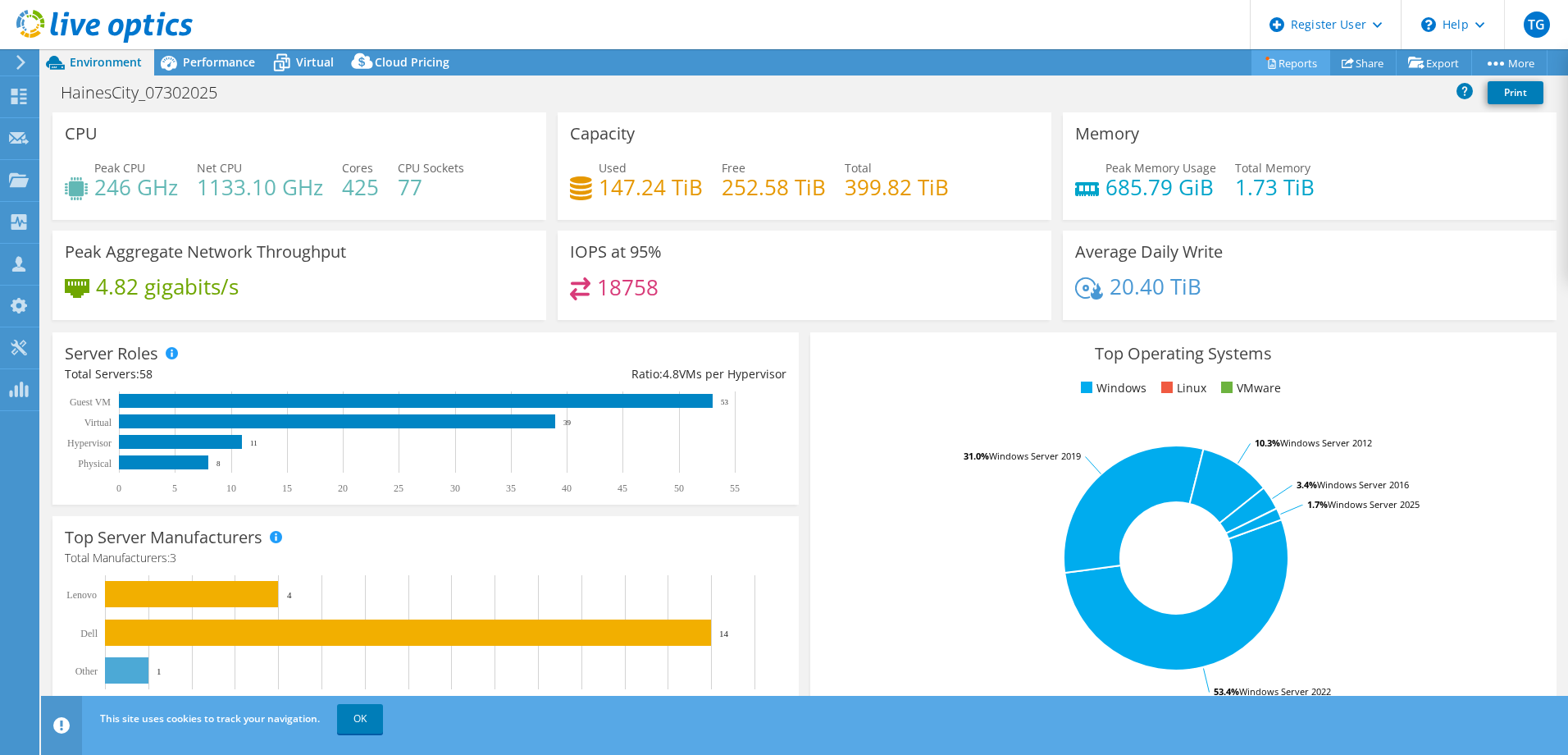
click at [1277, 66] on link "Reports" at bounding box center [1290, 63] width 79 height 25
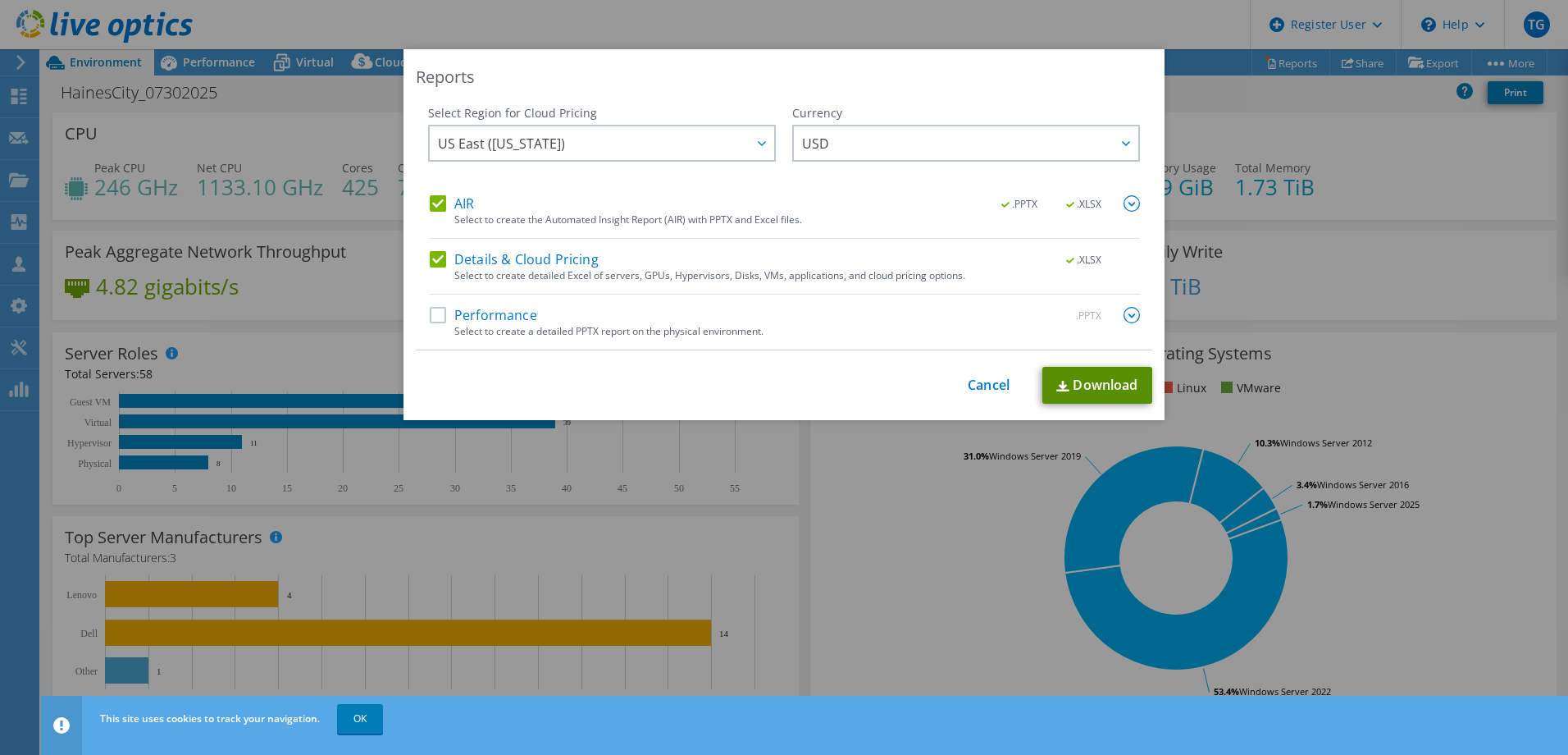
click at [1065, 381] on link "Download" at bounding box center [1097, 384] width 110 height 37
click at [1224, 190] on div "Reports Select Region for Cloud Pricing Asia Pacific (Hong Kong) Asia Pacific (…" at bounding box center [784, 377] width 1568 height 657
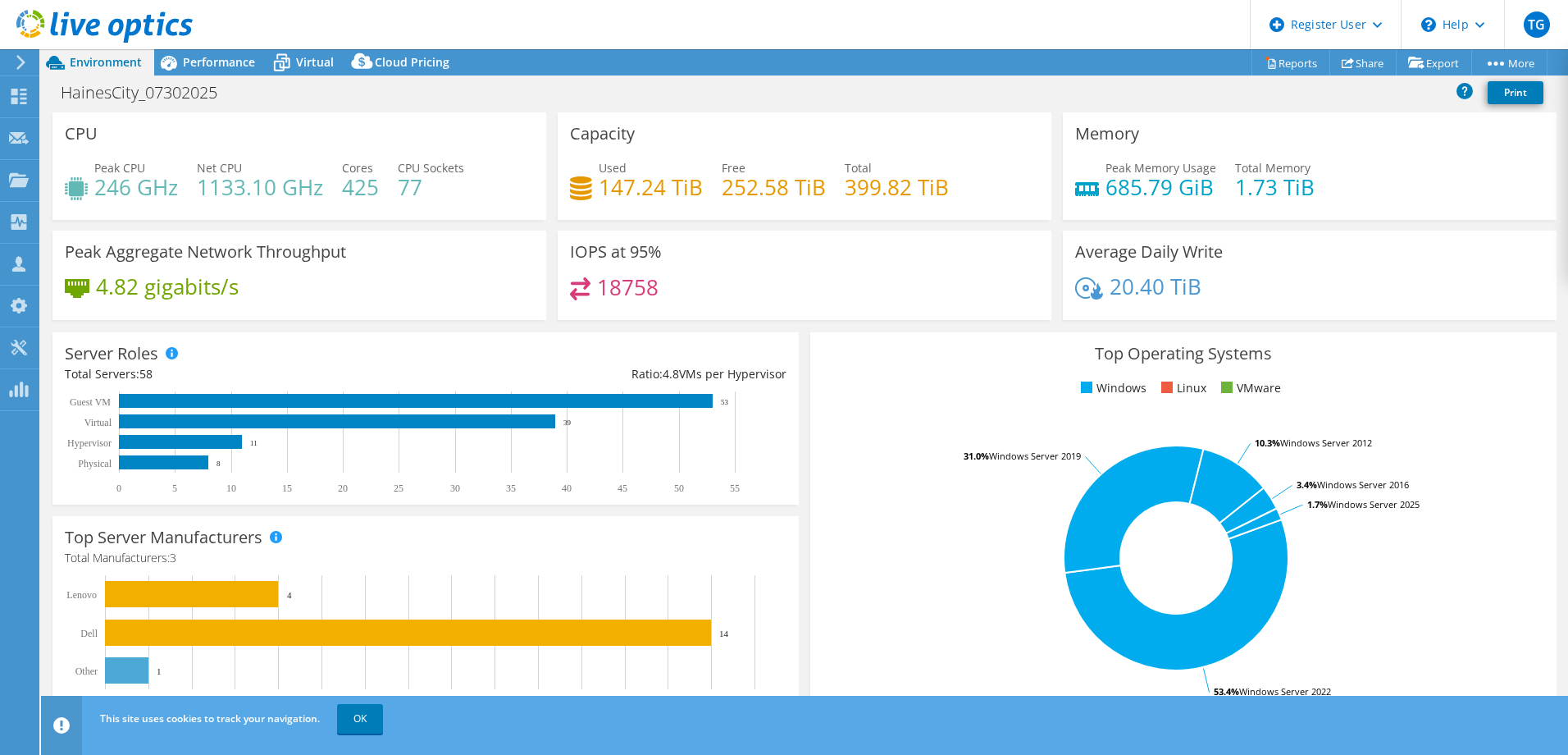
click at [1063, 138] on div "Memory Peak Memory Usage 685.79 GiB Total Memory 1.73 TiB" at bounding box center [1309, 166] width 494 height 107
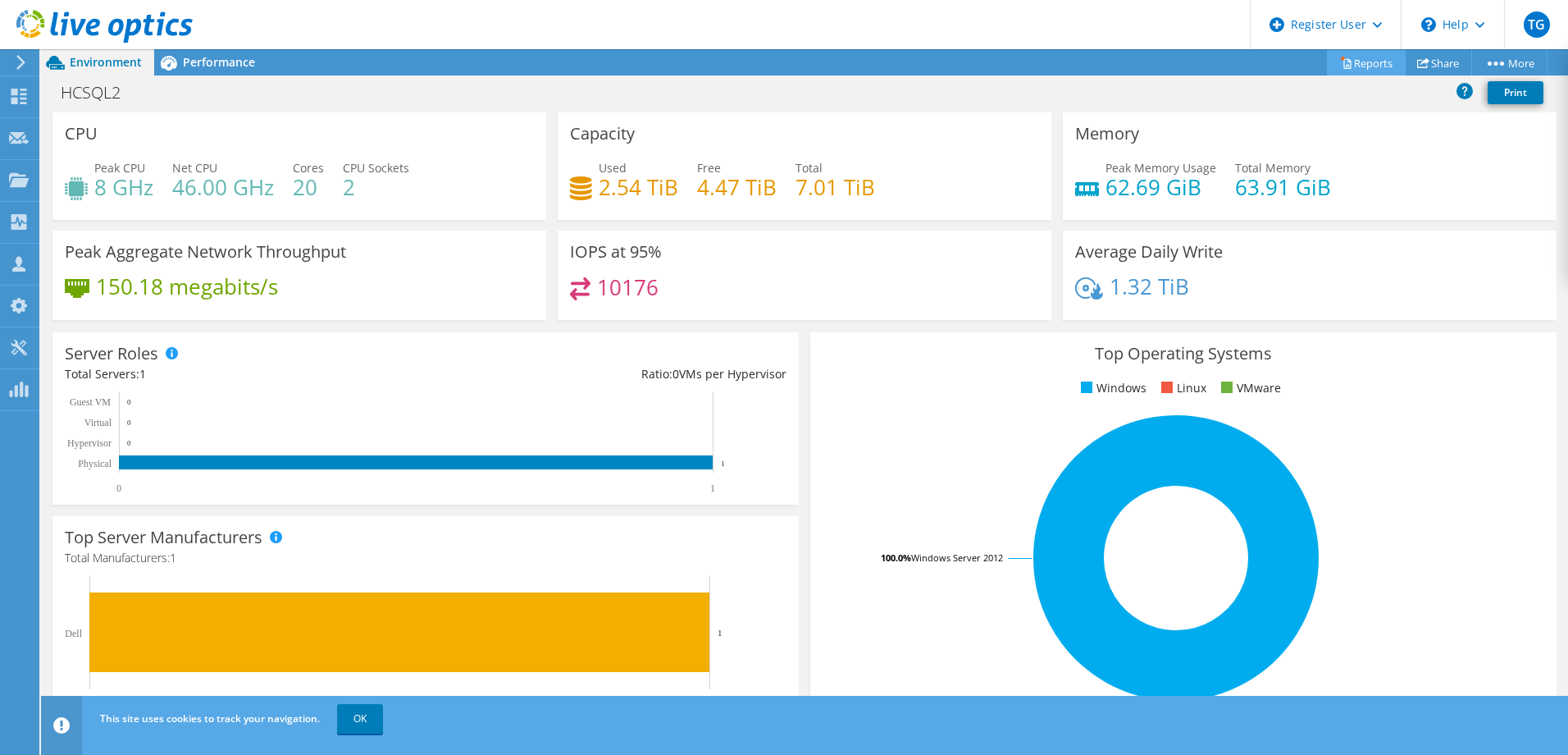
click at [1377, 58] on link "Reports" at bounding box center [1366, 63] width 79 height 25
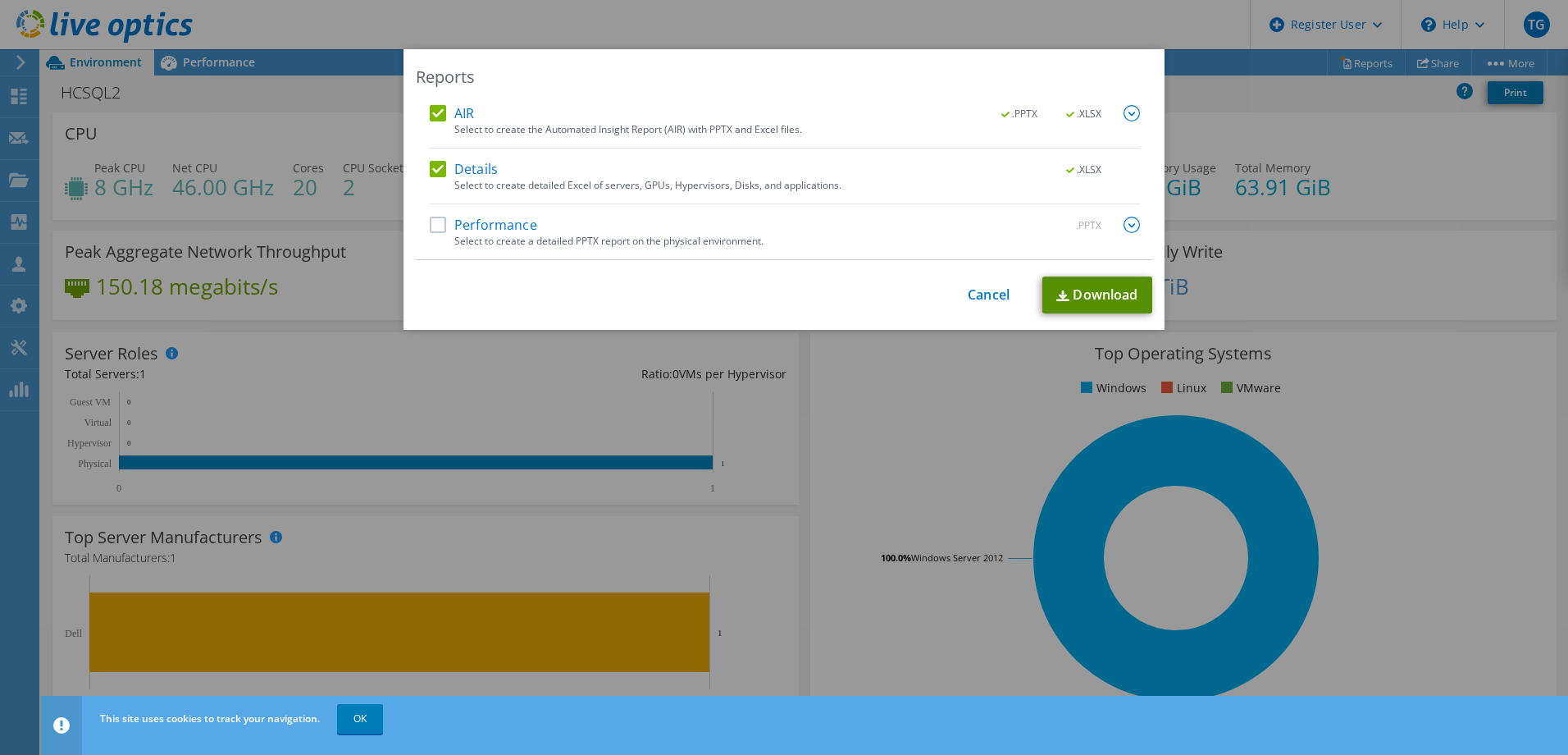
click at [1067, 283] on link "Download" at bounding box center [1097, 294] width 110 height 37
click at [1259, 194] on div "Reports AIR .PPTX .XLSX Select to create the Automated Insight Report (AIR) wit…" at bounding box center [784, 377] width 1568 height 657
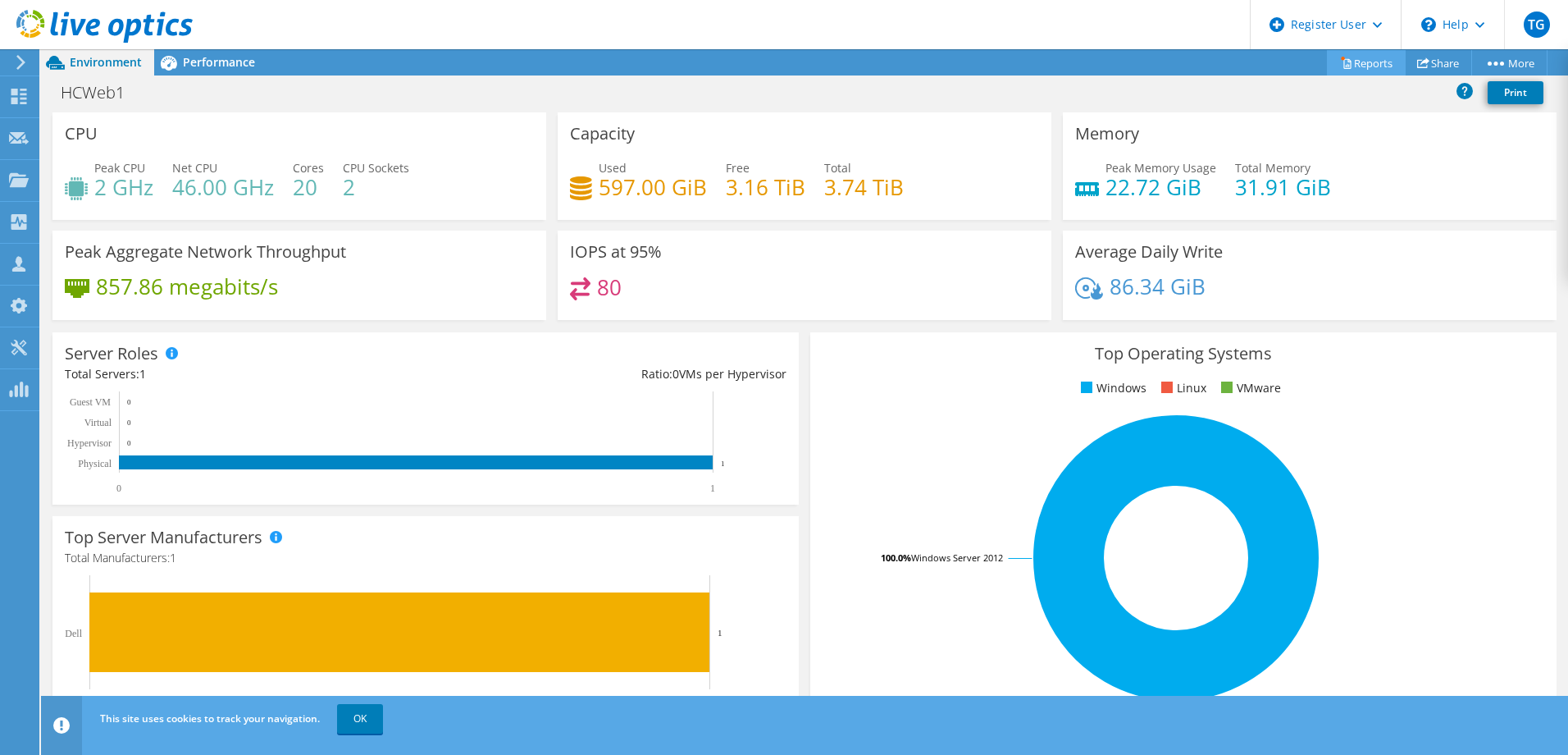
click at [1347, 59] on link "Reports" at bounding box center [1366, 63] width 79 height 25
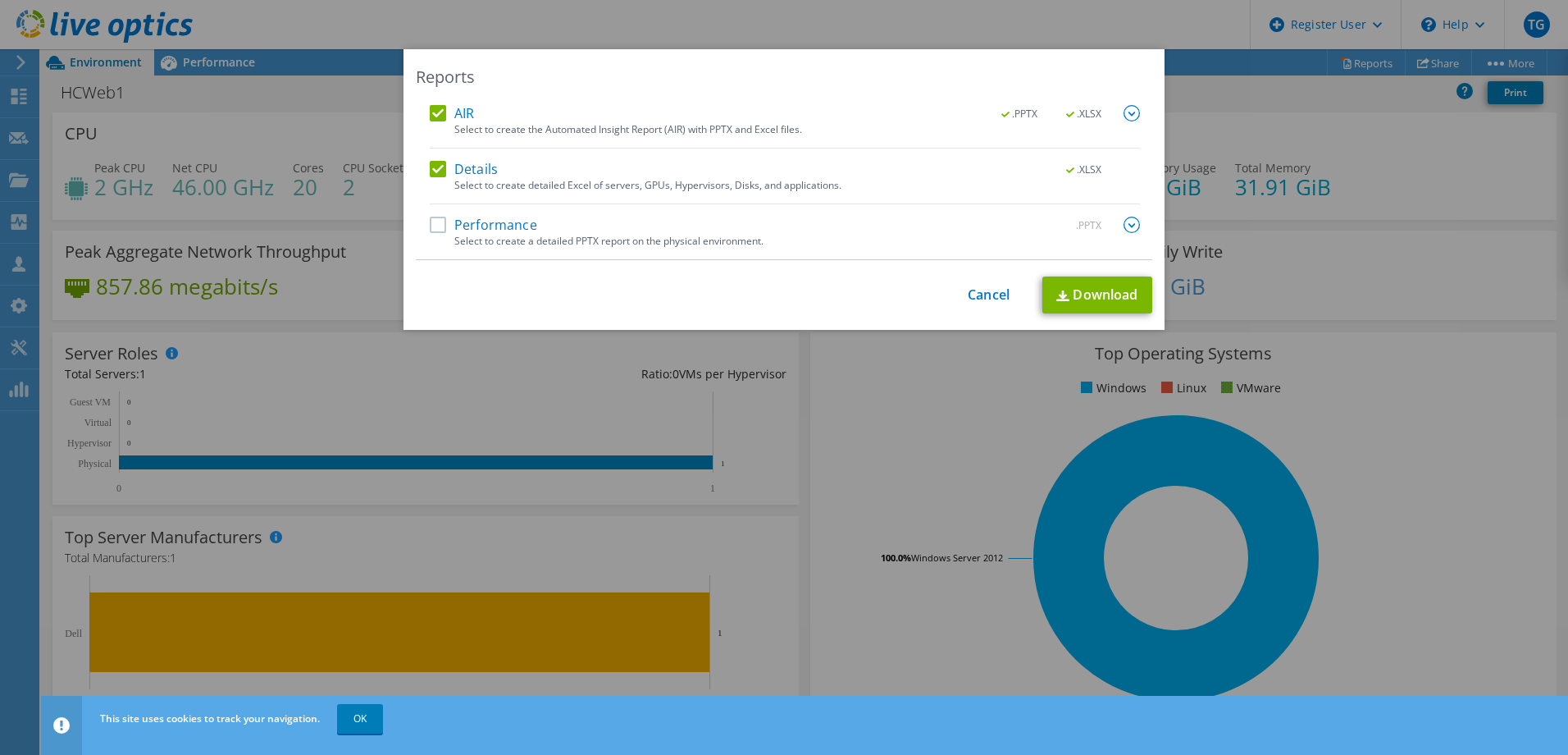
click at [1088, 327] on div "Reports AIR .PPTX .XLSX Select to create the Automated Insight Report (AIR) wit…" at bounding box center [784, 189] width 761 height 281
click at [1096, 306] on link "Download" at bounding box center [1097, 294] width 110 height 37
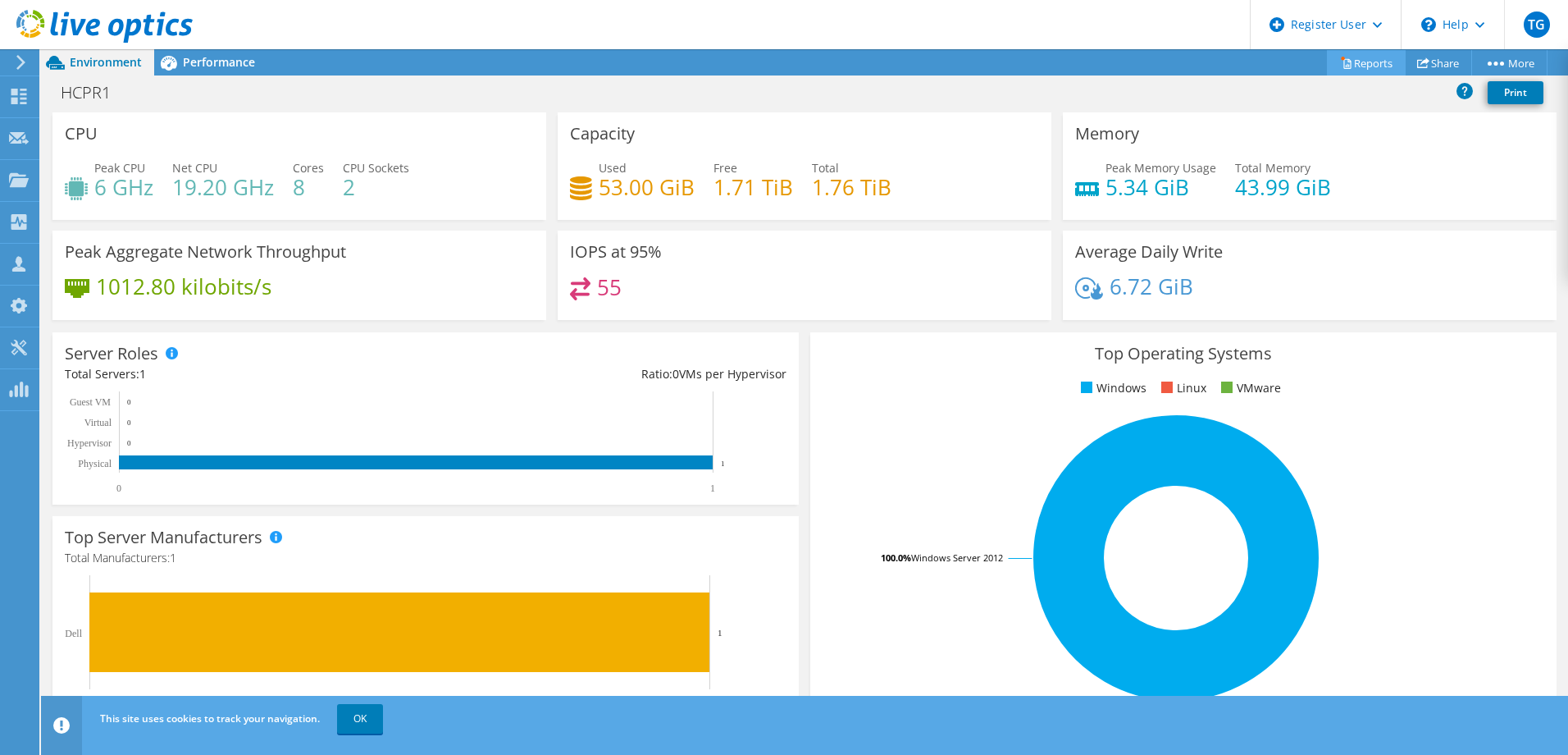
click at [1343, 68] on icon at bounding box center [1347, 63] width 7 height 10
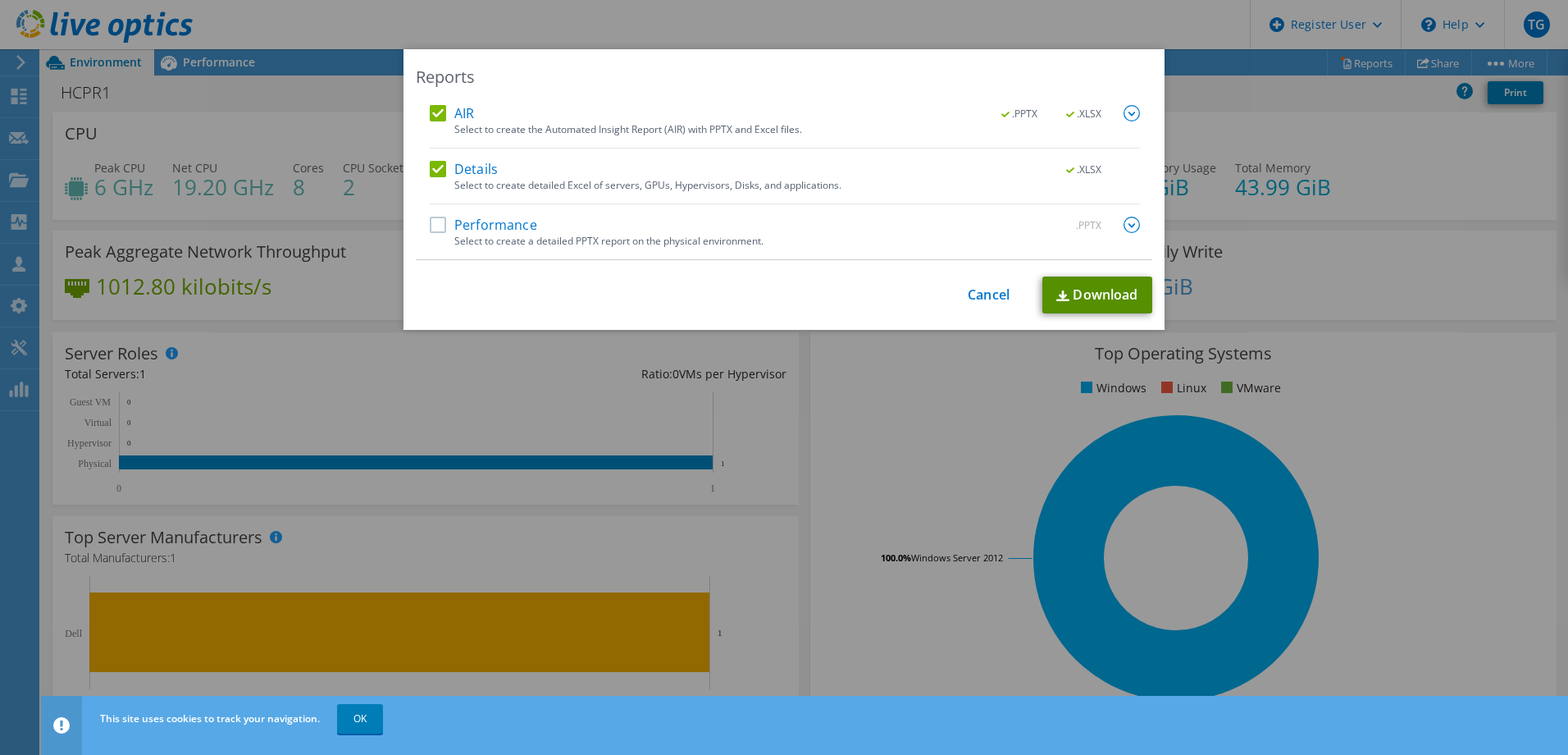
click at [1077, 289] on link "Download" at bounding box center [1097, 294] width 110 height 37
click at [843, 346] on div "Reports AIR .PPTX .XLSX Select to create the Automated Insight Report (AIR) wit…" at bounding box center [784, 377] width 1568 height 657
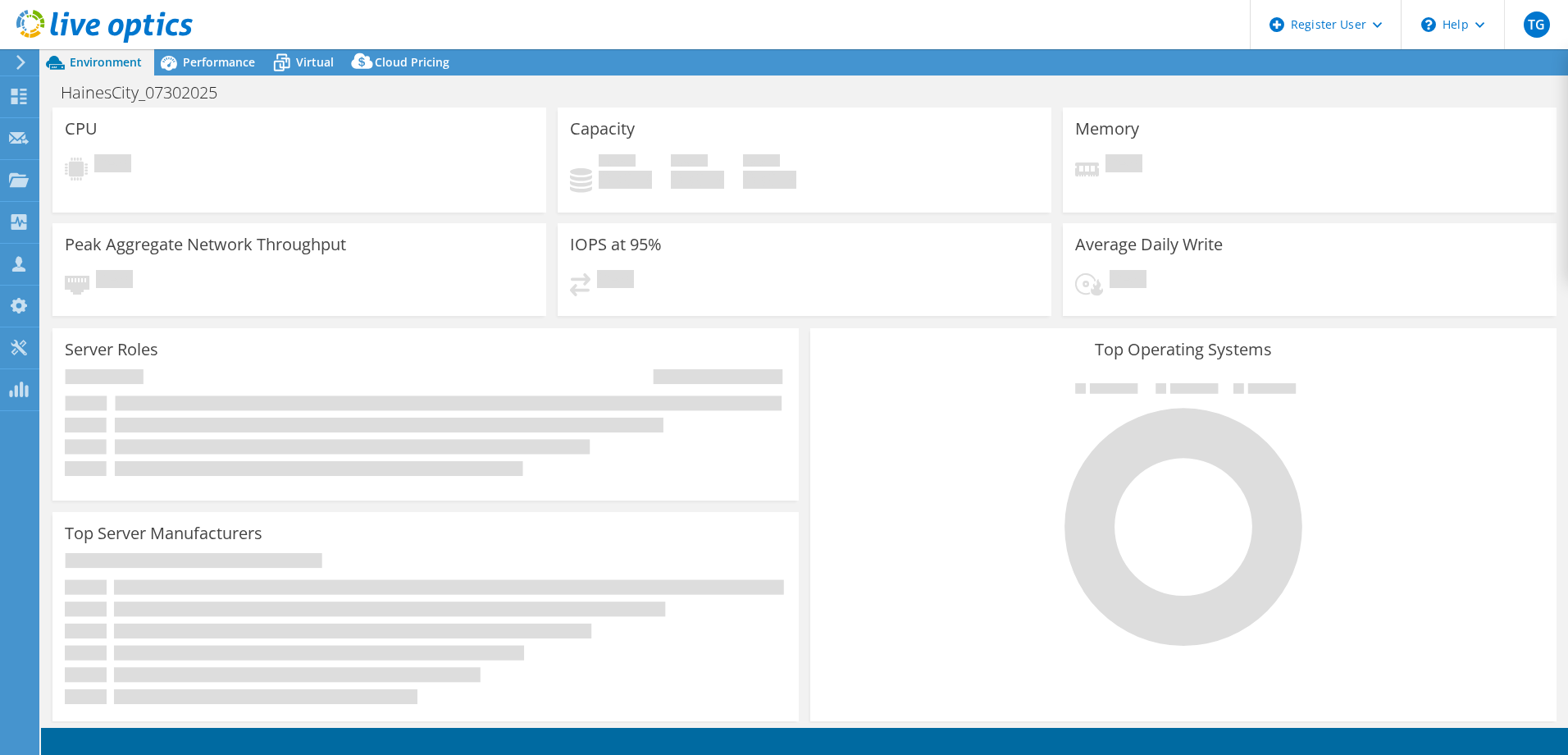
select select "USD"
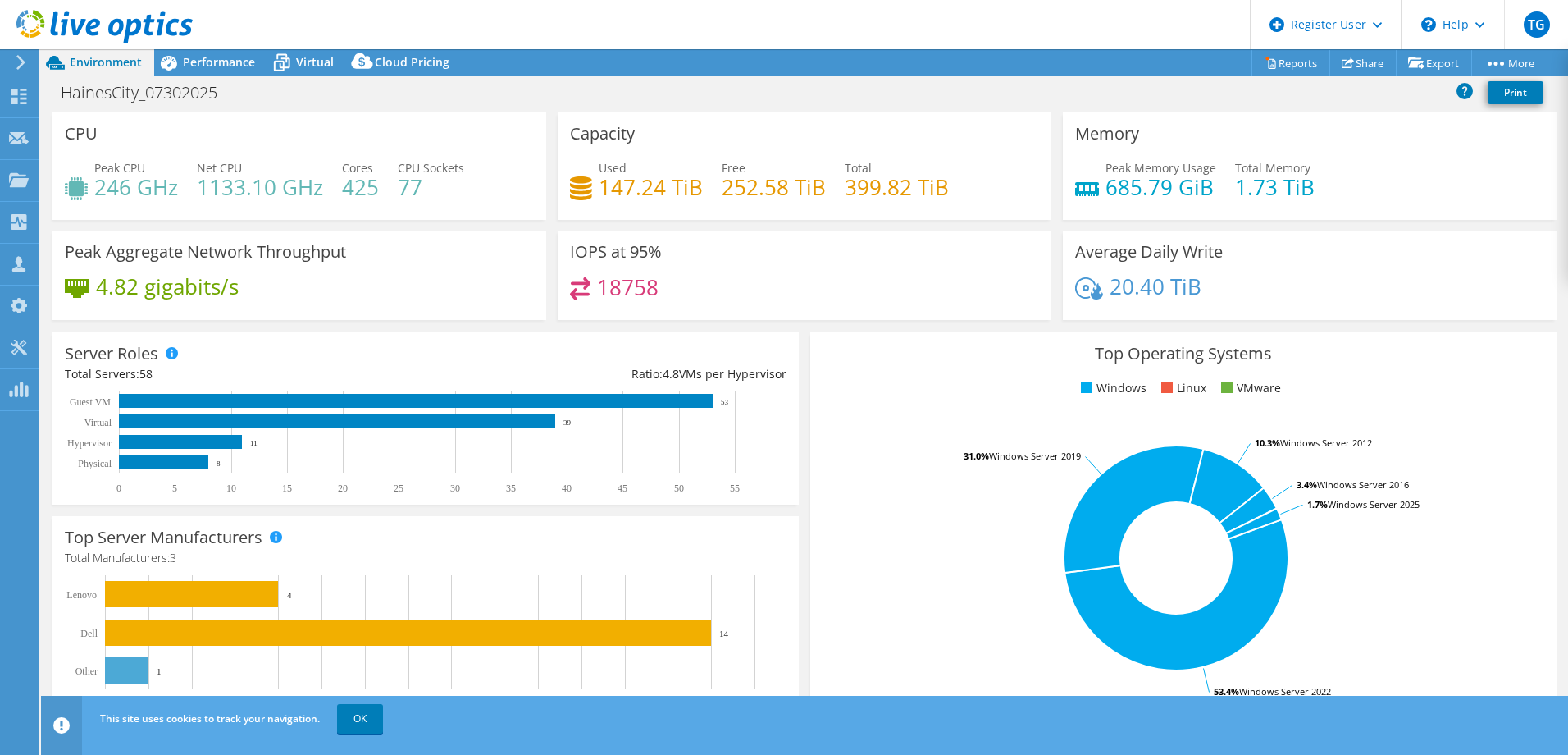
click at [308, 74] on div "Virtual" at bounding box center [306, 62] width 79 height 26
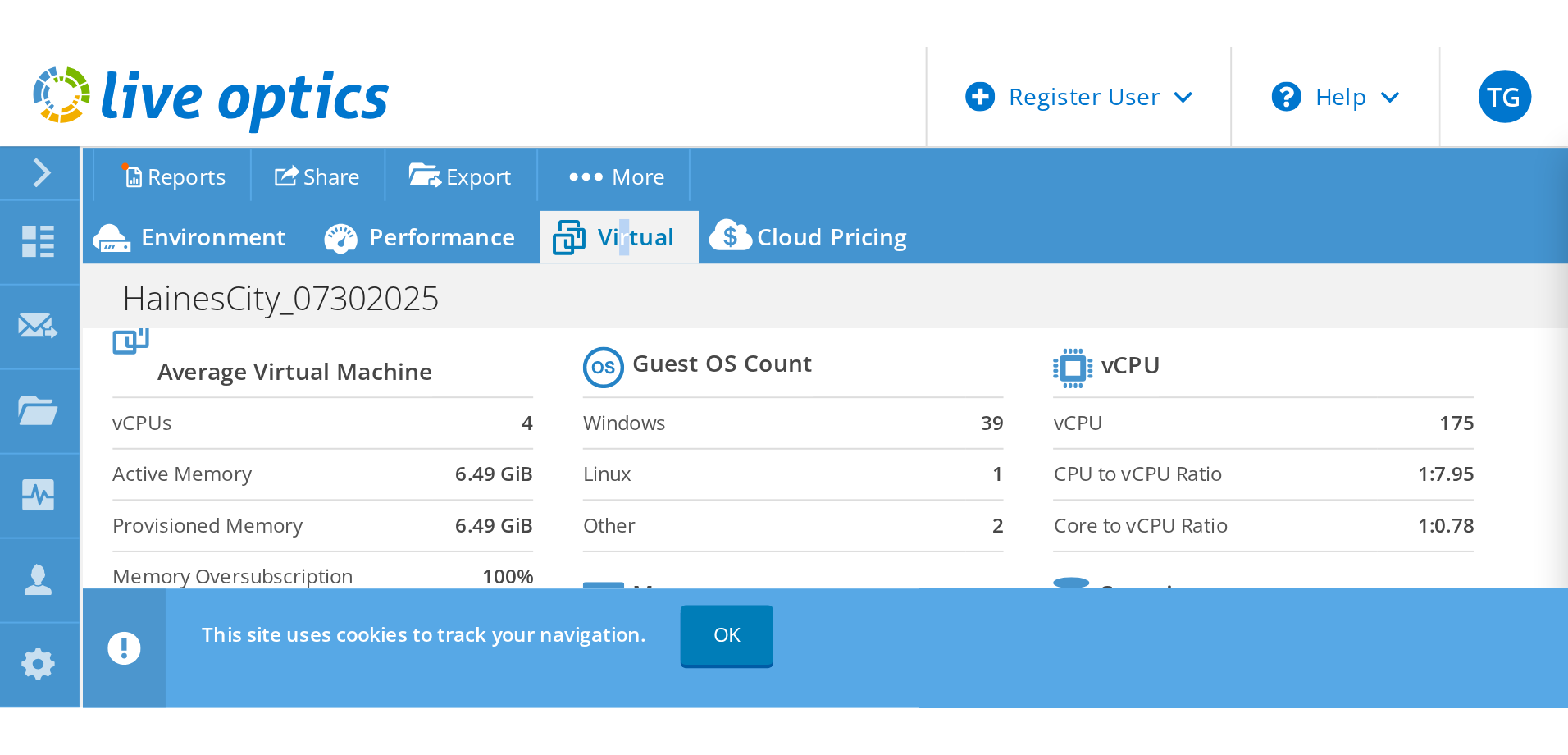
scroll to position [82, 0]
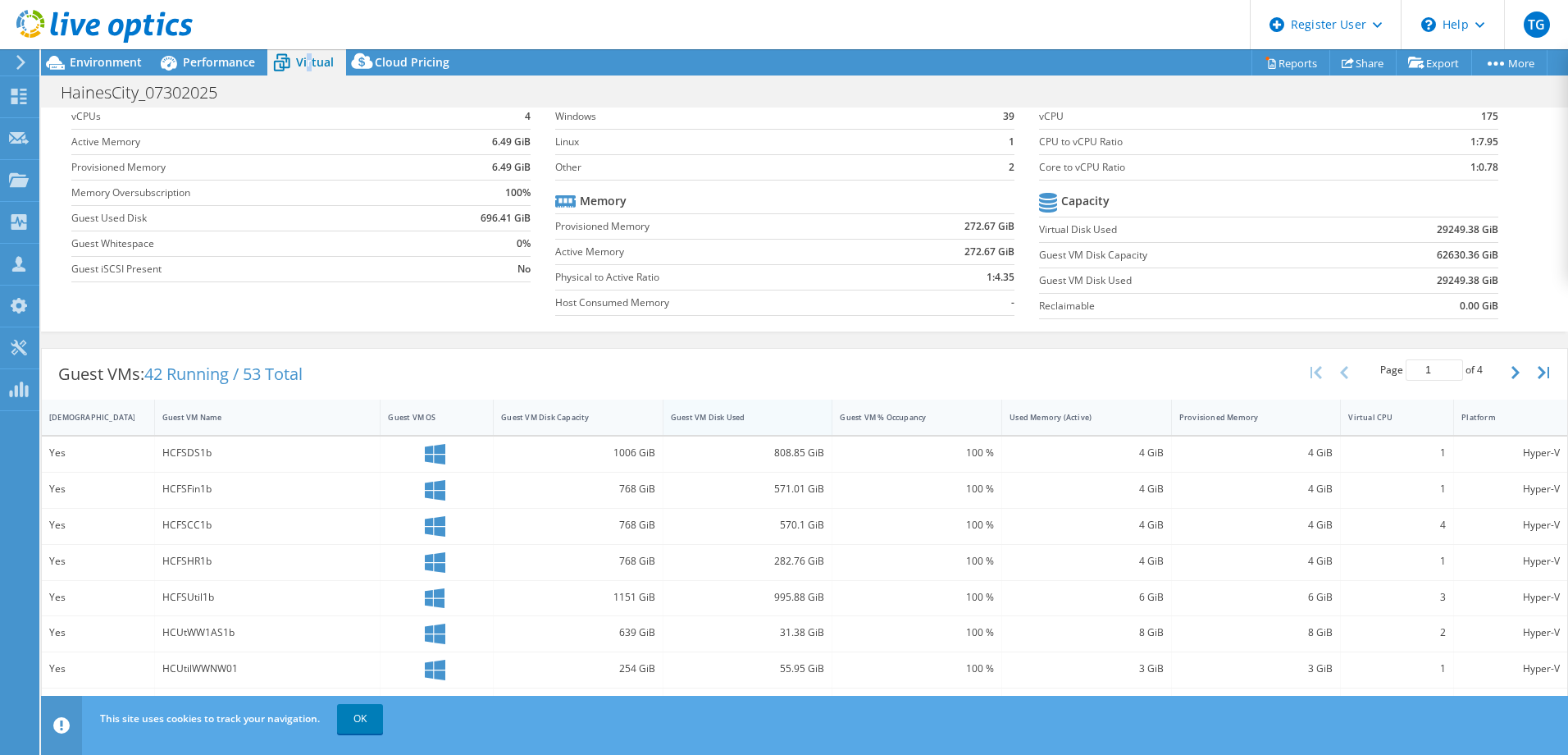
click at [691, 419] on div "Guest VM Disk Used" at bounding box center [738, 417] width 135 height 11
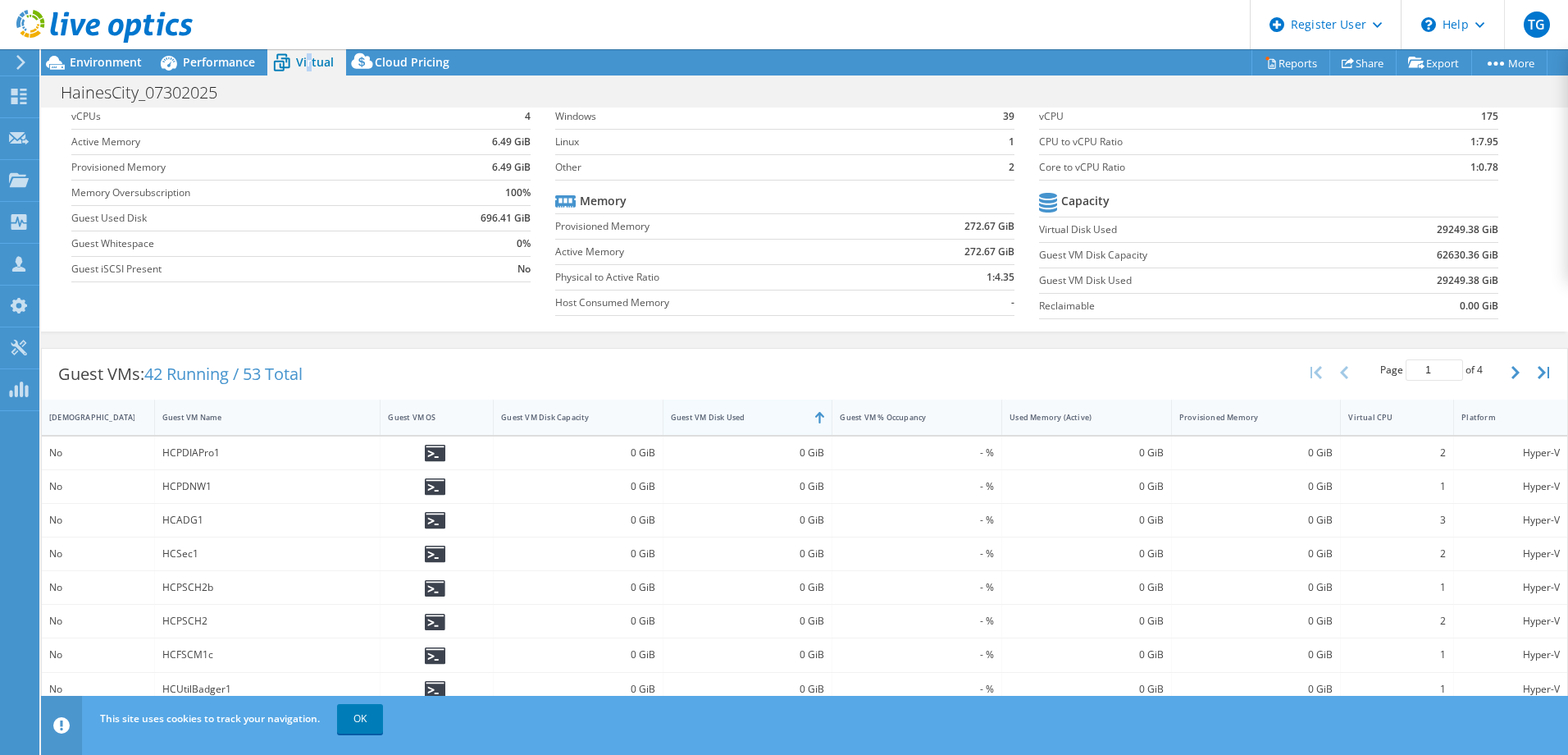
click at [741, 422] on div "Guest VM Disk Used" at bounding box center [738, 417] width 135 height 11
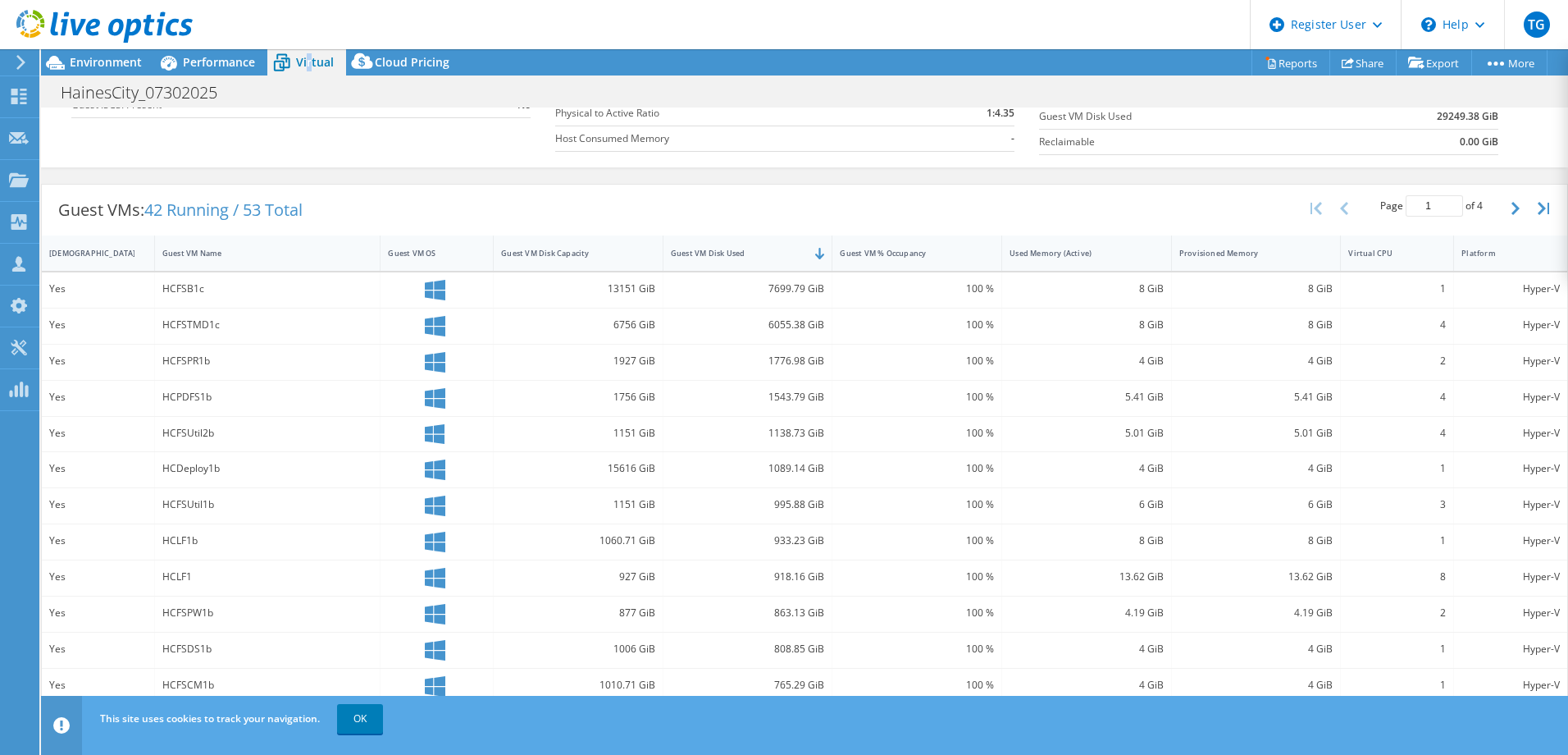
scroll to position [0, 0]
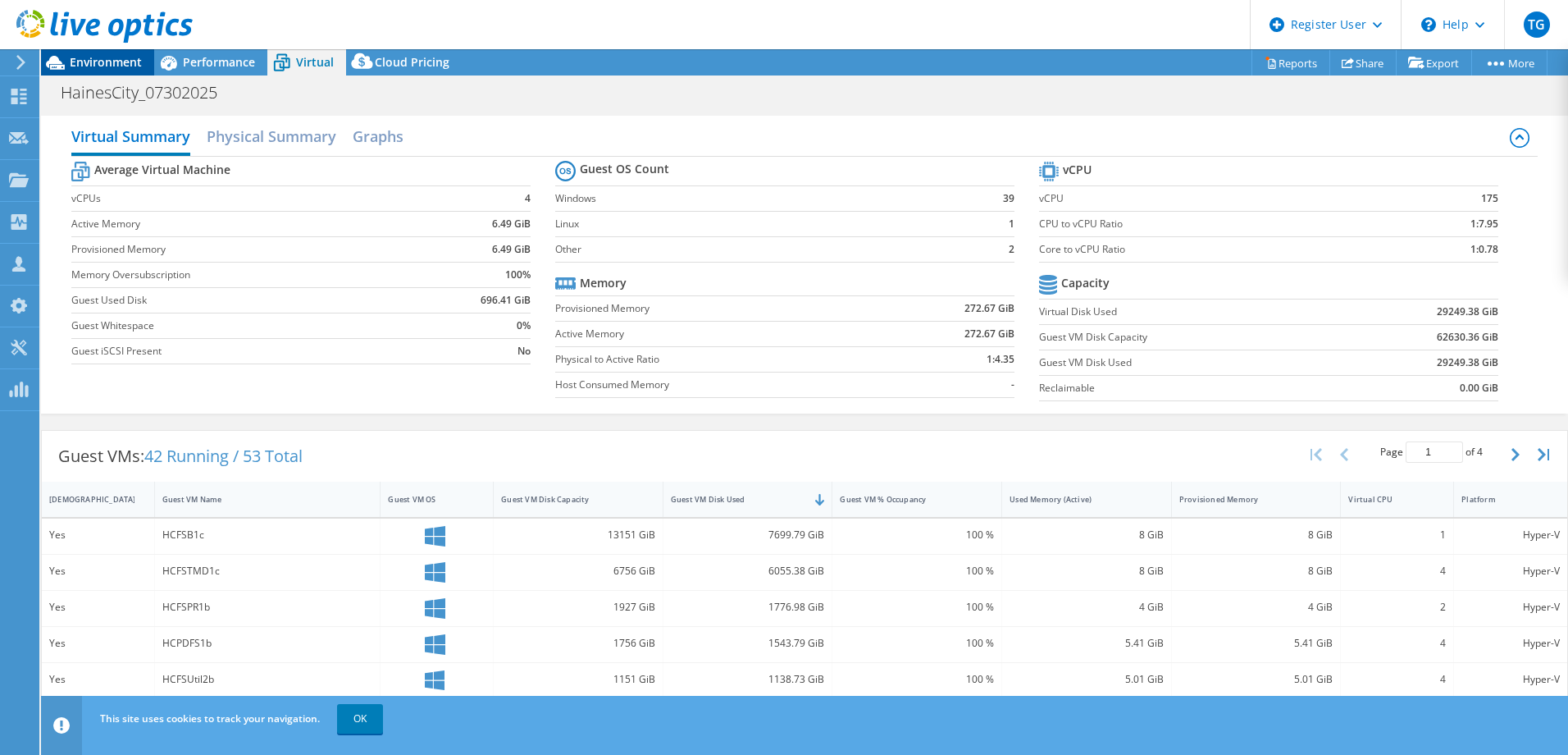
click at [130, 65] on span "Environment" at bounding box center [105, 62] width 72 height 15
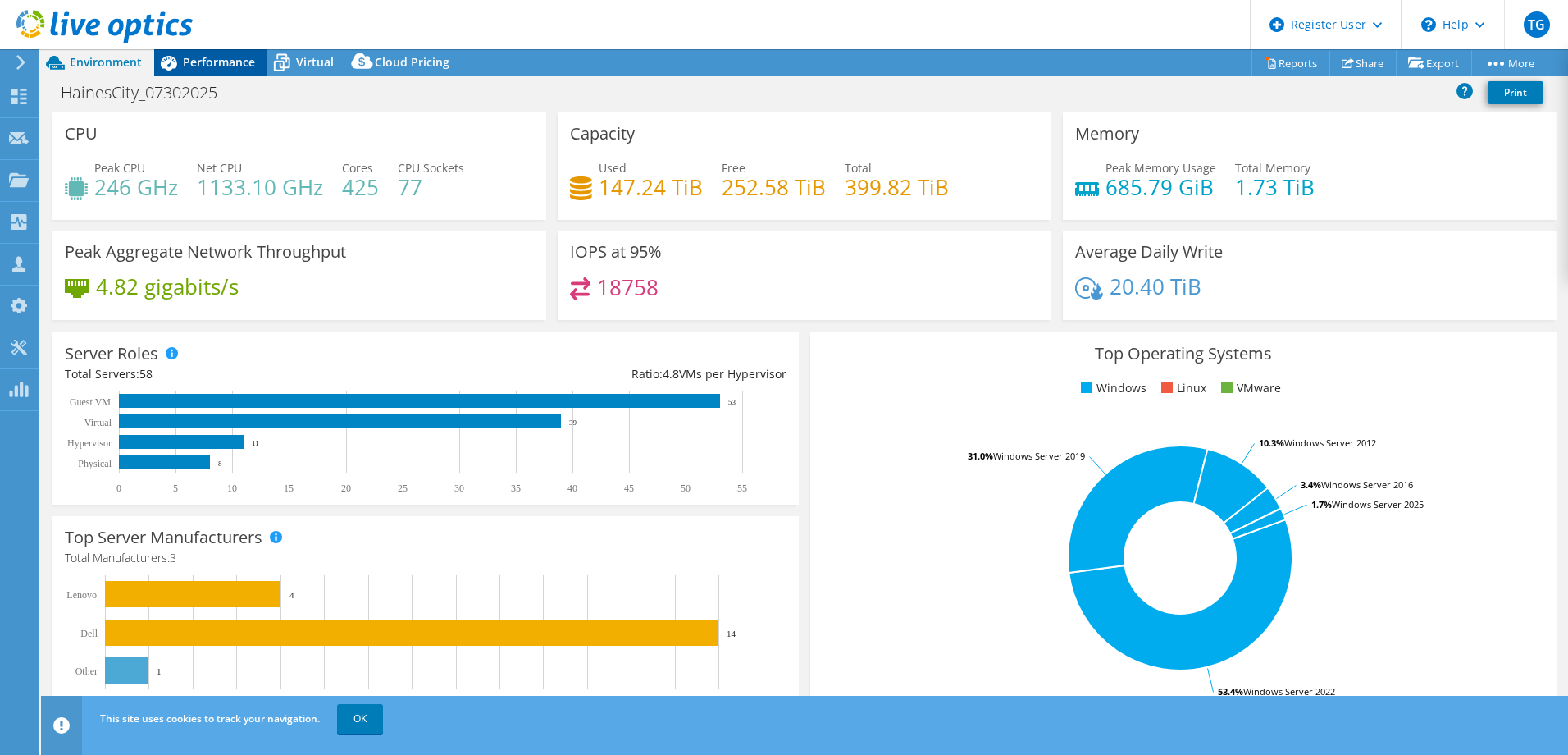
click at [246, 63] on span "Performance" at bounding box center [219, 62] width 72 height 15
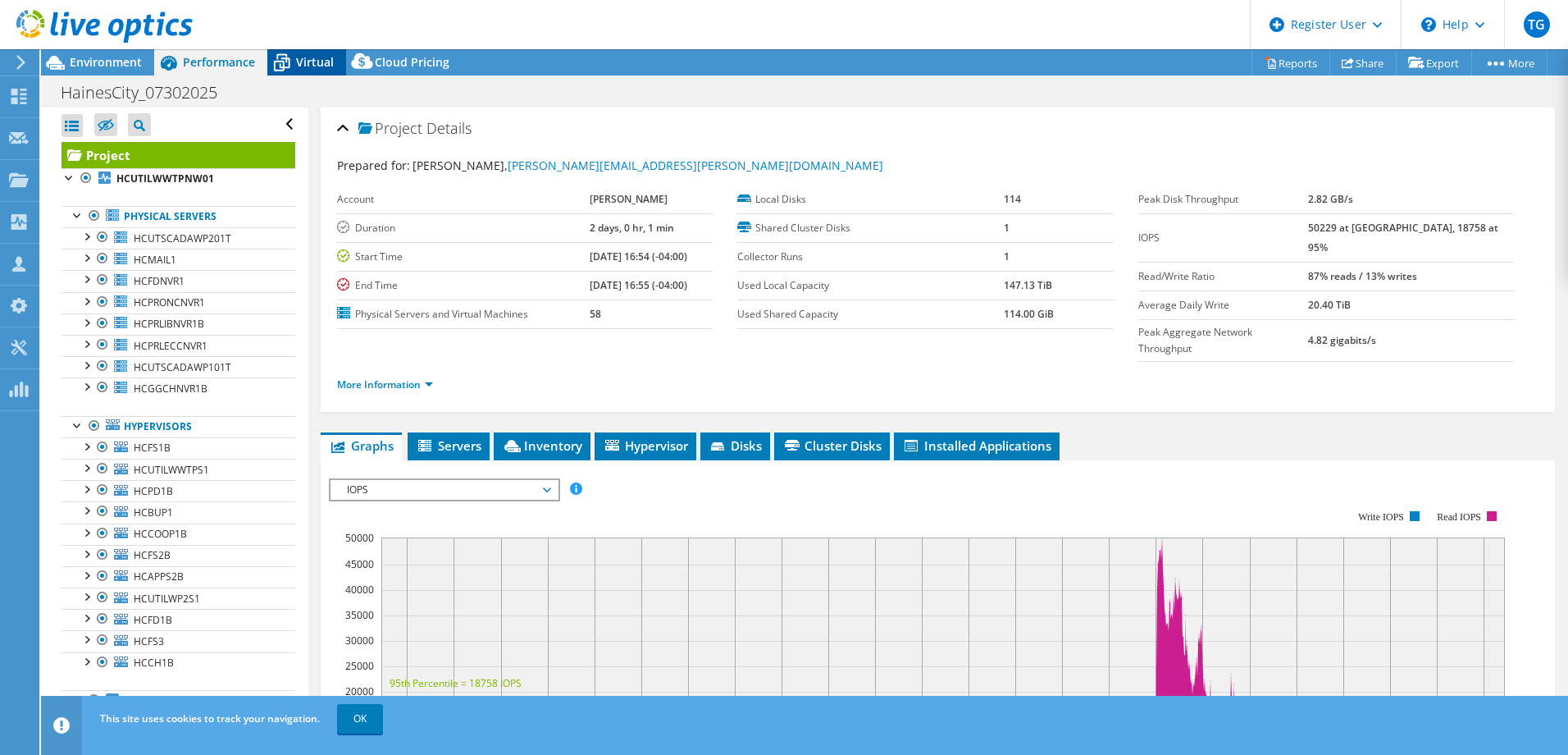
click at [304, 62] on span "Virtual" at bounding box center [314, 62] width 38 height 15
